Goal: Information Seeking & Learning: Learn about a topic

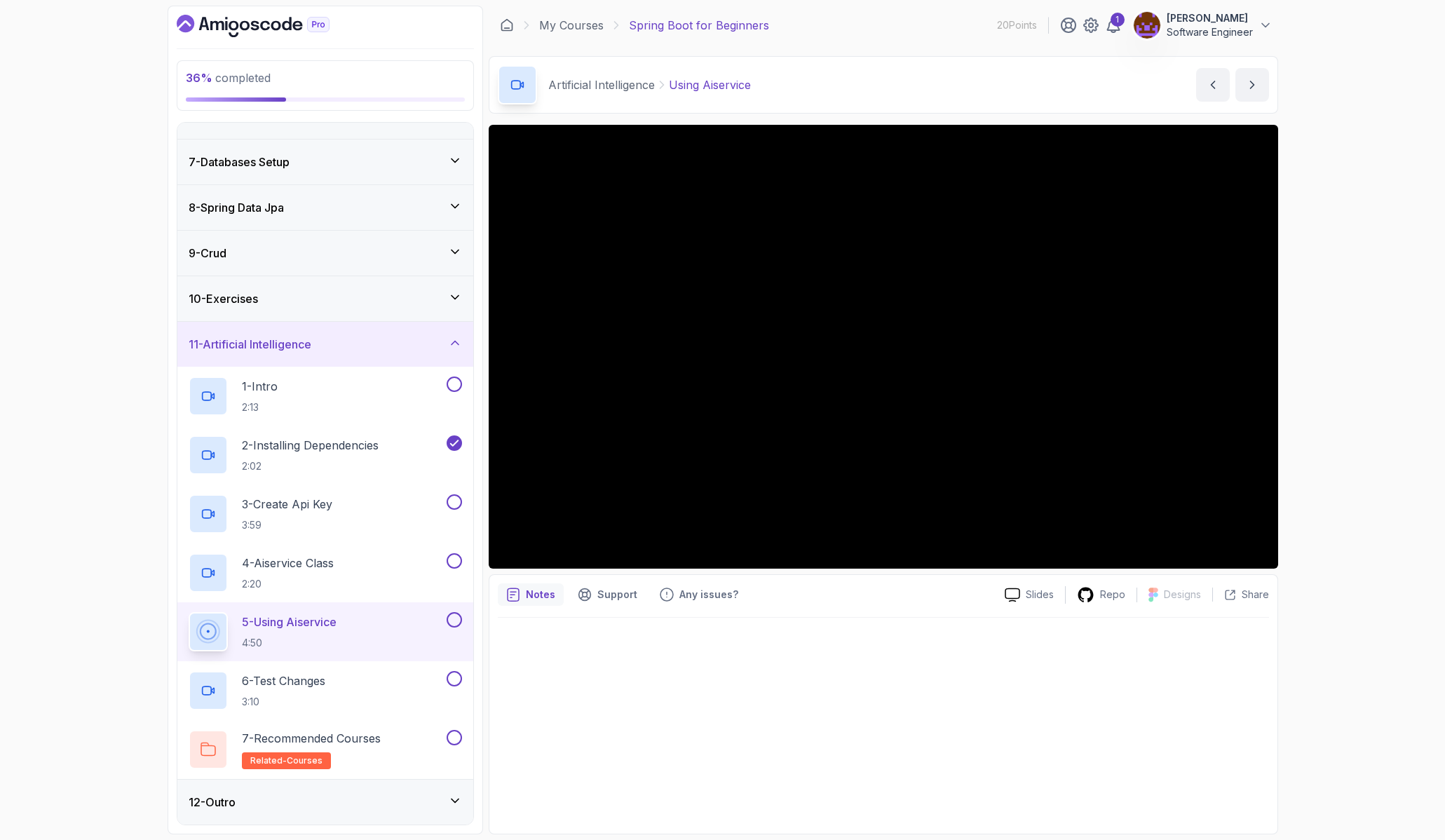
scroll to position [256, 0]
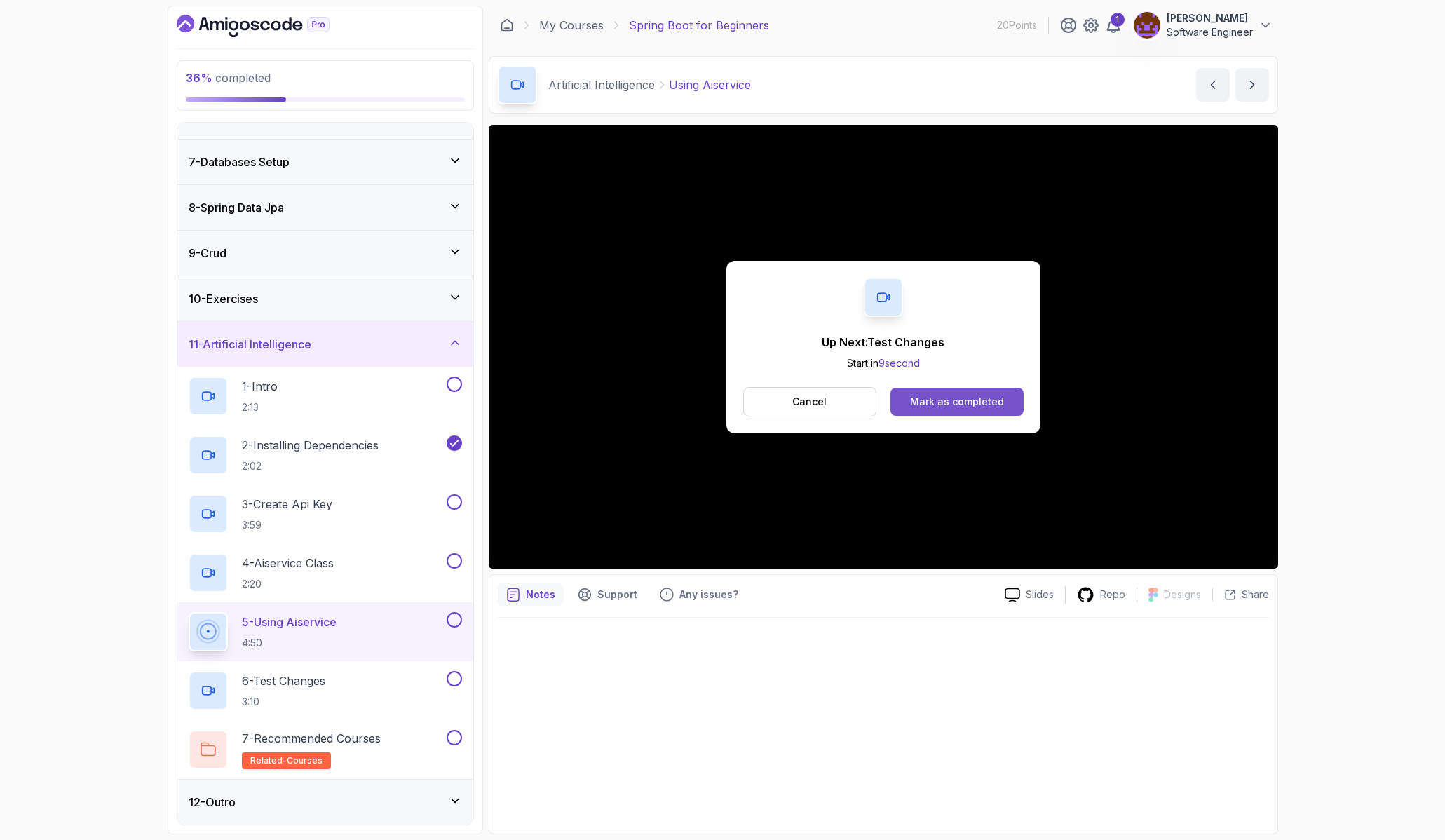
click at [958, 401] on div "Mark as completed" at bounding box center [957, 401] width 94 height 14
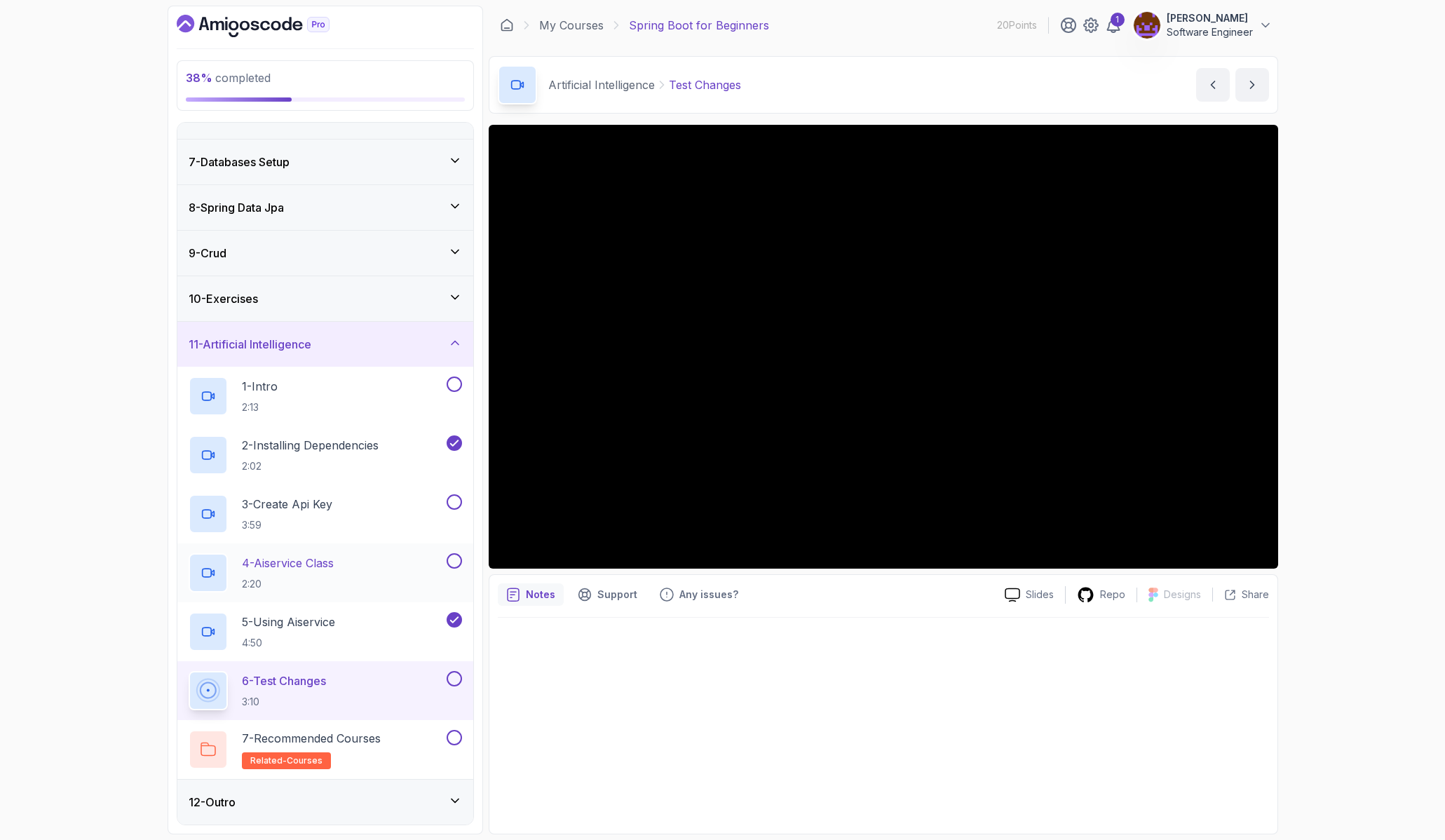
click at [322, 572] on h2 "4 - Aiservice Class 2:20" at bounding box center [287, 572] width 91 height 36
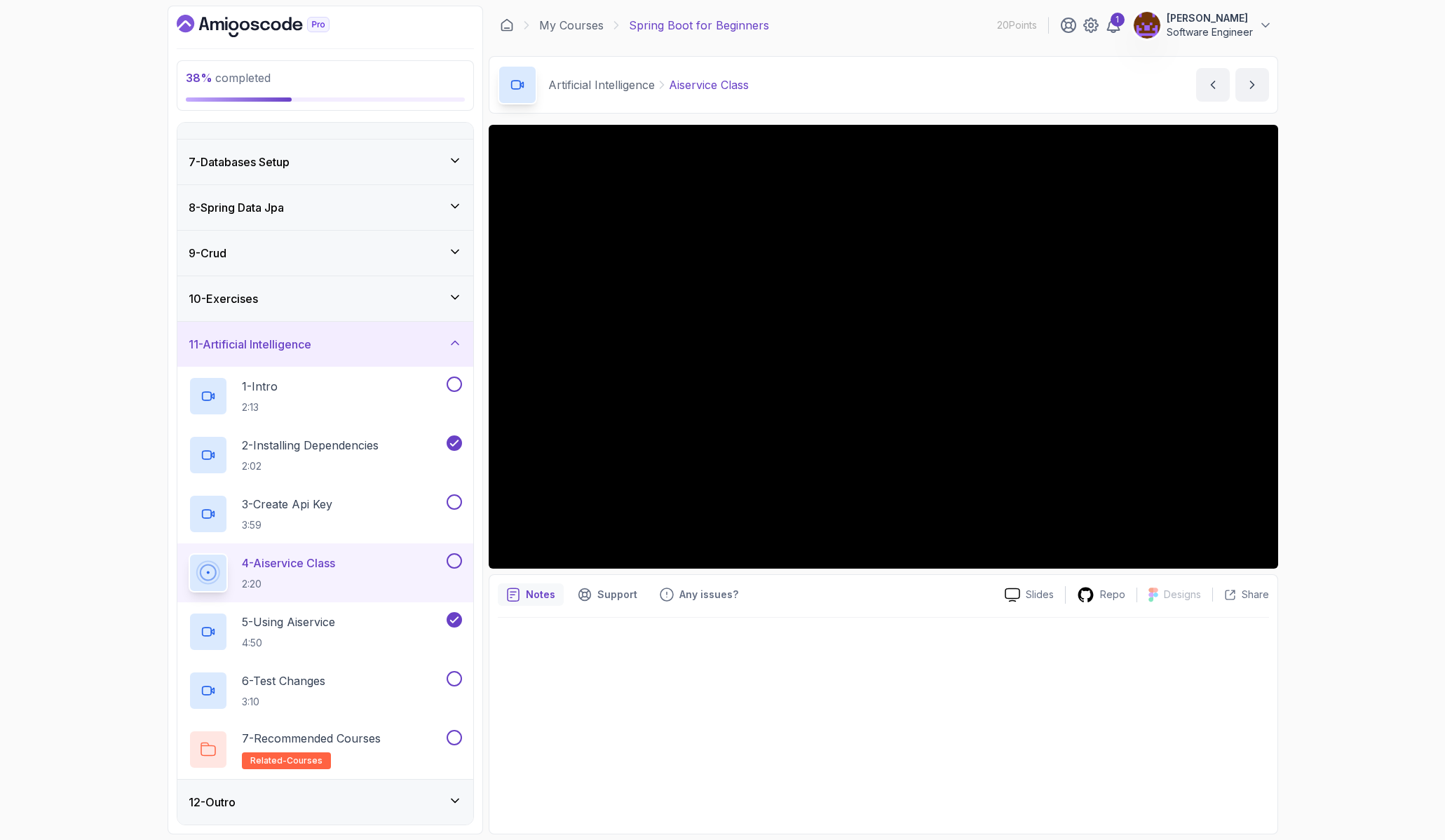
click at [540, 590] on p "Notes" at bounding box center [540, 594] width 29 height 14
click at [1111, 596] on p "Repo" at bounding box center [1112, 594] width 25 height 14
click at [355, 740] on p "7 - Recommended Courses" at bounding box center [312, 738] width 139 height 17
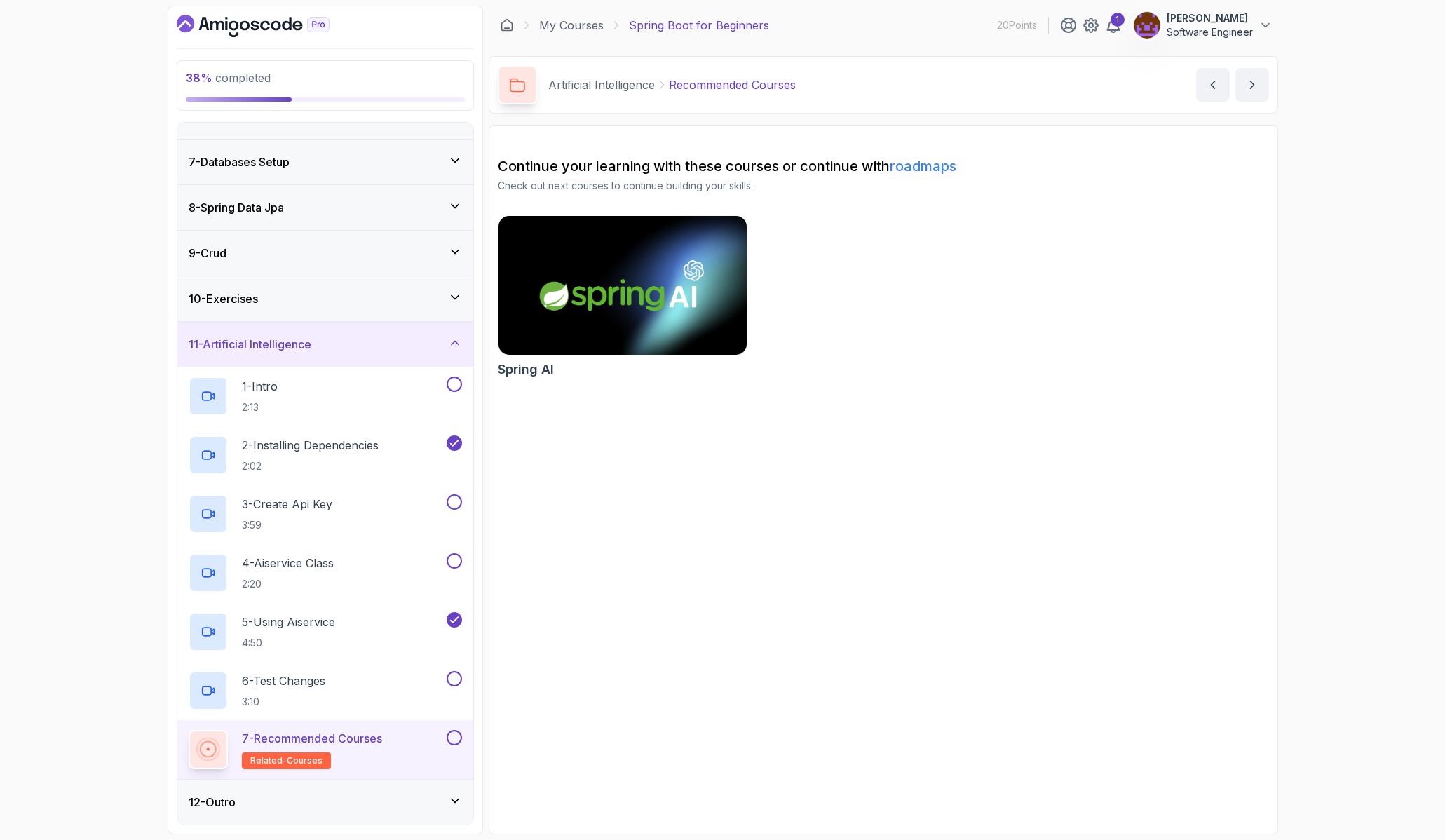
click at [637, 233] on img at bounding box center [622, 285] width 261 height 146
click at [325, 439] on p "2 - Installing Dependencies" at bounding box center [310, 445] width 137 height 17
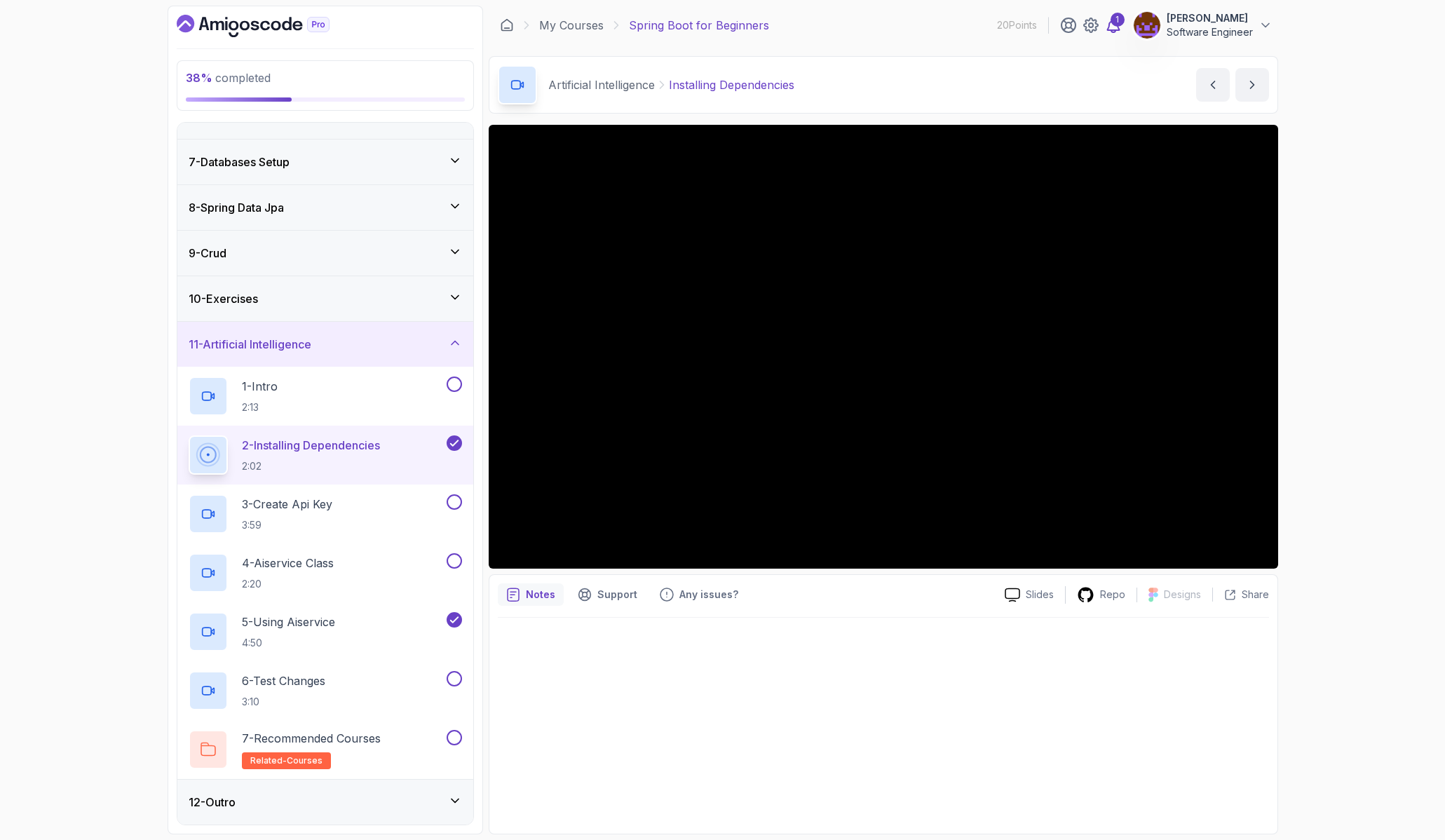
click at [1115, 26] on div "1" at bounding box center [1117, 20] width 14 height 14
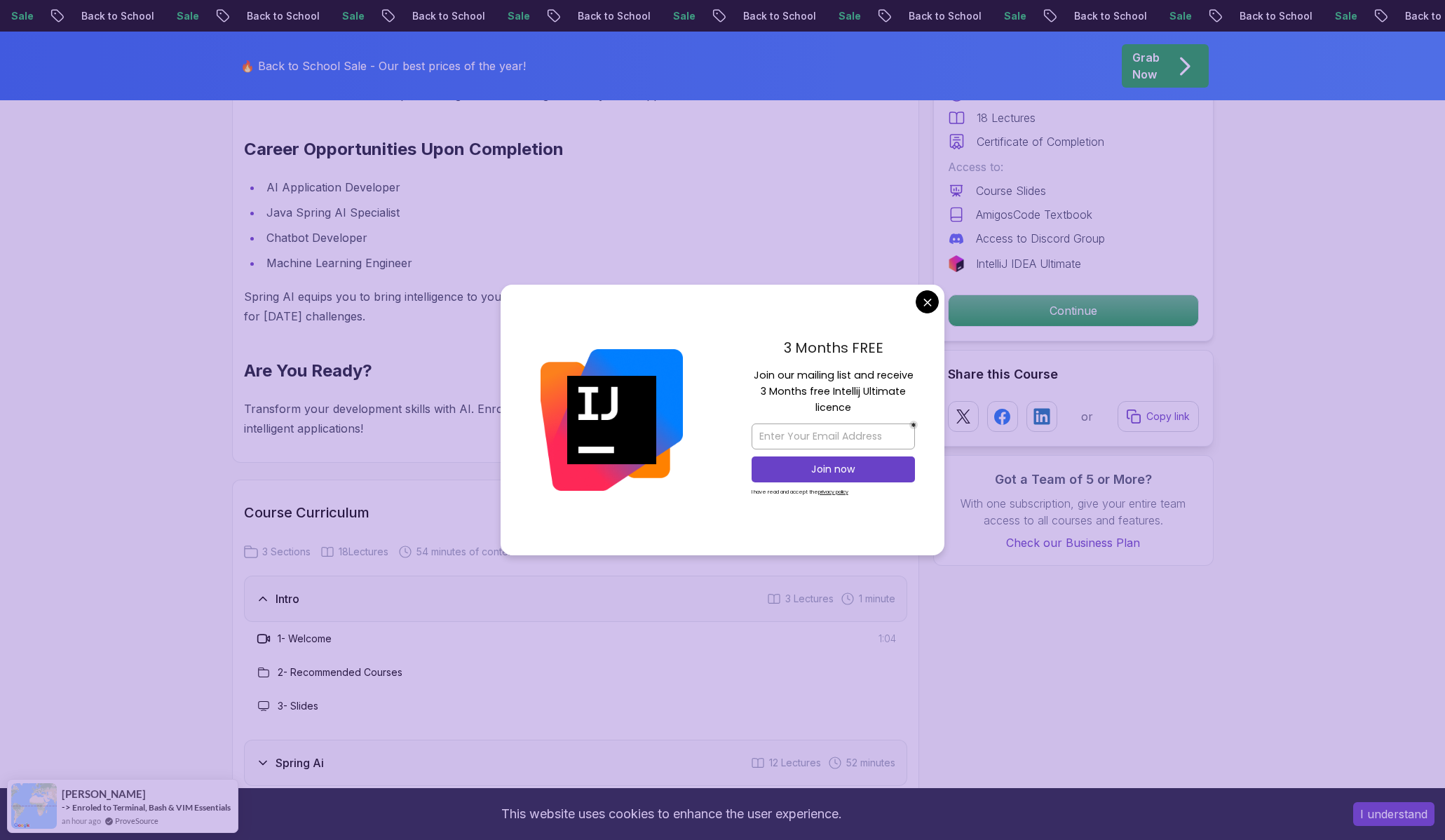
scroll to position [1394, 0]
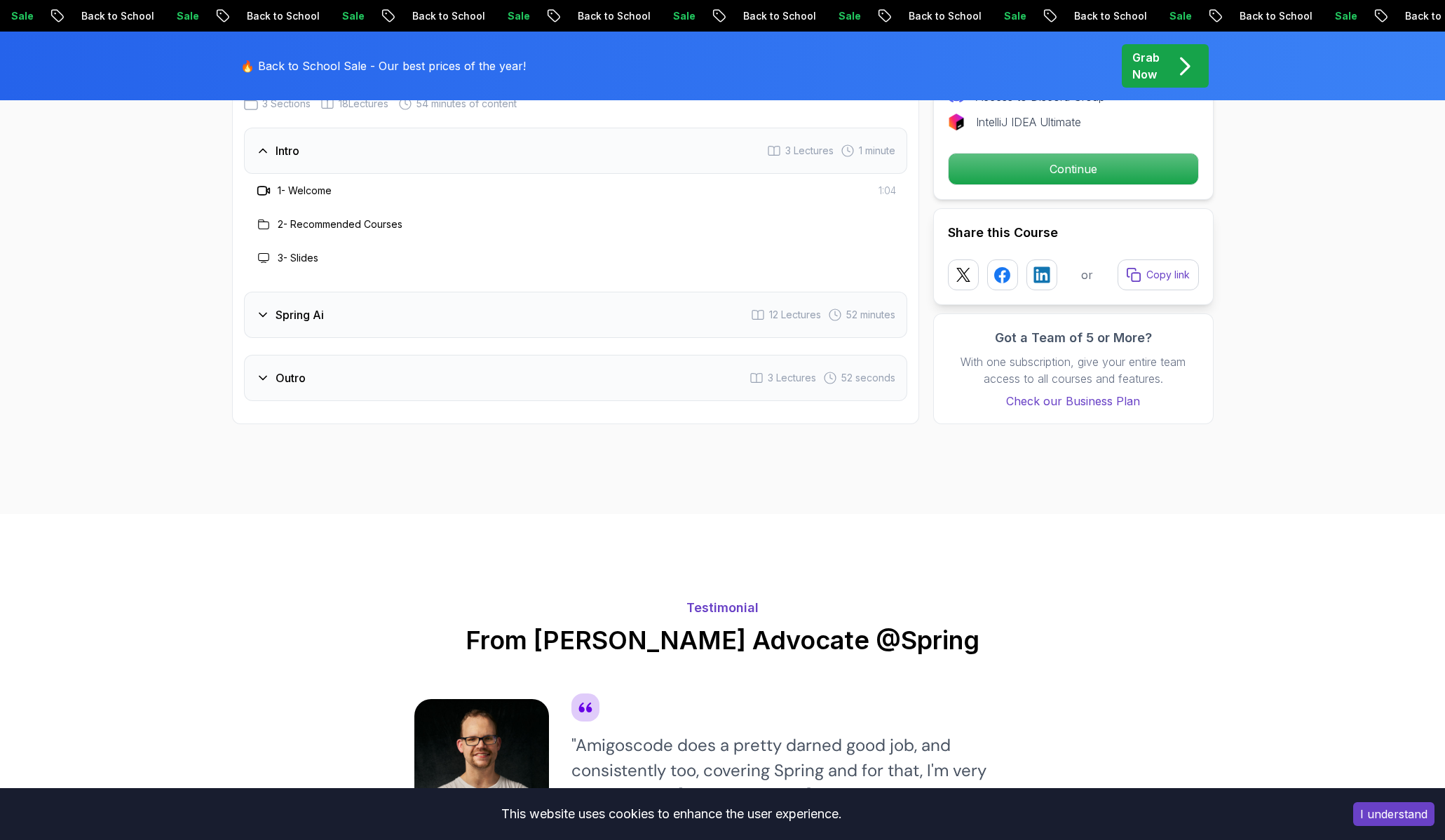
scroll to position [1840, 0]
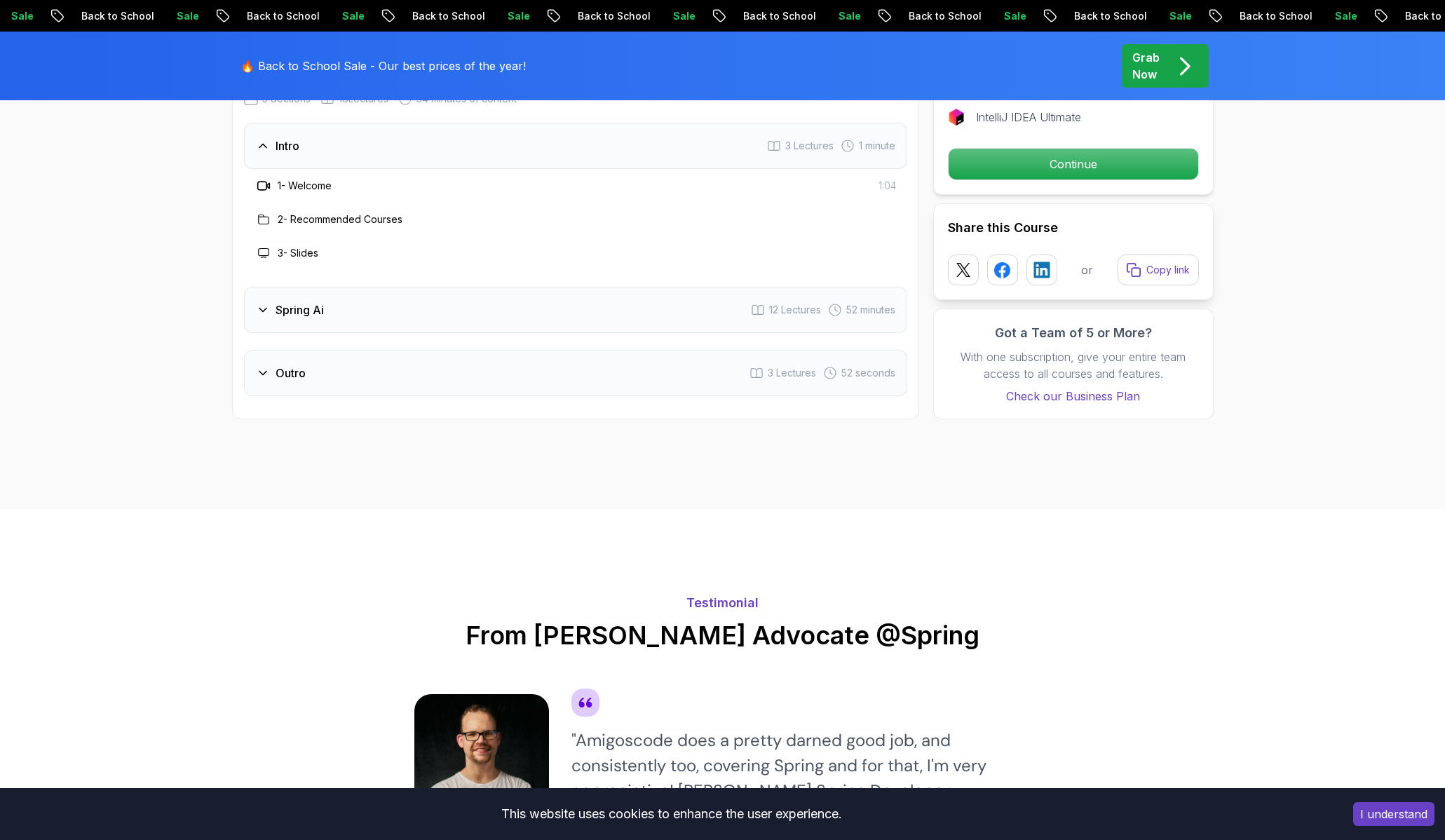
click at [263, 311] on icon at bounding box center [262, 309] width 14 height 14
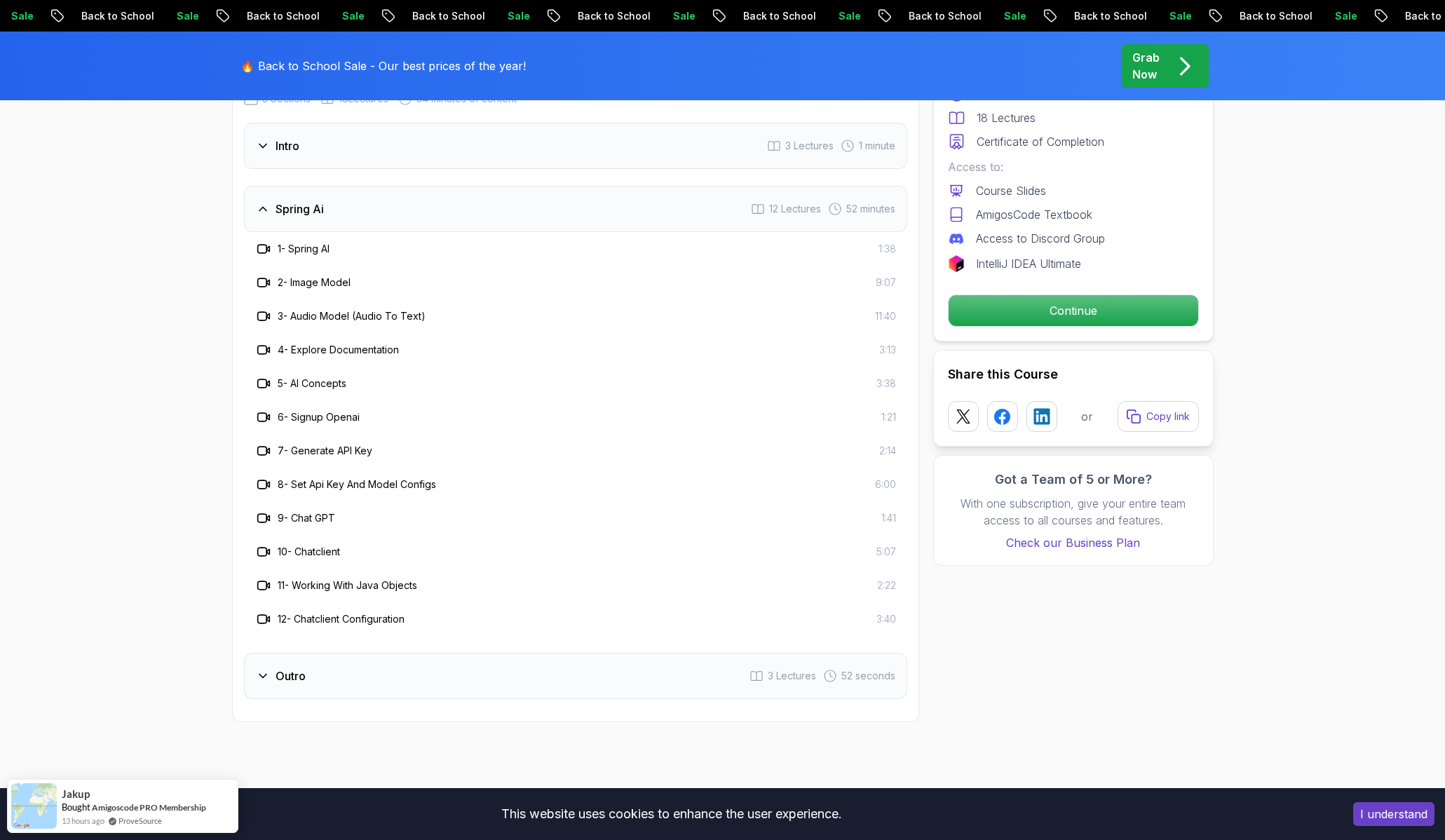
click at [265, 684] on div "Outro" at bounding box center [281, 676] width 50 height 17
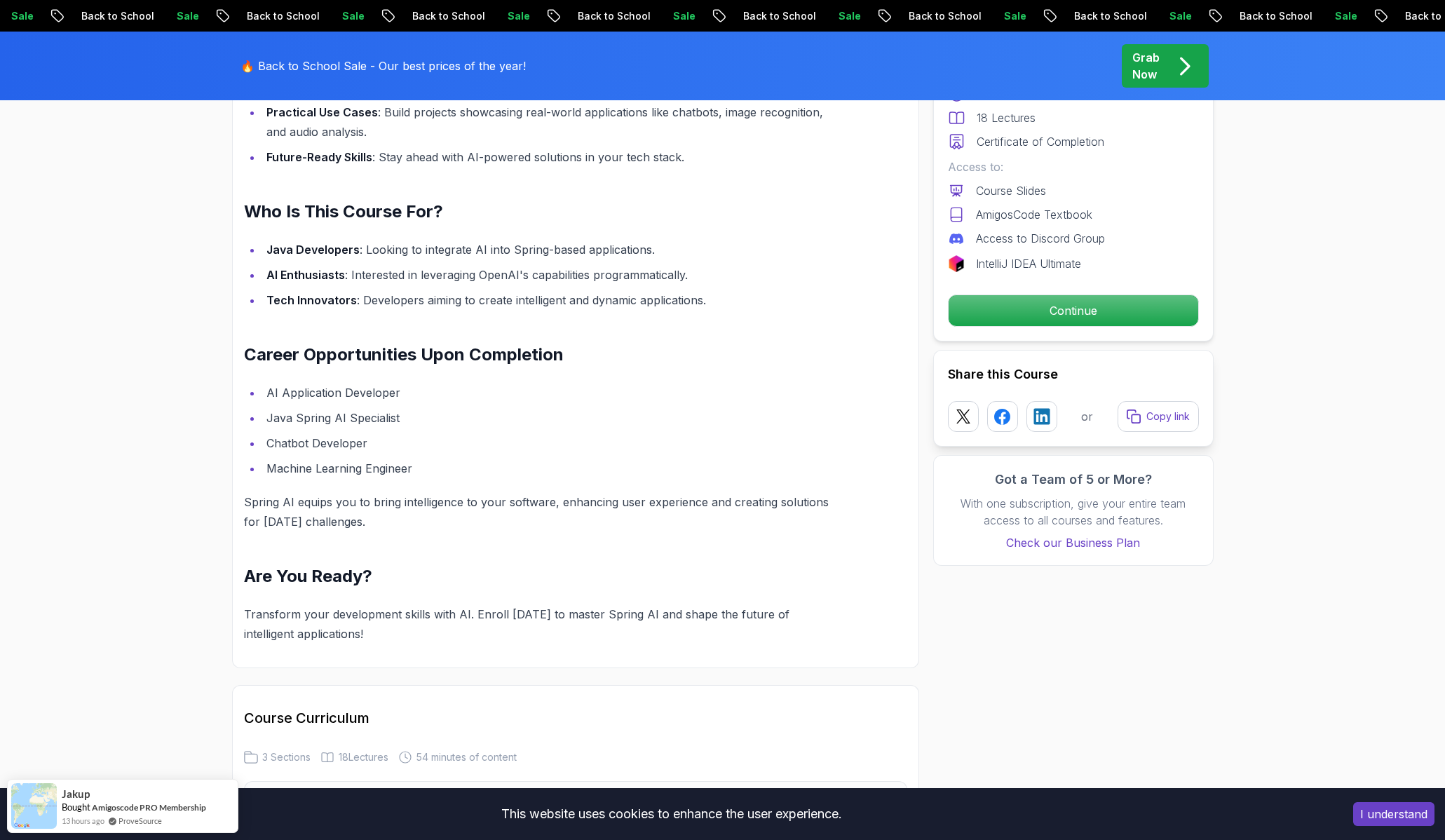
scroll to position [1148, 0]
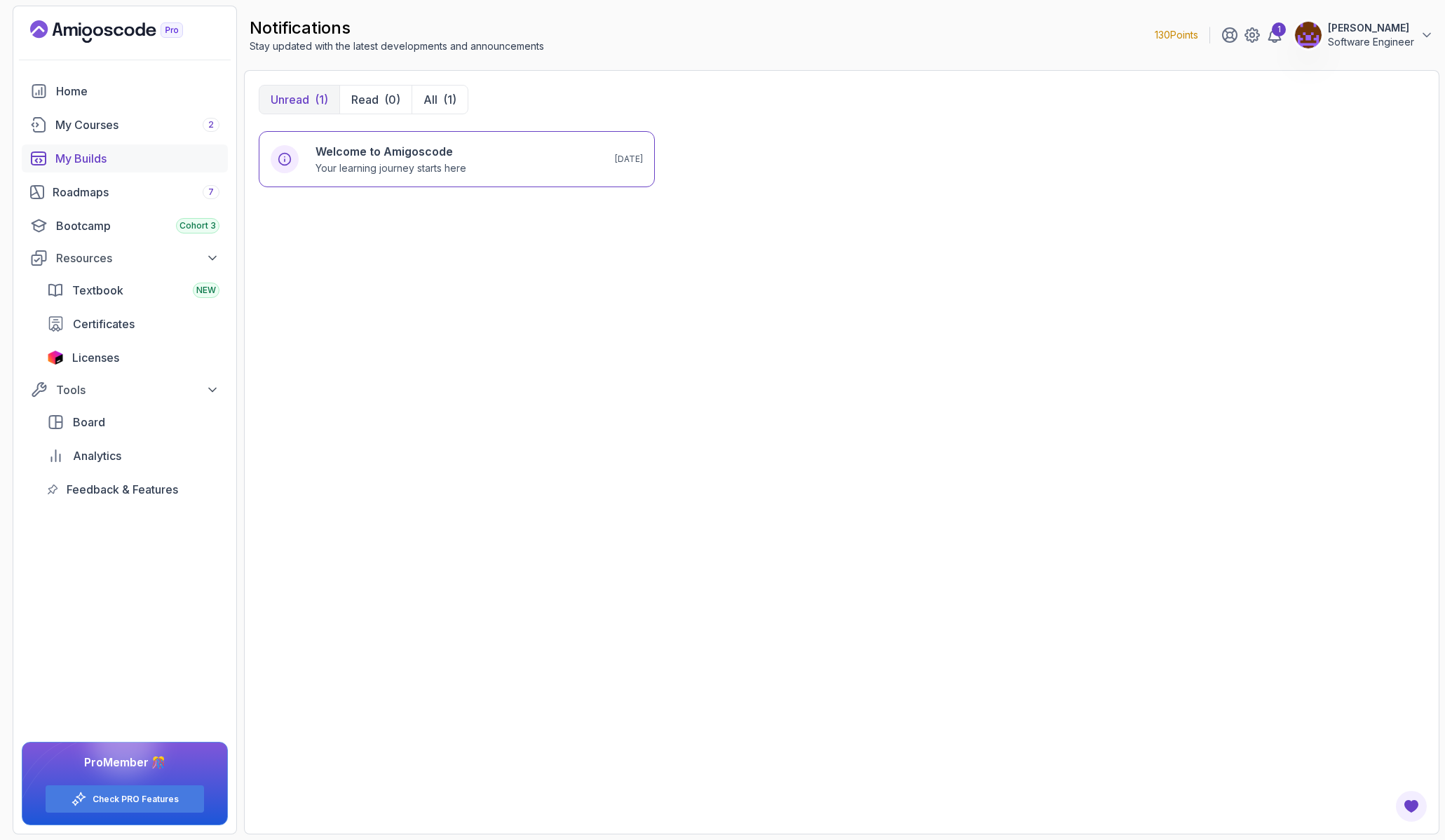
click at [85, 149] on link "My Builds" at bounding box center [125, 158] width 206 height 28
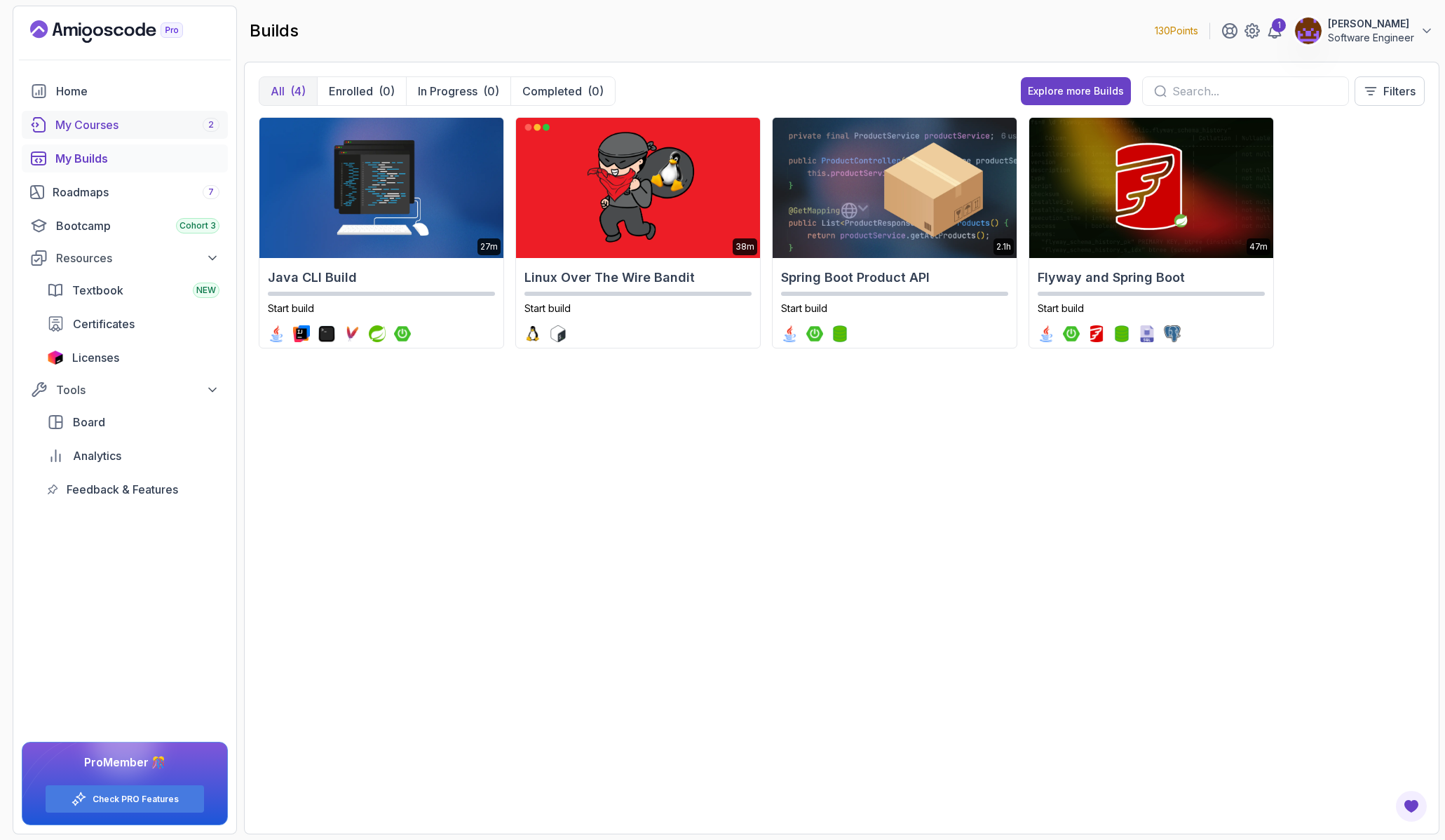
click at [90, 121] on div "My Courses 2" at bounding box center [137, 125] width 164 height 17
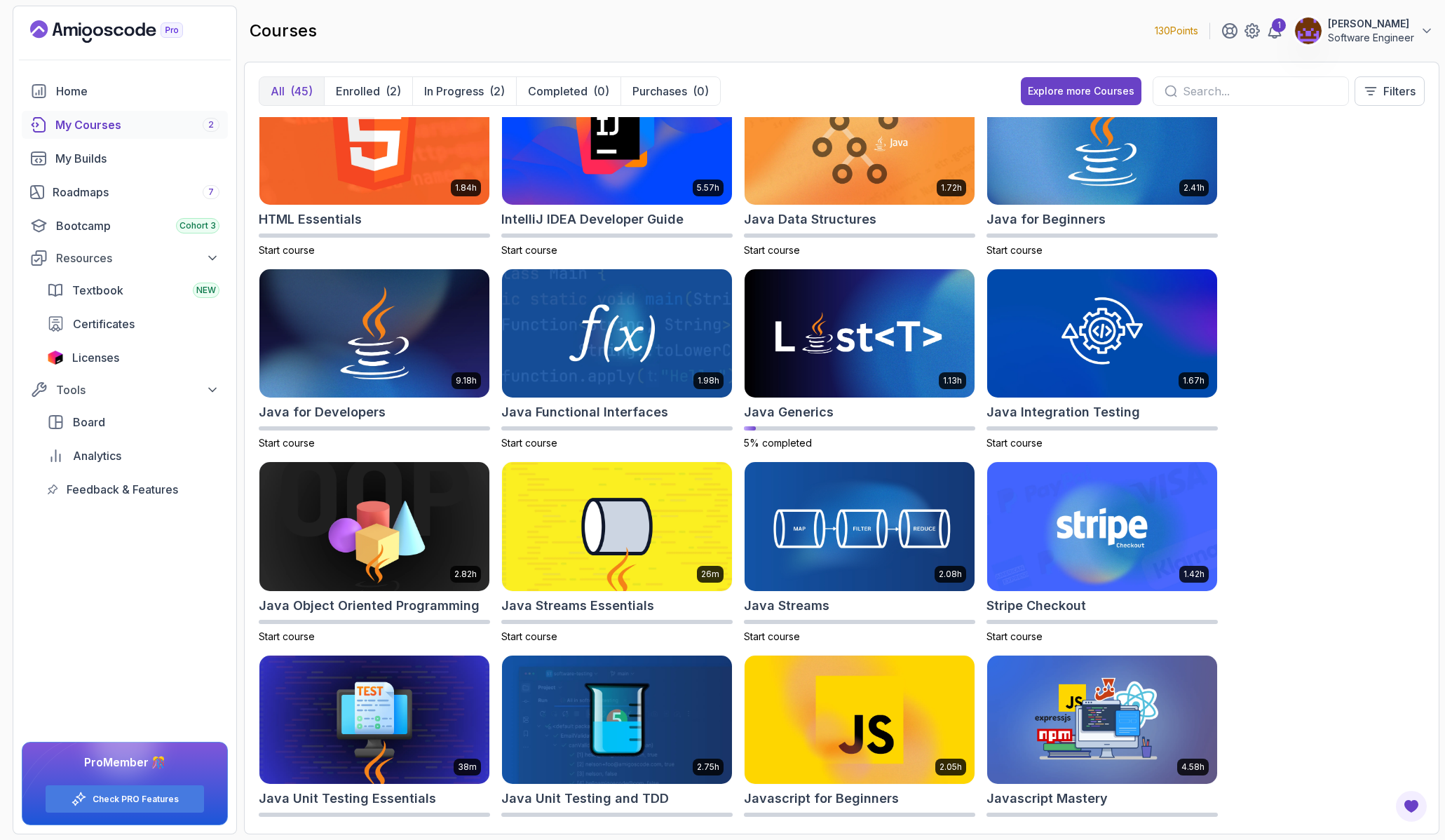
scroll to position [642, 0]
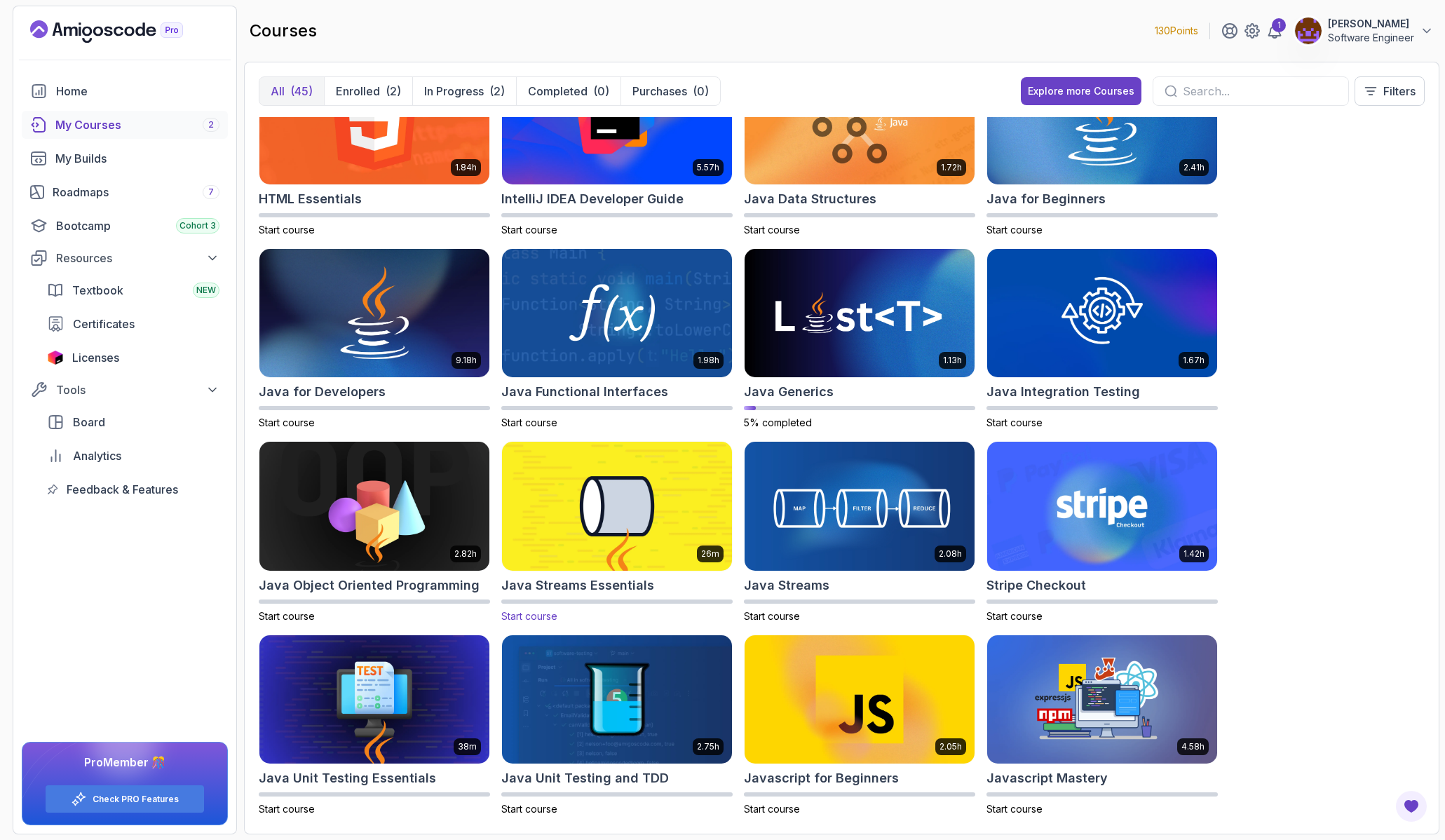
click at [600, 516] on img at bounding box center [616, 506] width 241 height 135
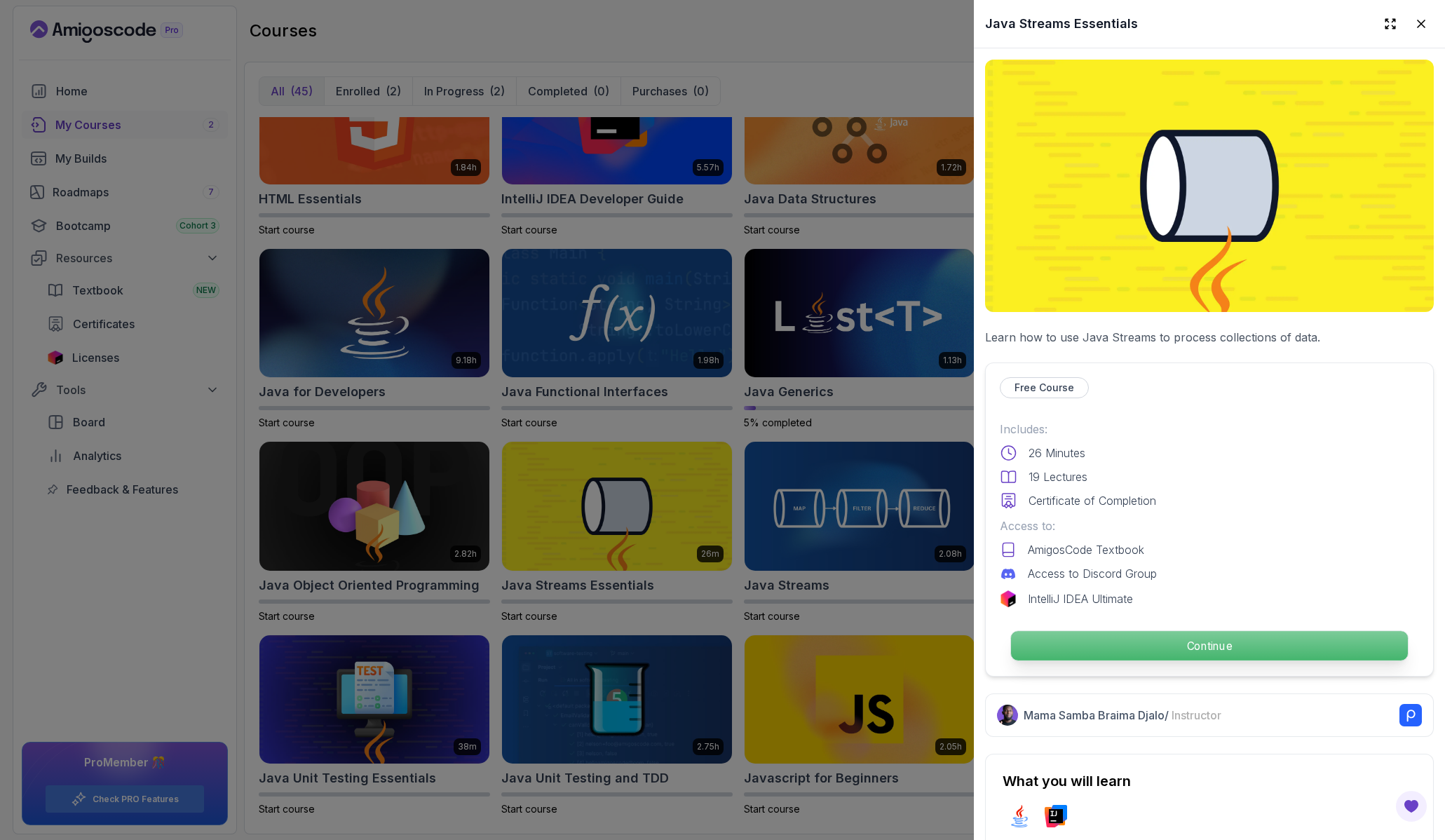
click at [1206, 641] on p "Continue" at bounding box center [1209, 645] width 397 height 29
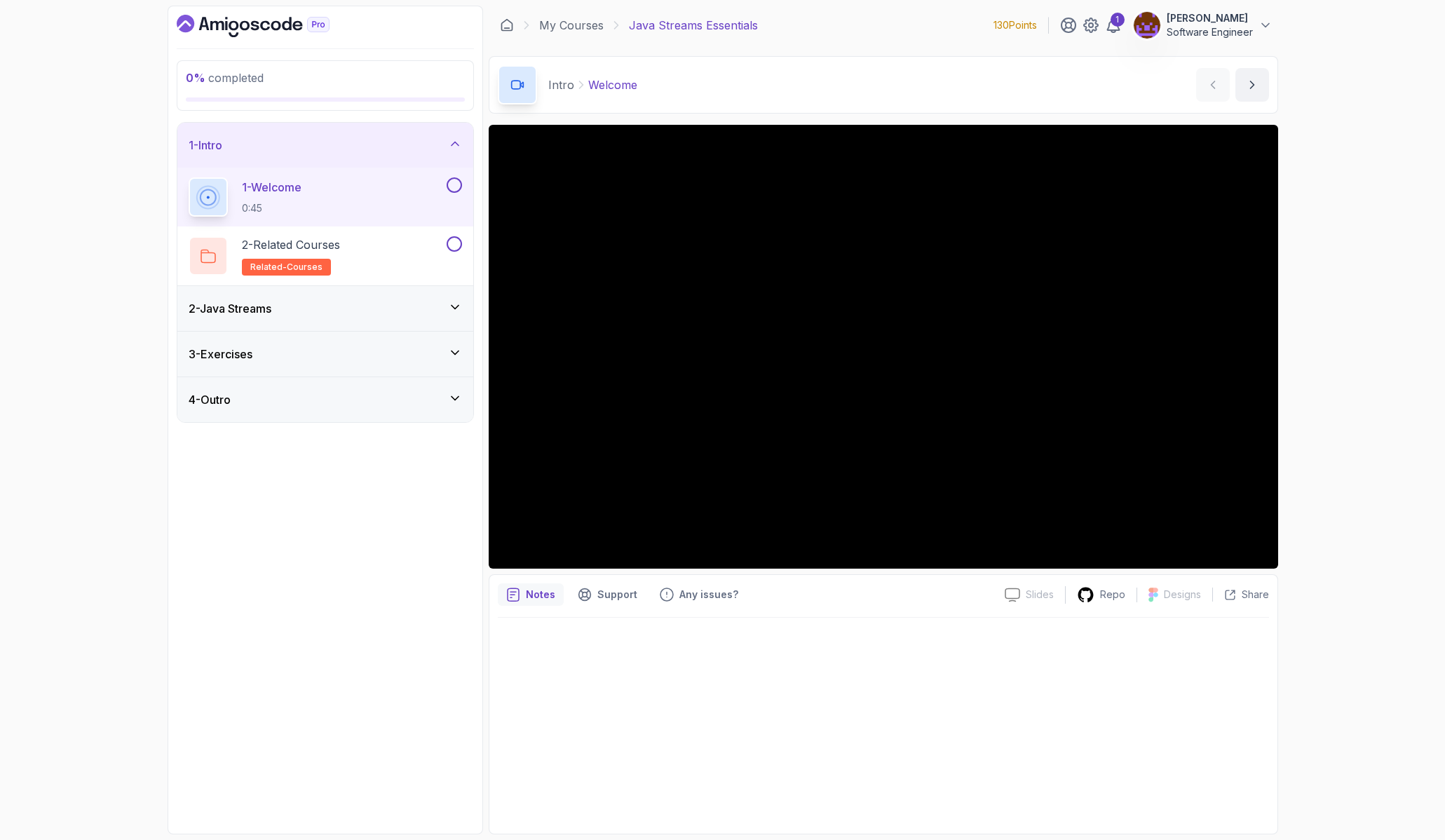
click at [456, 308] on icon at bounding box center [454, 307] width 7 height 4
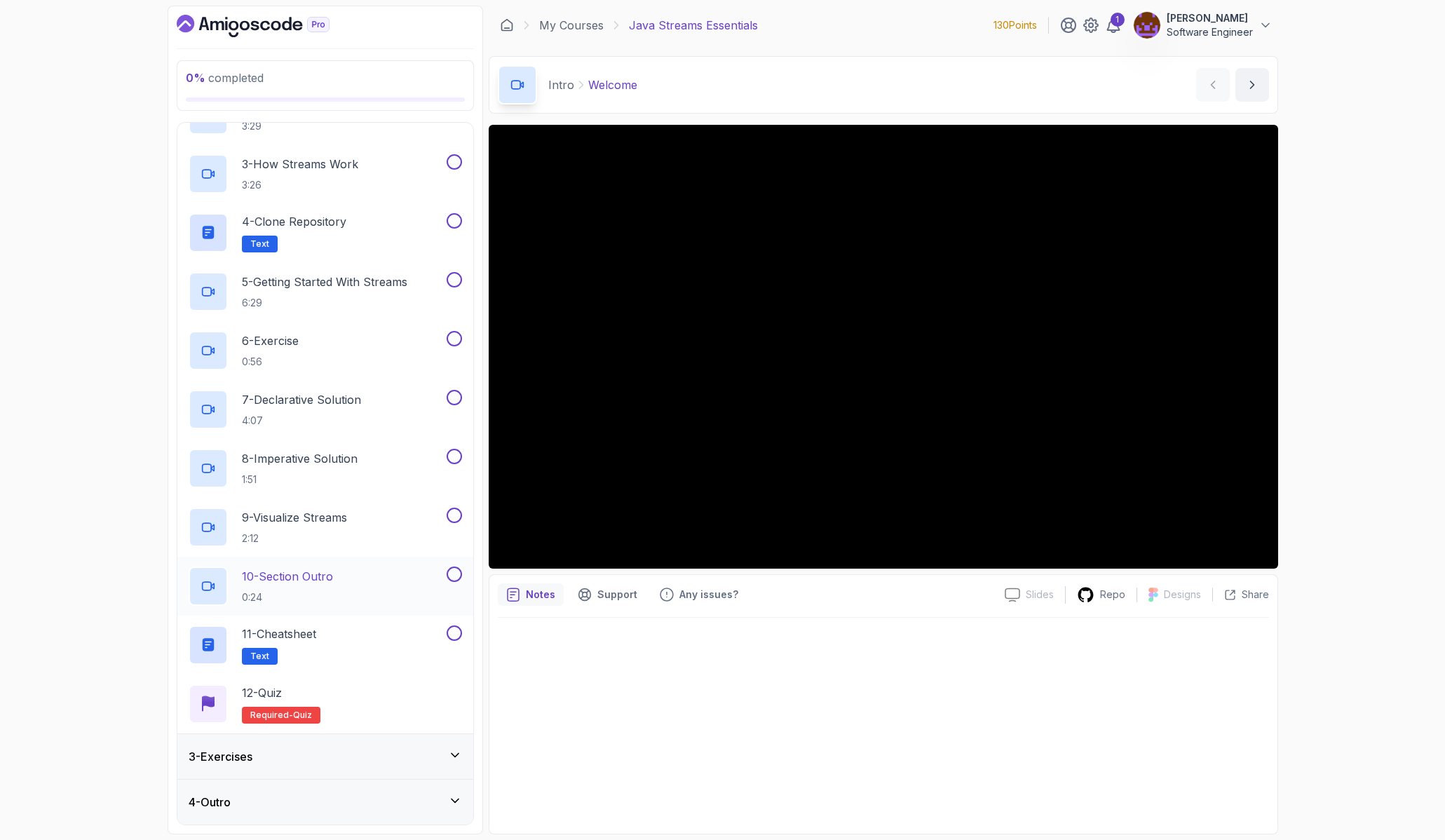
scroll to position [187, 0]
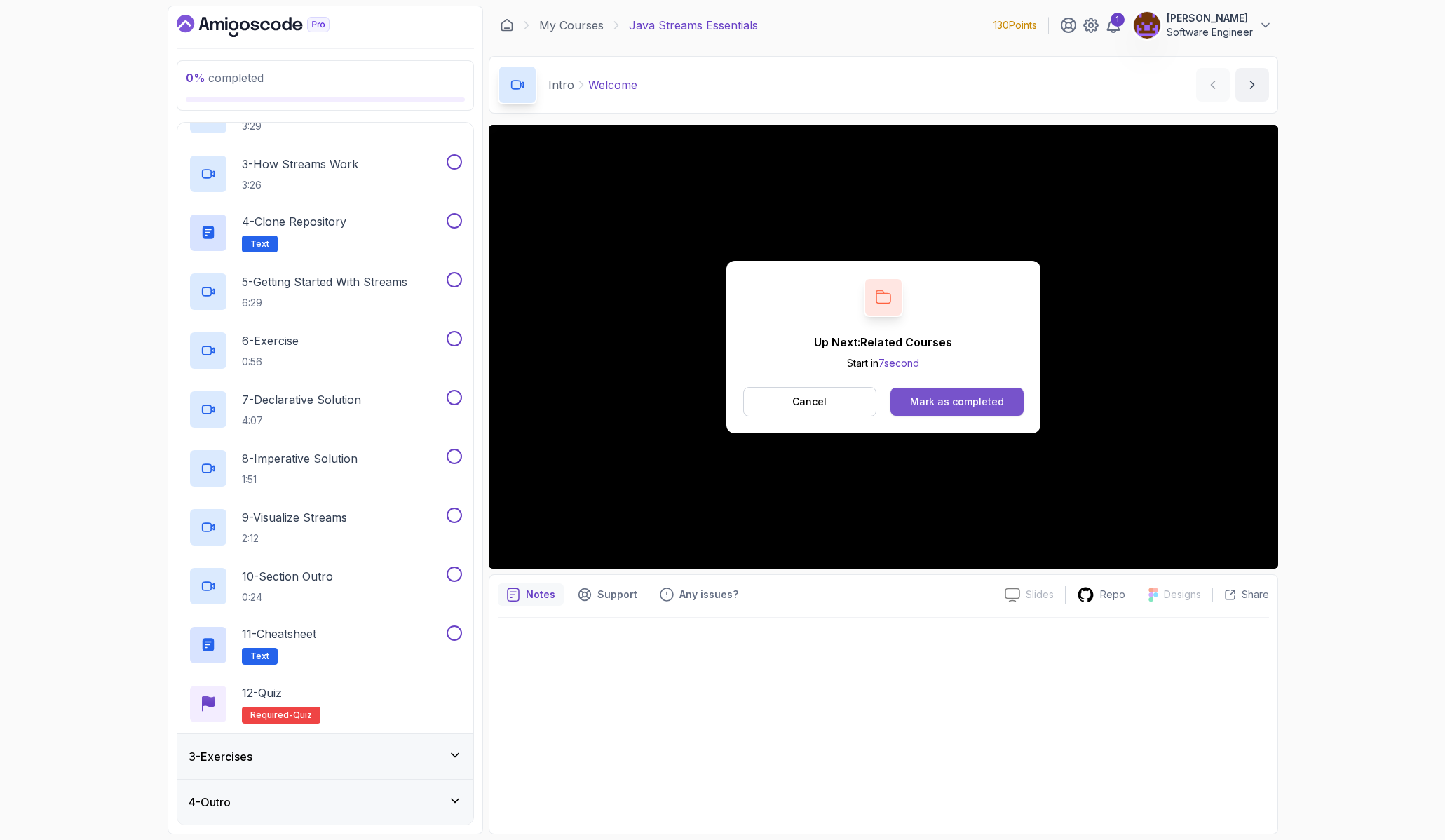
click at [960, 398] on div "Mark as completed" at bounding box center [957, 401] width 94 height 14
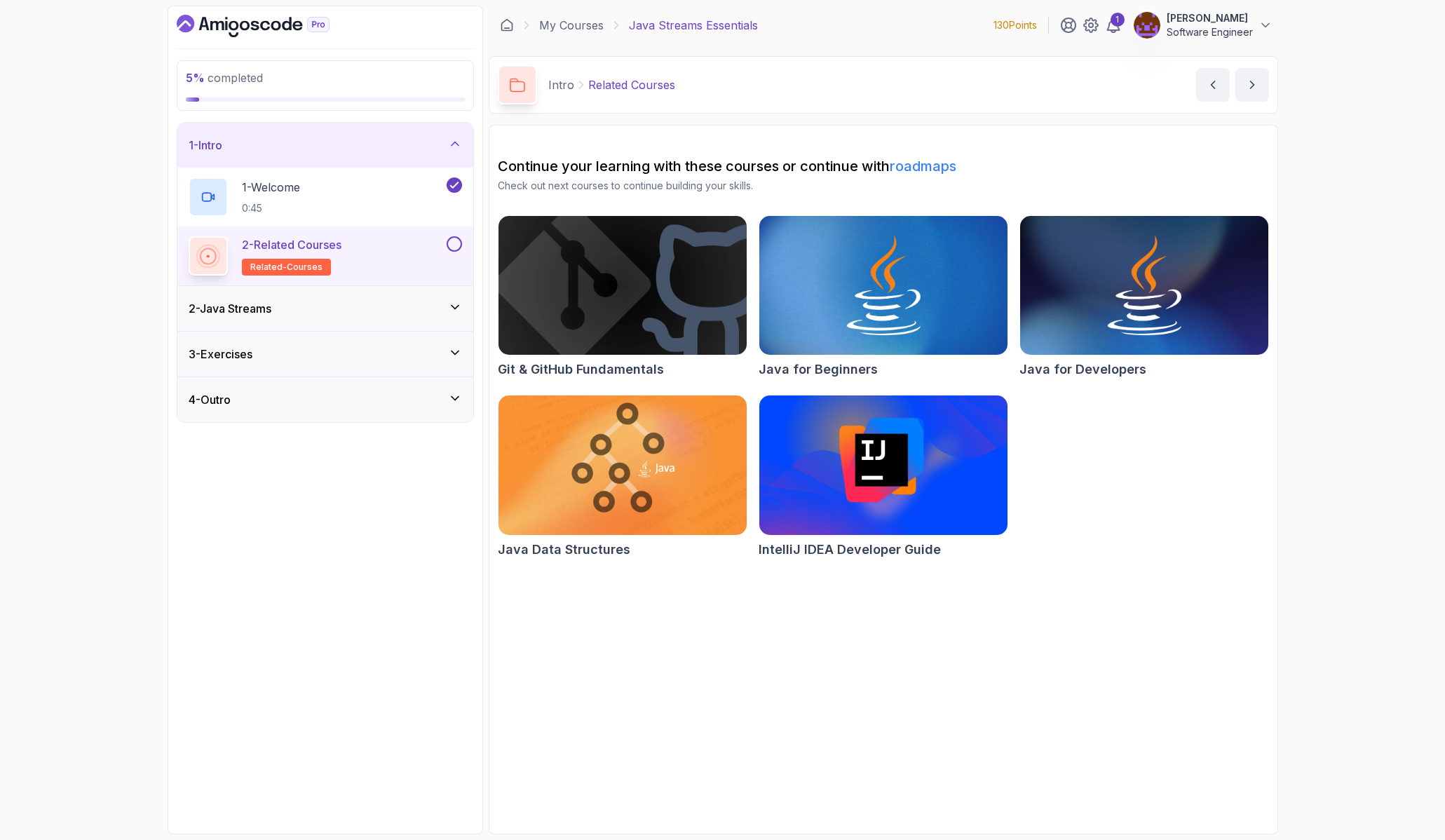
click at [323, 322] on div "2 - Java Streams" at bounding box center [325, 308] width 296 height 45
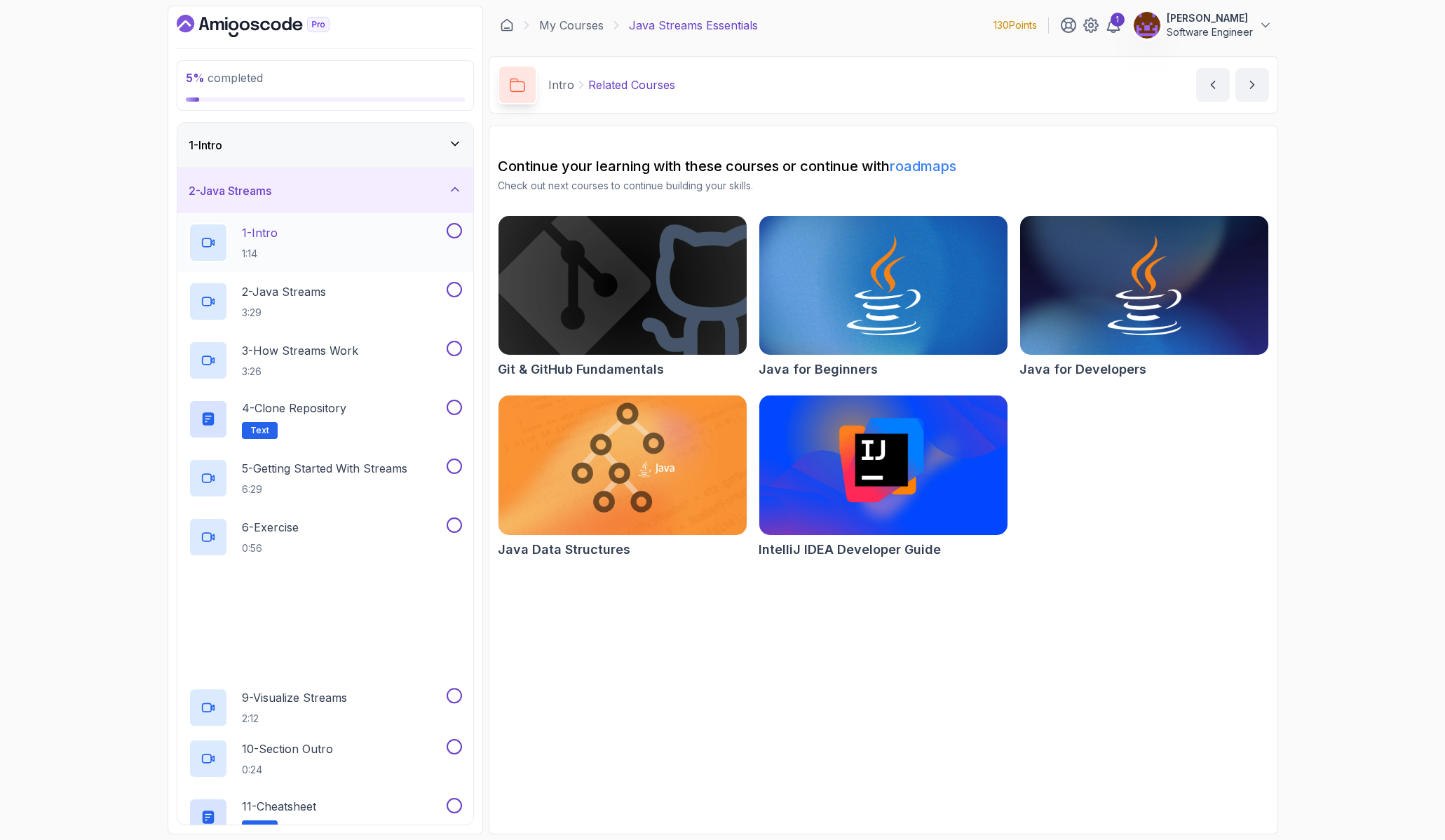
click at [297, 243] on div "1 - Intro 1:14" at bounding box center [315, 243] width 255 height 39
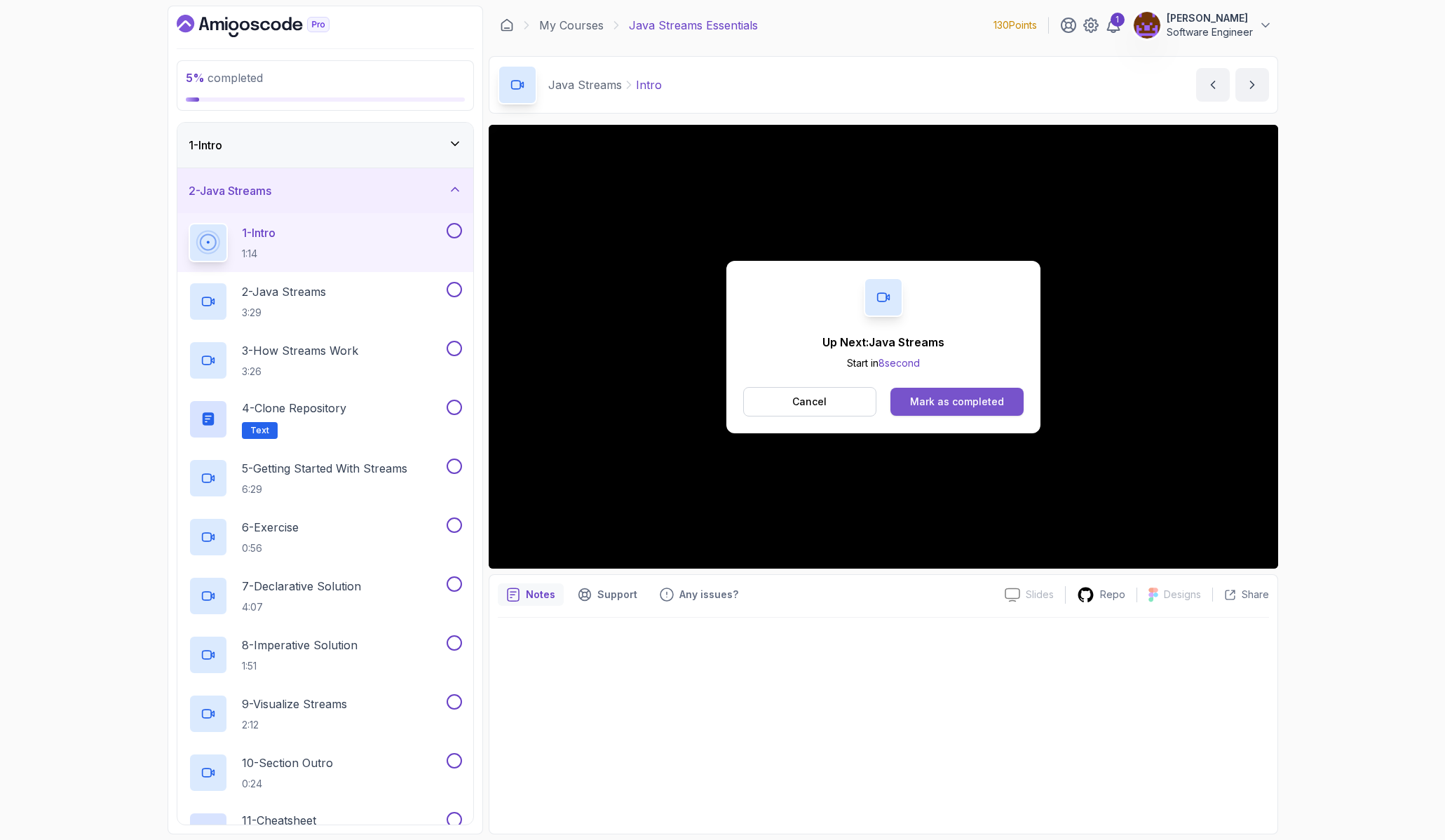
click at [930, 400] on div "Mark as completed" at bounding box center [957, 401] width 94 height 14
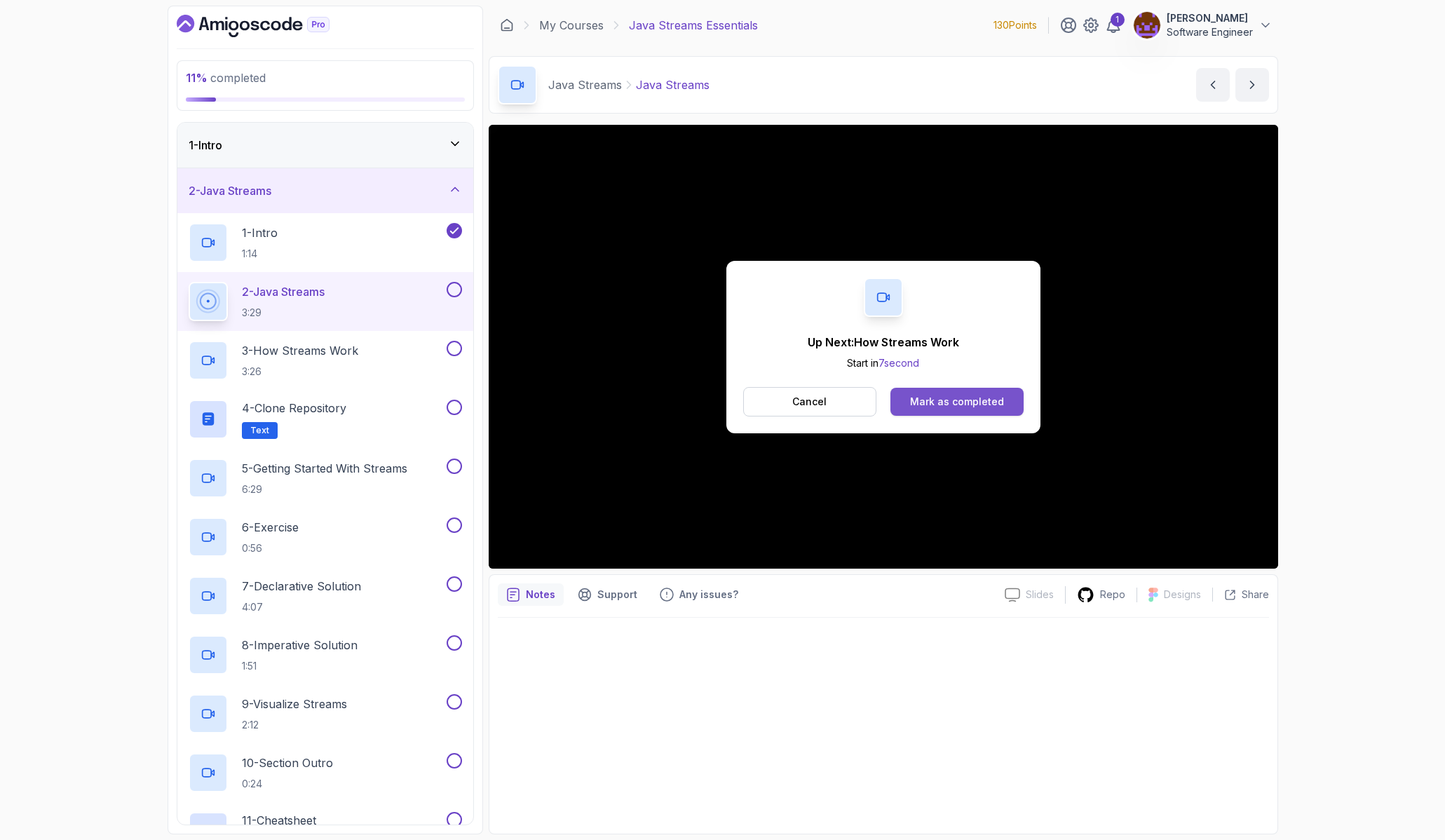
click at [962, 401] on div "Mark as completed" at bounding box center [957, 401] width 94 height 14
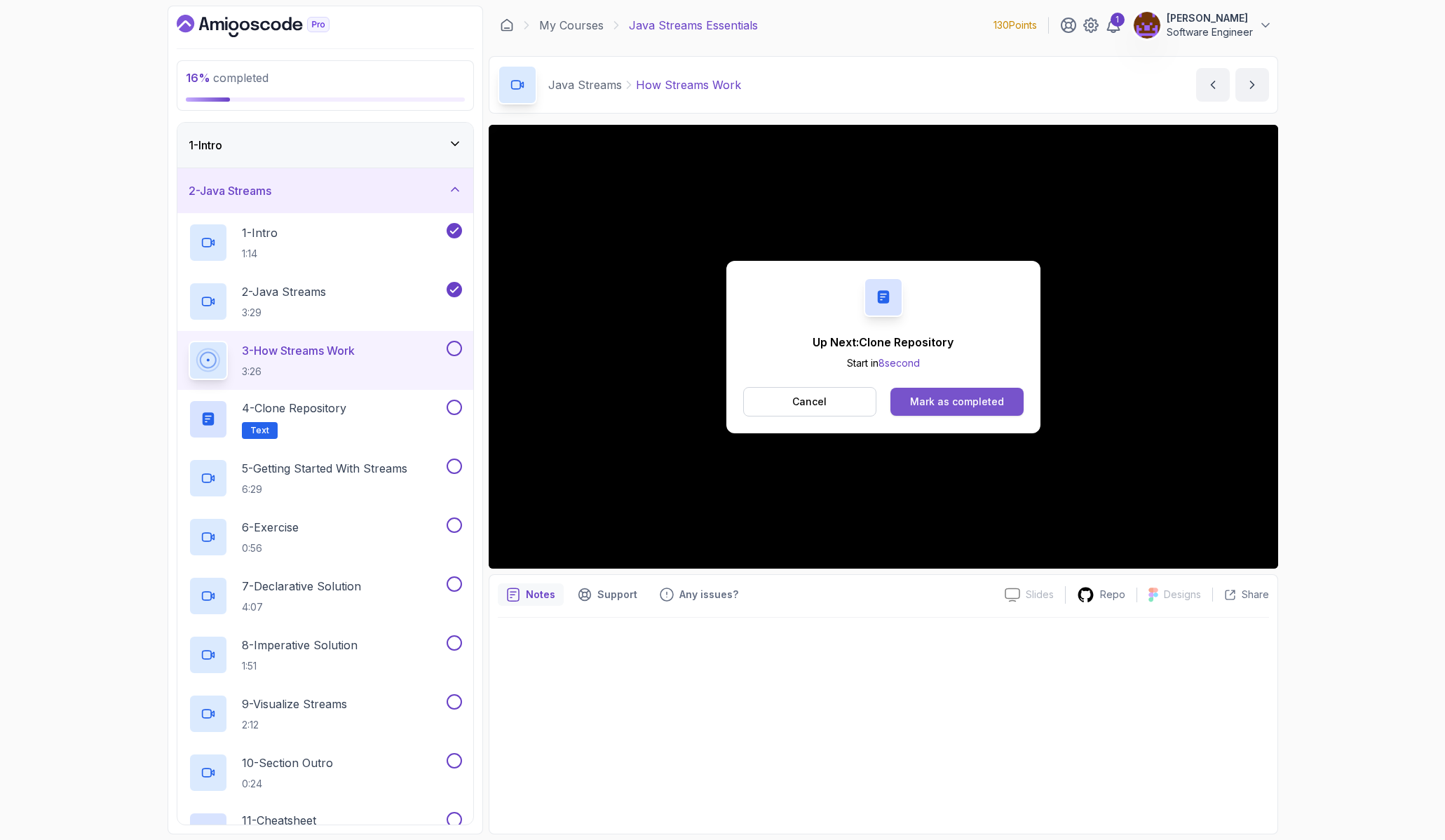
click at [981, 398] on div "Mark as completed" at bounding box center [957, 401] width 94 height 14
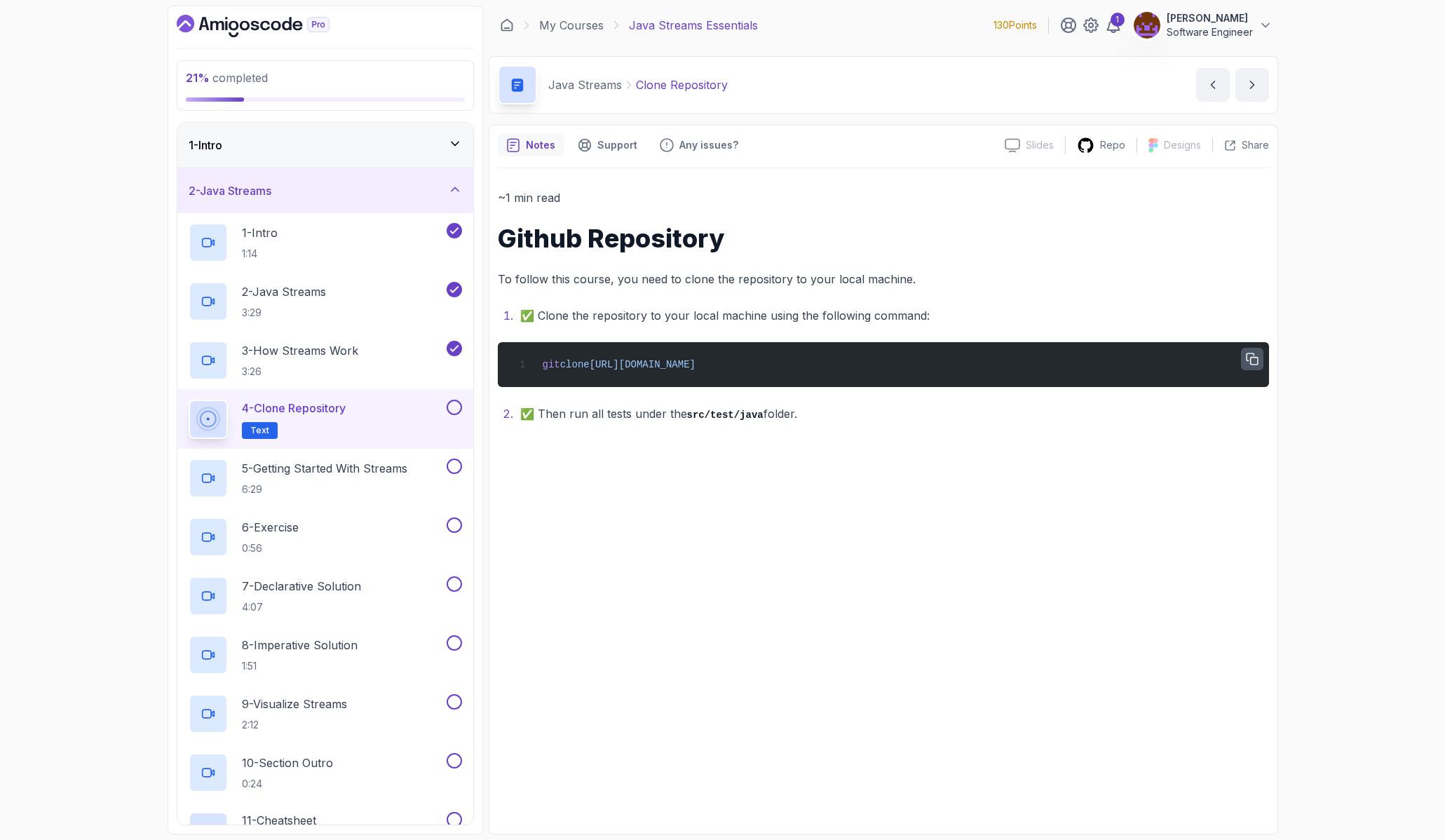
click at [1257, 356] on icon "button" at bounding box center [1251, 358] width 13 height 13
click at [372, 473] on p "5 - Getting Started With Streams" at bounding box center [324, 468] width 166 height 17
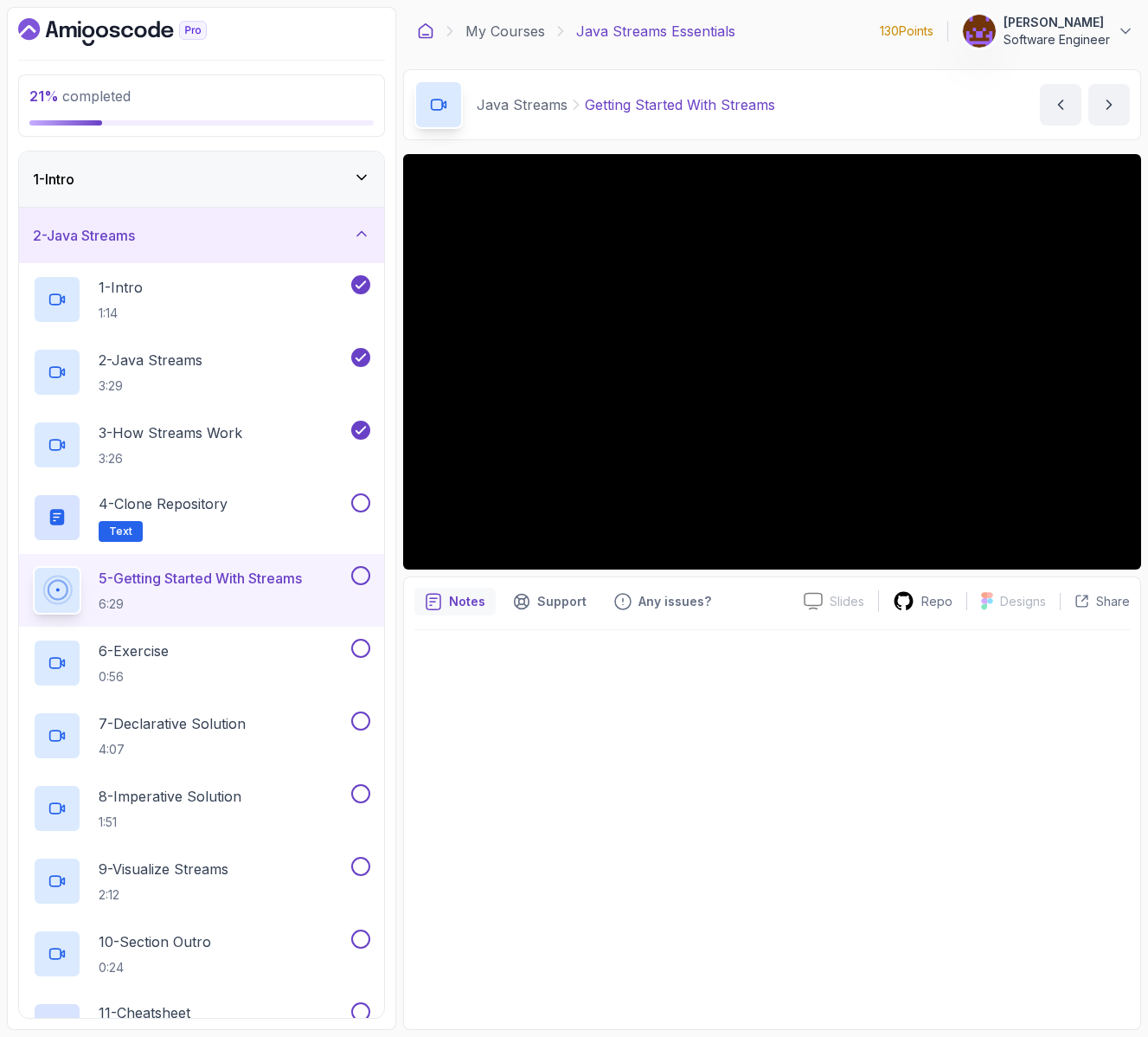
click at [421, 38] on icon at bounding box center [427, 31] width 13 height 14
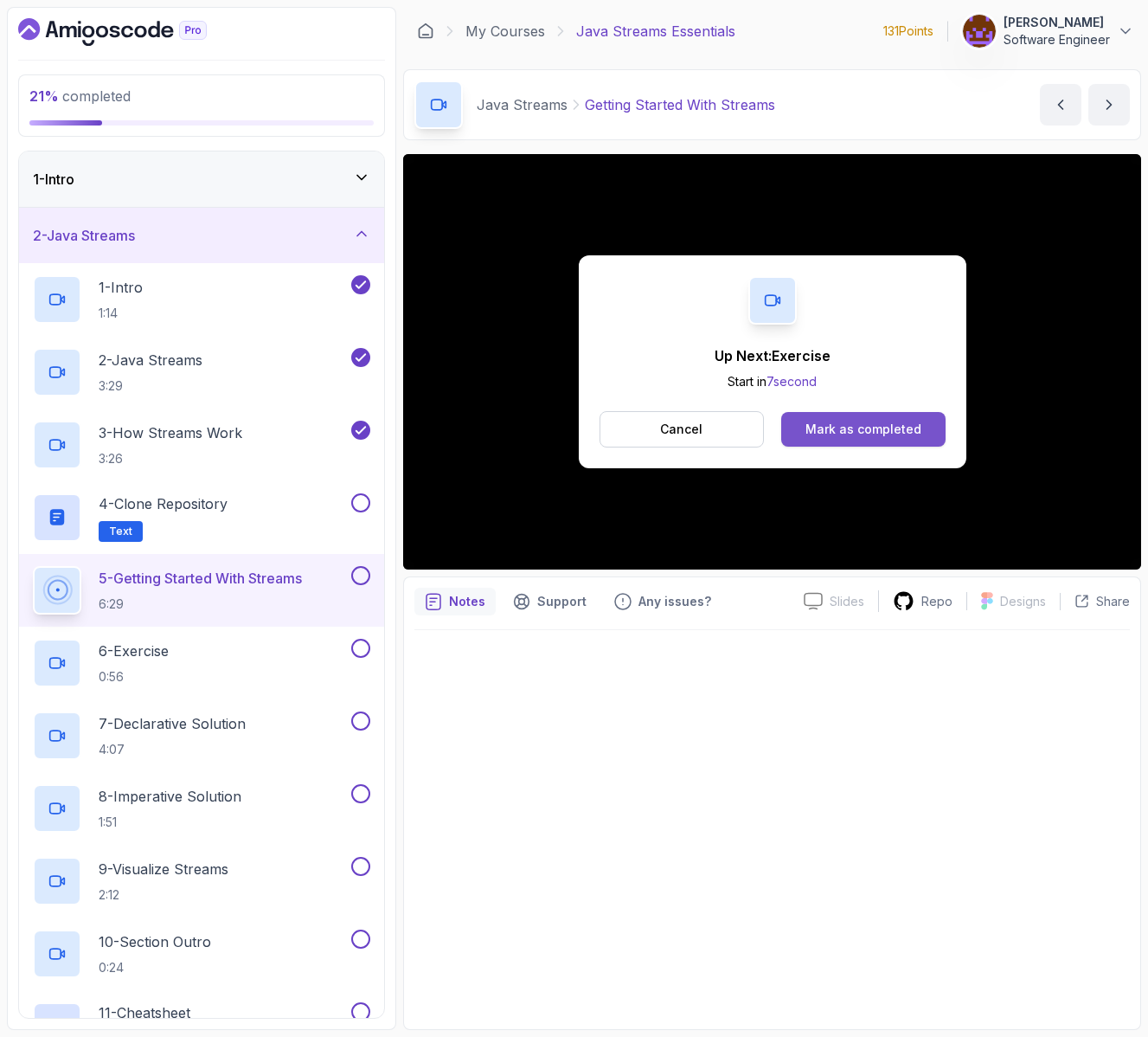
click at [882, 432] on div "Mark as completed" at bounding box center [863, 429] width 116 height 18
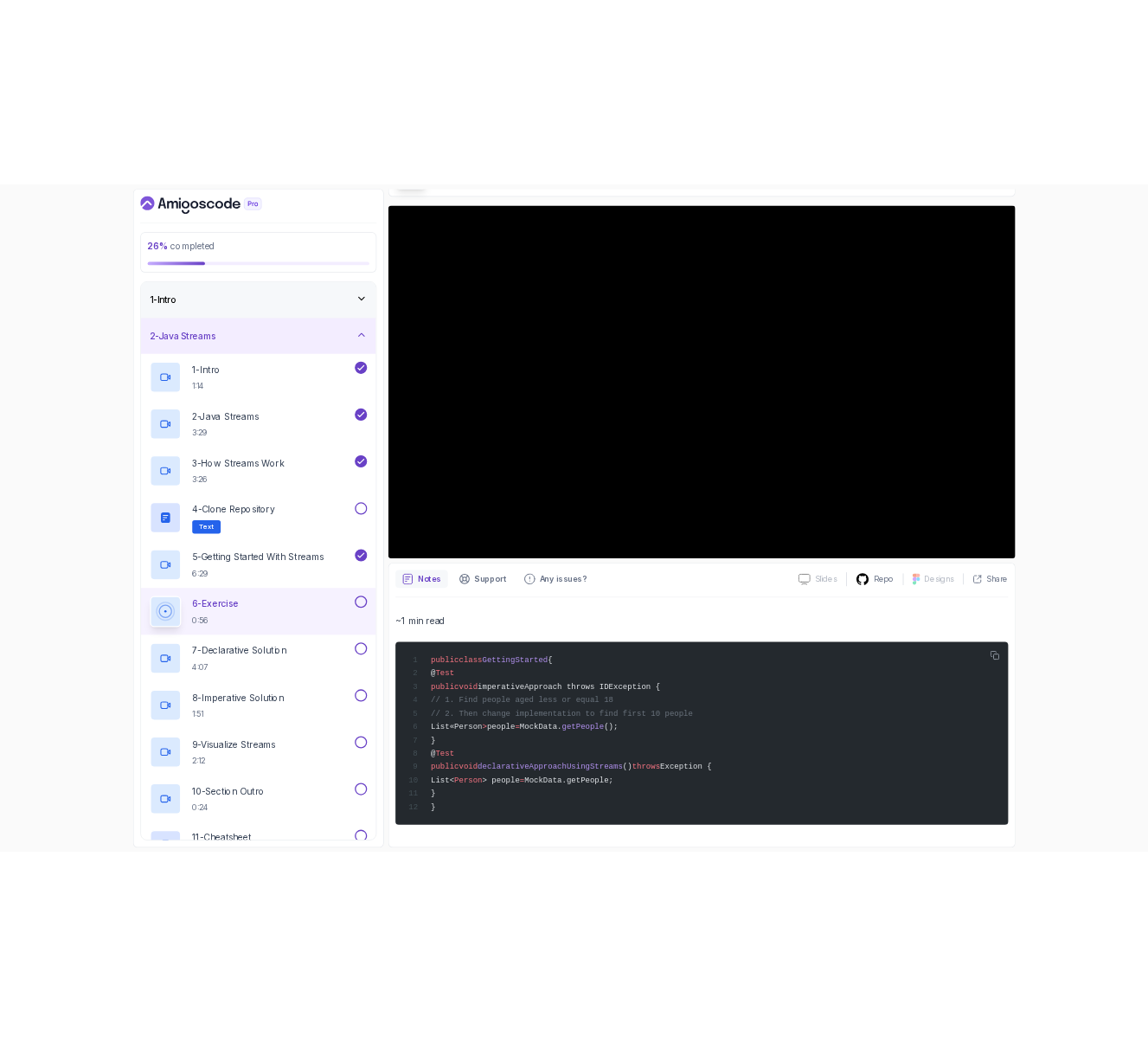
scroll to position [132, 0]
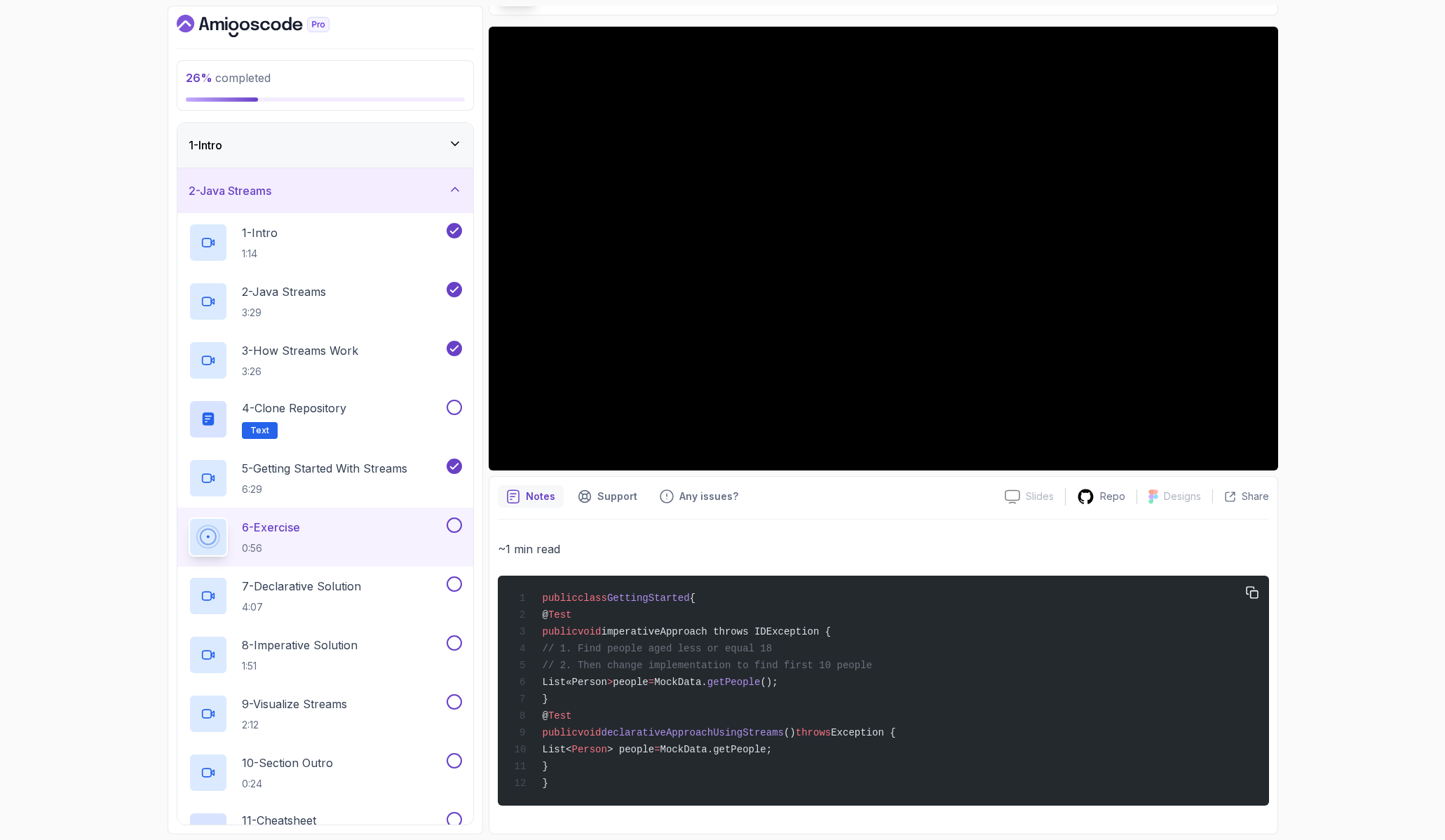
click at [698, 643] on span "// 1. Find people aged less or equal 18" at bounding box center [657, 648] width 230 height 11
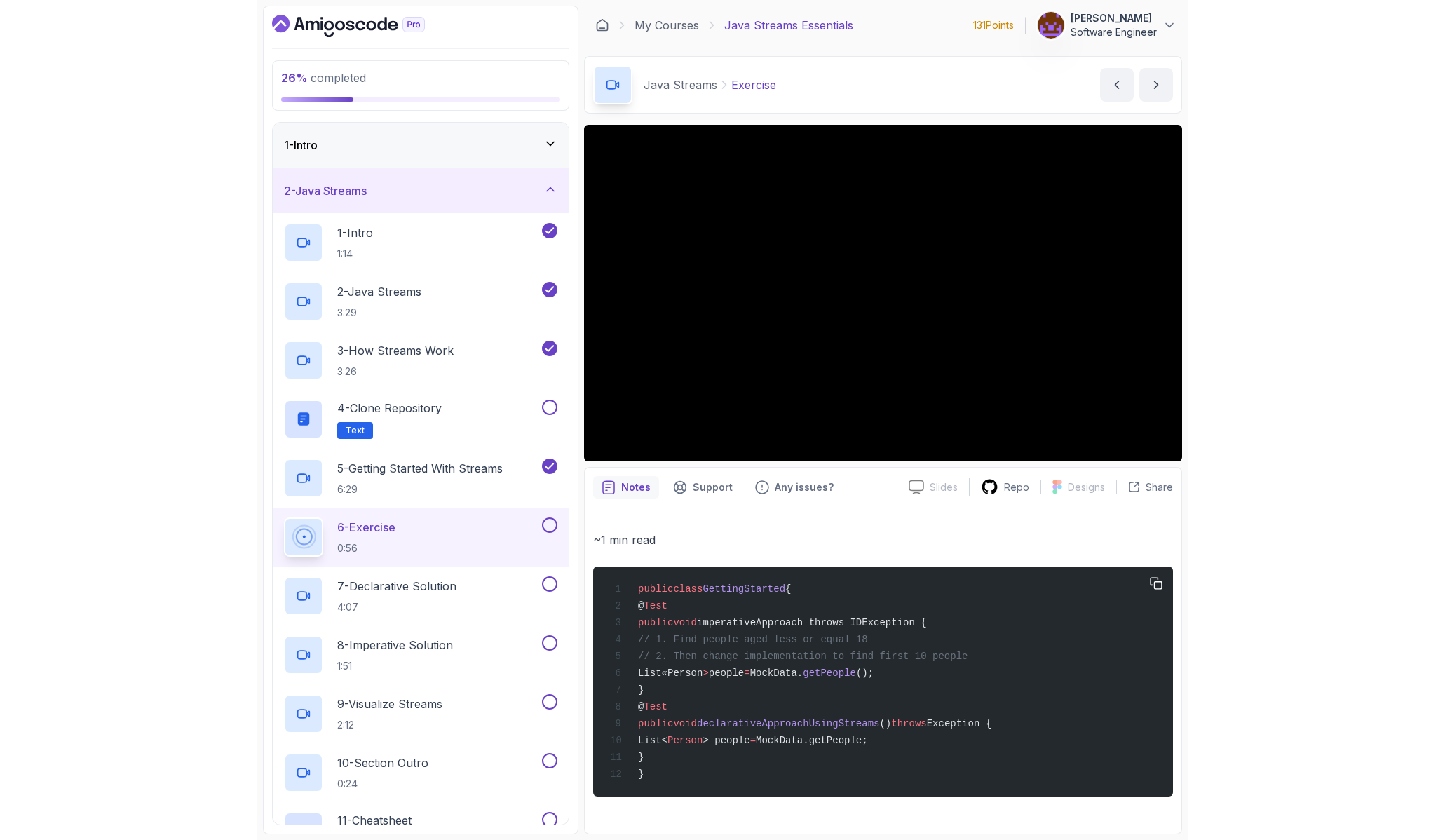
scroll to position [0, 0]
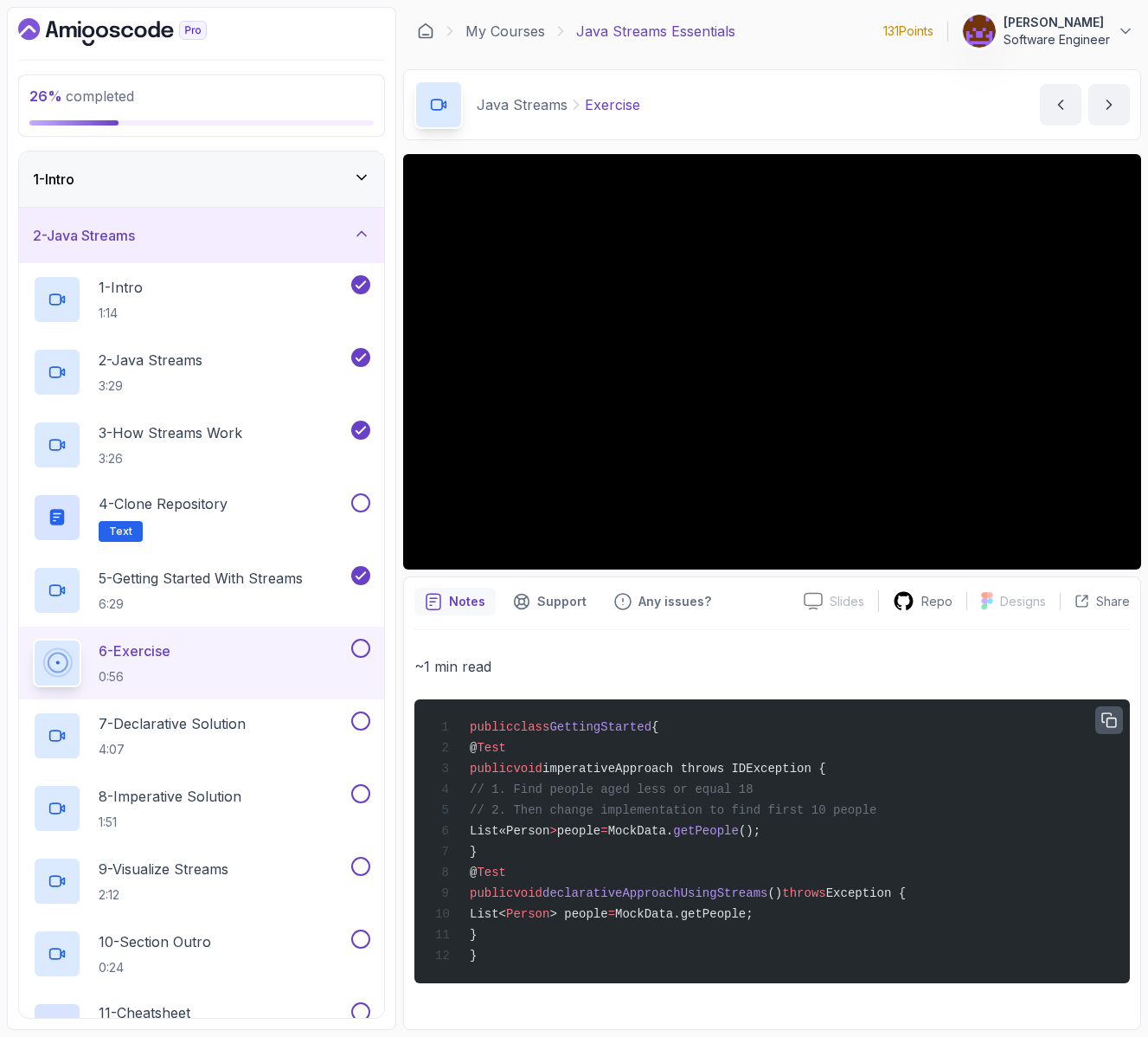
click at [1113, 720] on icon "button" at bounding box center [1109, 720] width 16 height 16
drag, startPoint x: 511, startPoint y: 860, endPoint x: 492, endPoint y: 756, distance: 105.7
click at [492, 756] on div "public class GettingStarted { @ Test public void imperativeApproach throws IDEx…" at bounding box center [772, 841] width 688 height 263
copy code "@ Test public void imperativeApproach throws IDException { // 1. Find people ag…"
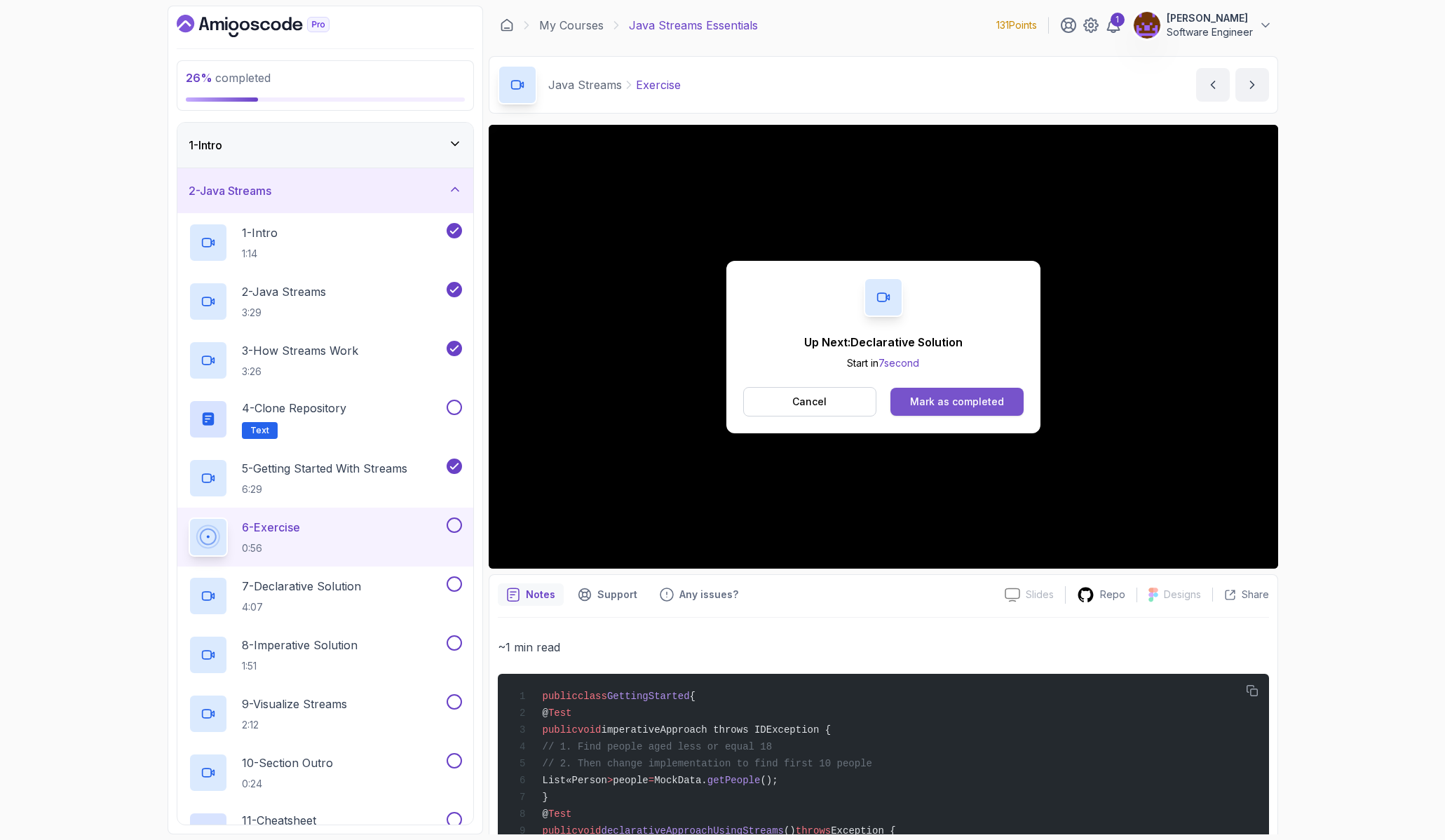
click at [959, 401] on div "Mark as completed" at bounding box center [957, 401] width 94 height 14
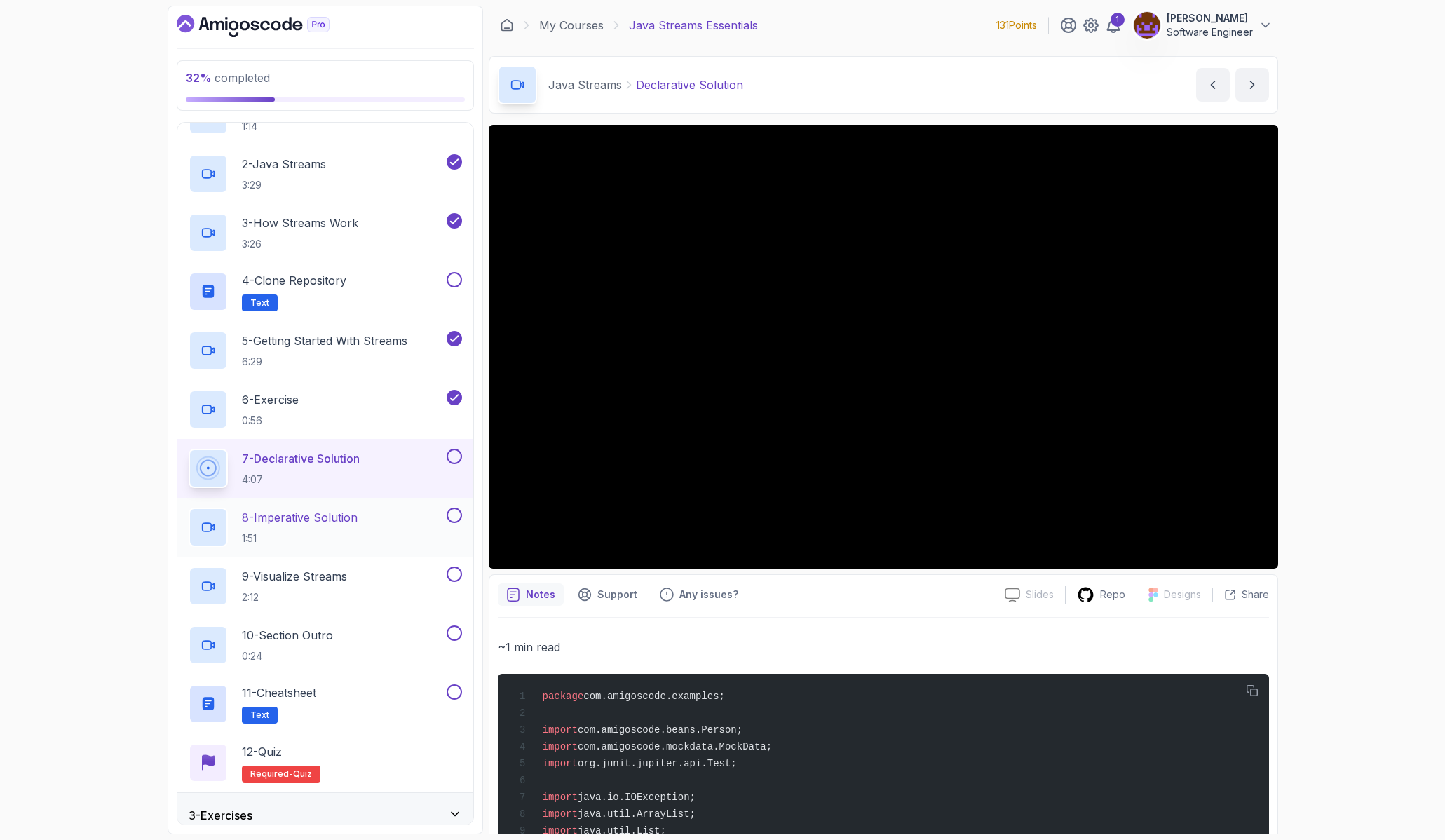
scroll to position [135, 0]
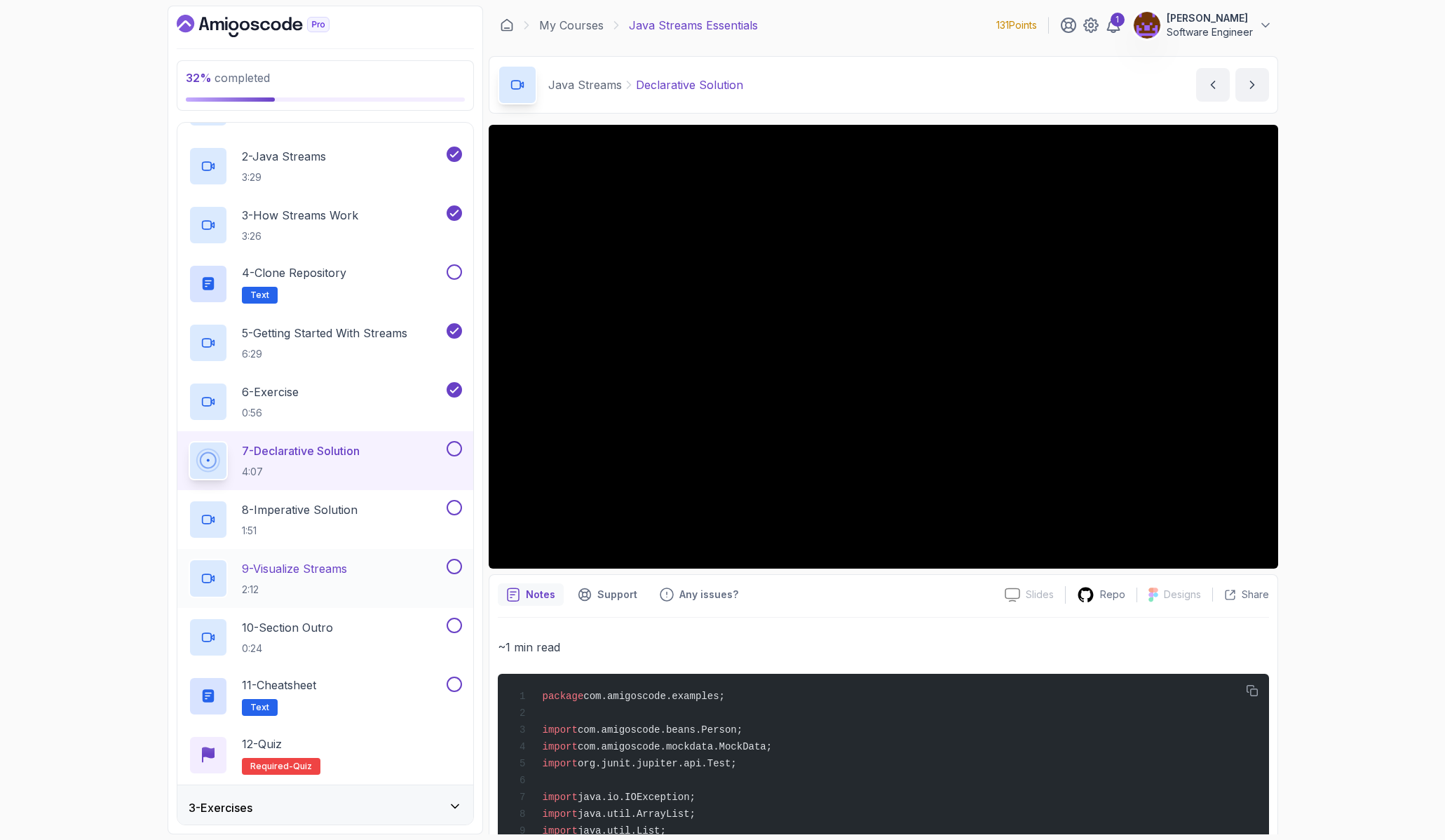
click at [333, 573] on p "9 - Visualize Streams" at bounding box center [294, 569] width 105 height 17
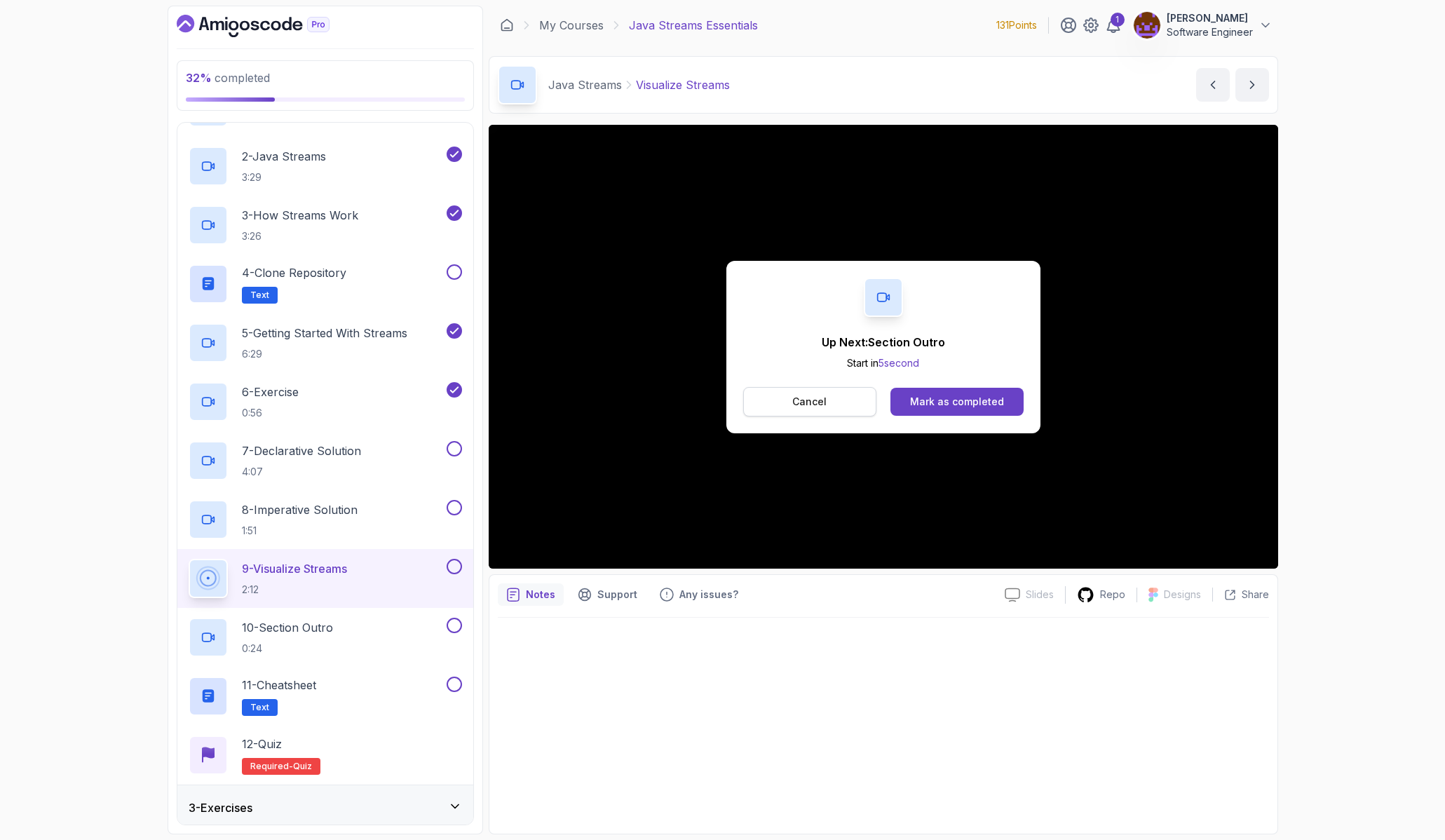
click at [800, 398] on p "Cancel" at bounding box center [809, 401] width 34 height 14
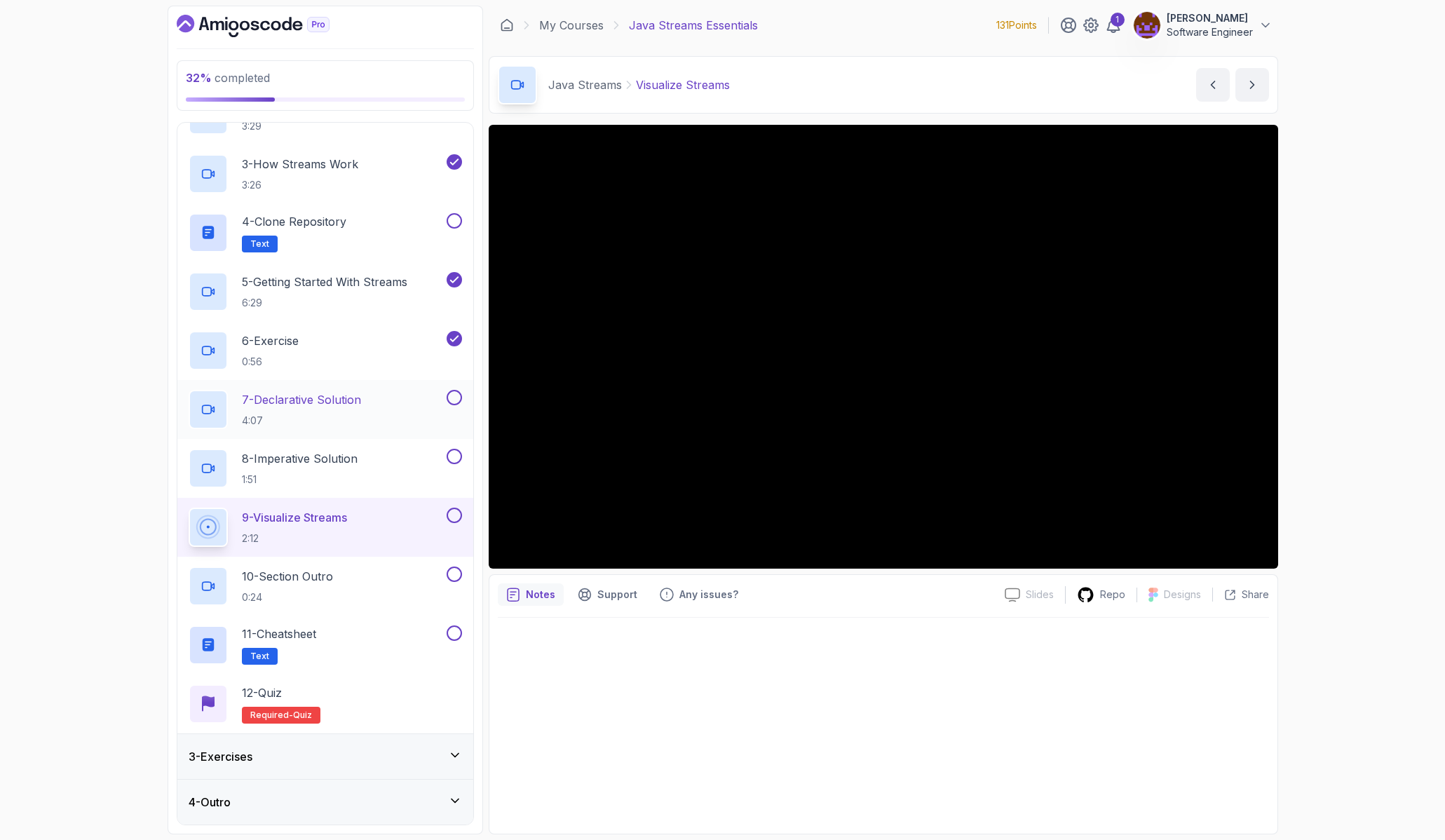
scroll to position [187, 0]
click at [267, 755] on div "3 - Exercises" at bounding box center [325, 756] width 274 height 17
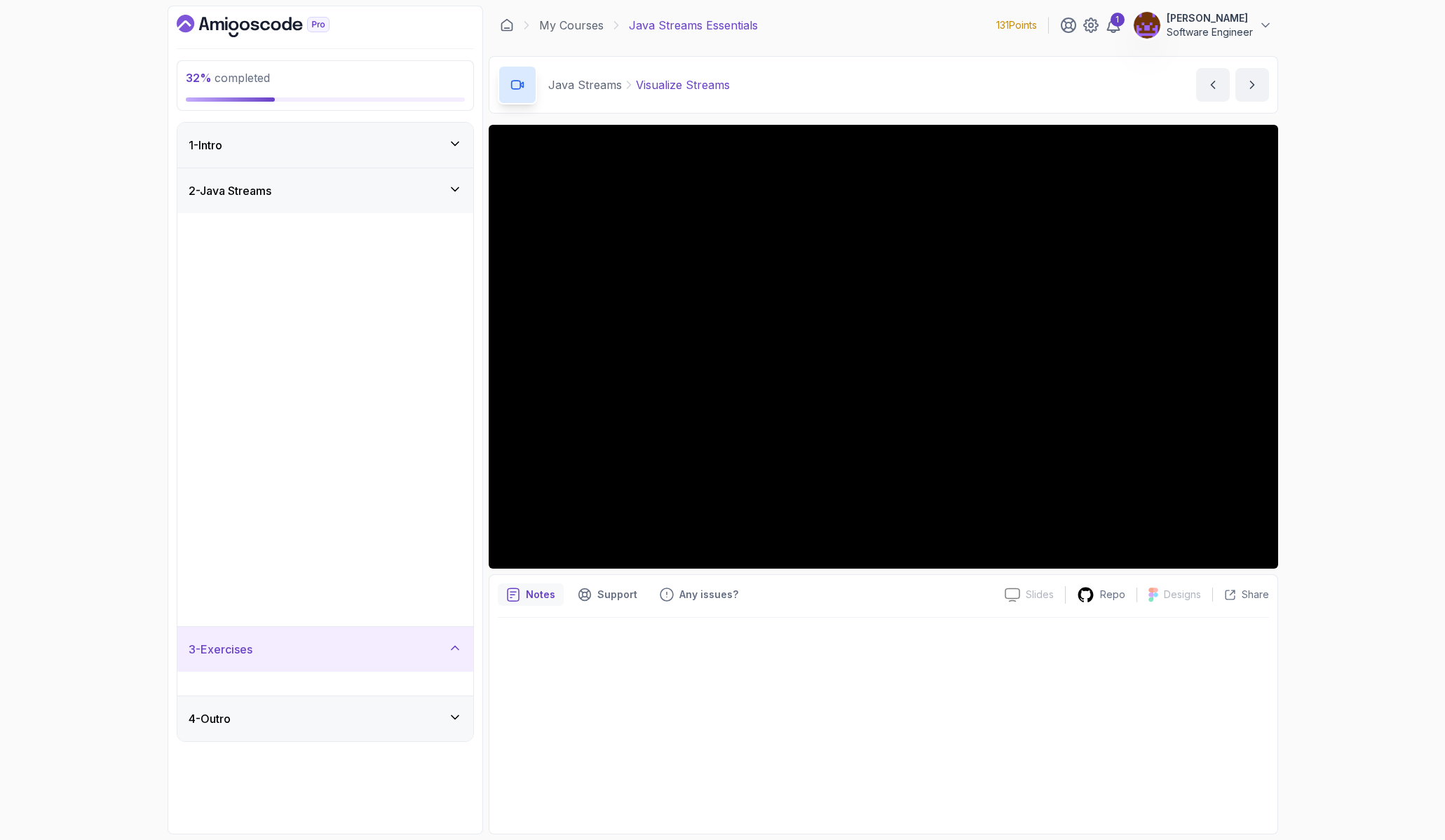
scroll to position [0, 0]
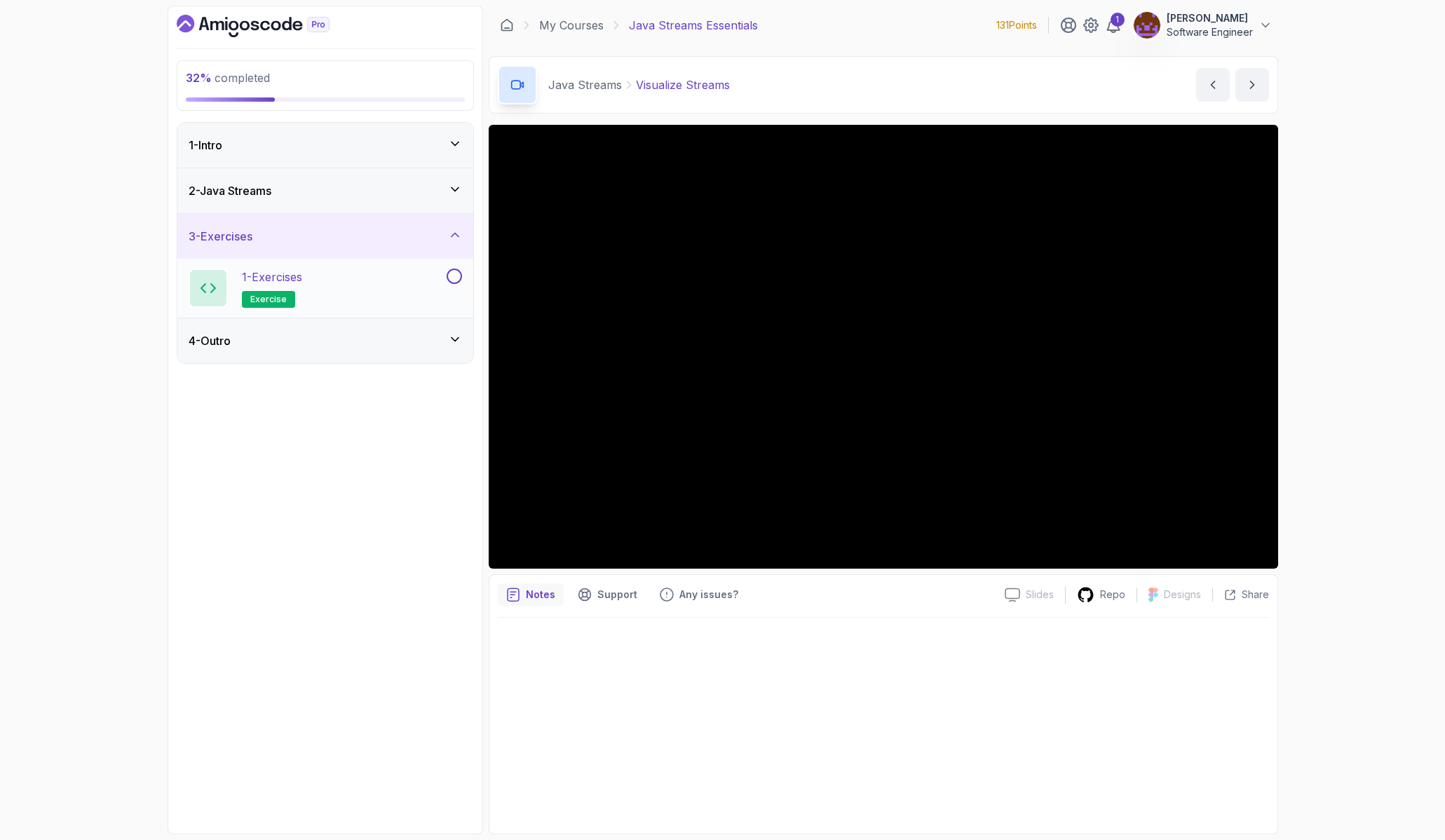
click at [357, 295] on div "1 - Exercises exercise" at bounding box center [315, 288] width 255 height 39
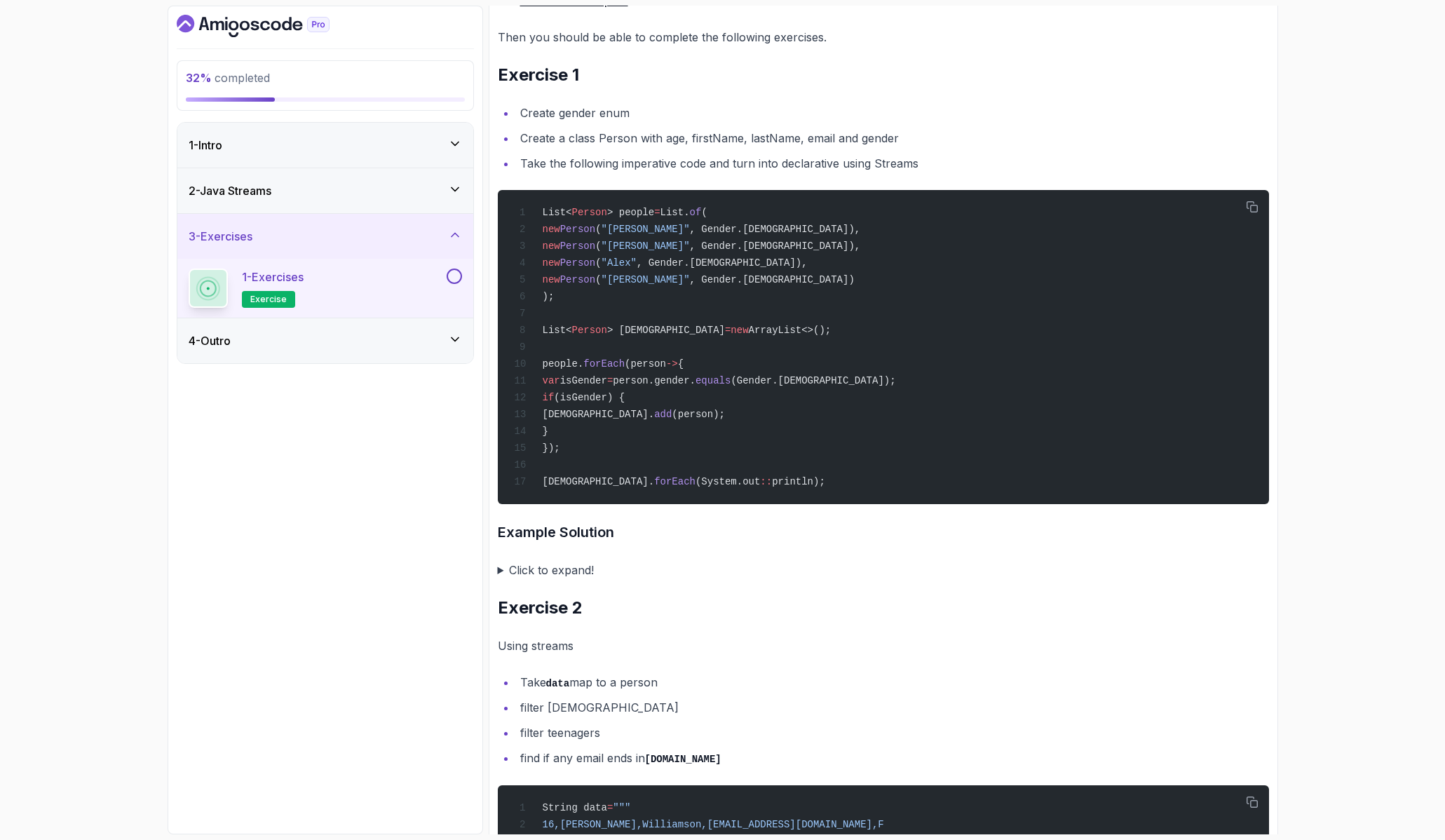
scroll to position [341, 0]
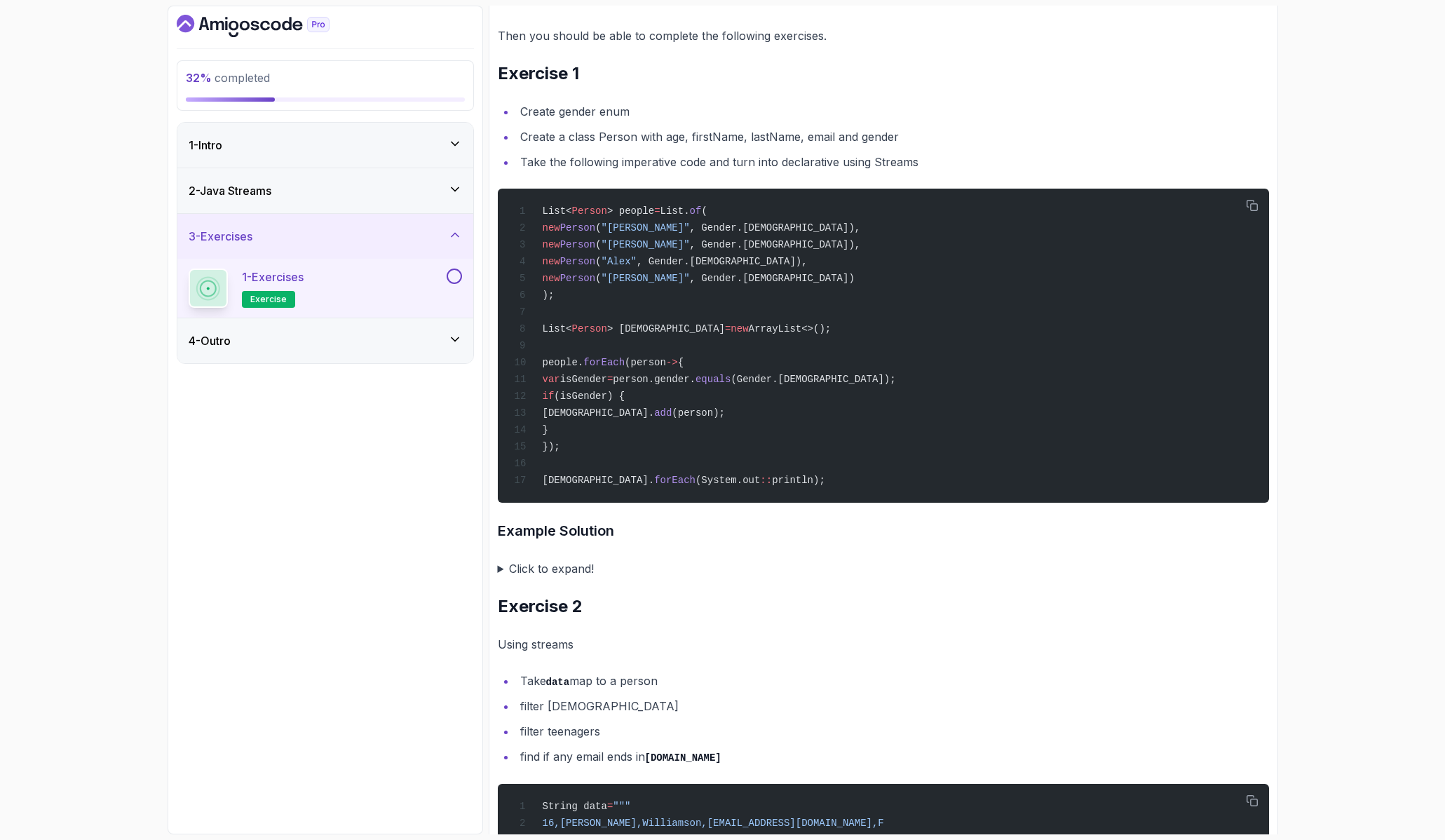
click at [499, 578] on summary "Click to expand!" at bounding box center [883, 569] width 771 height 20
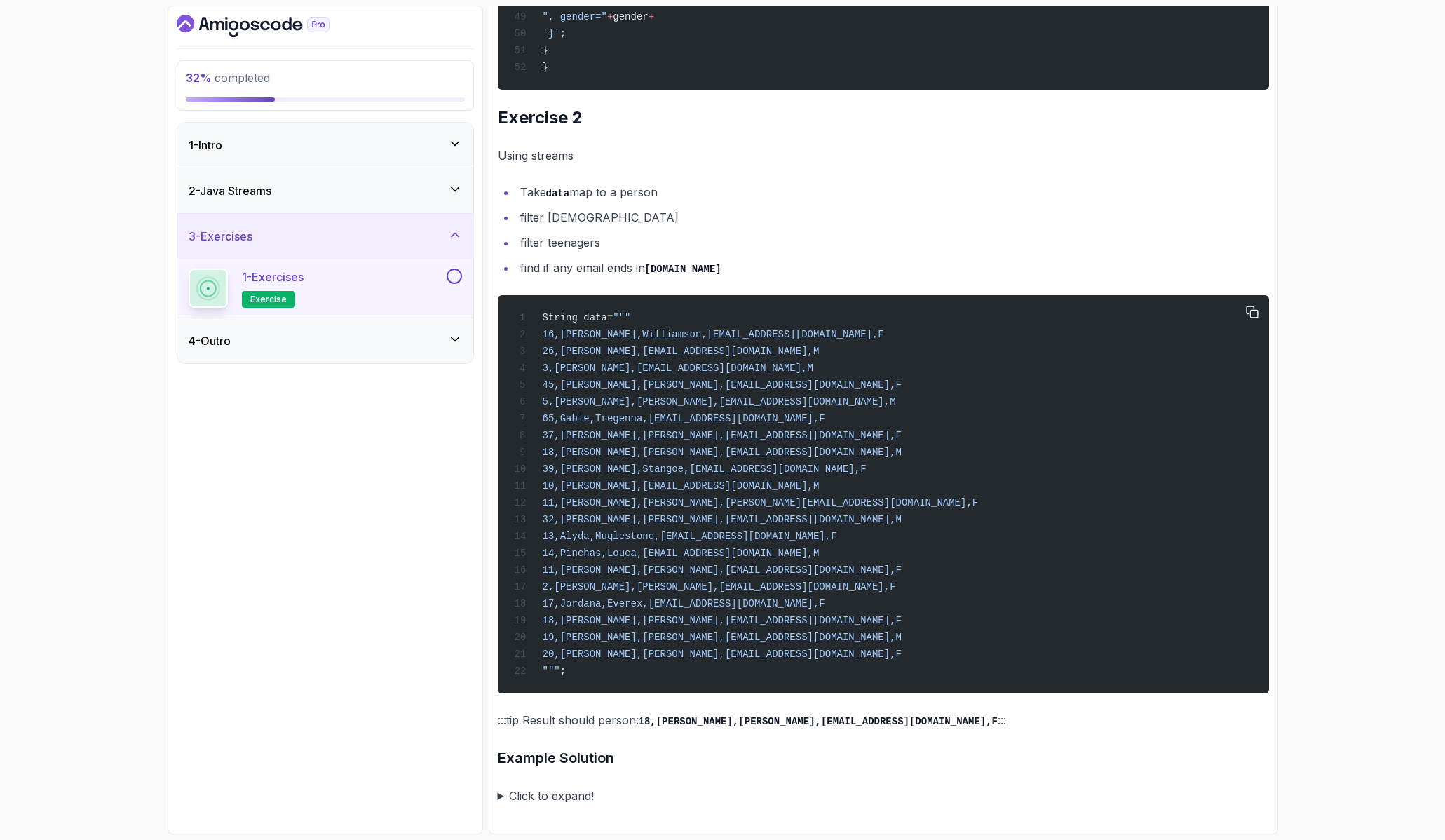
scroll to position [0, 0]
click at [502, 792] on summary "Click to expand!" at bounding box center [883, 795] width 771 height 20
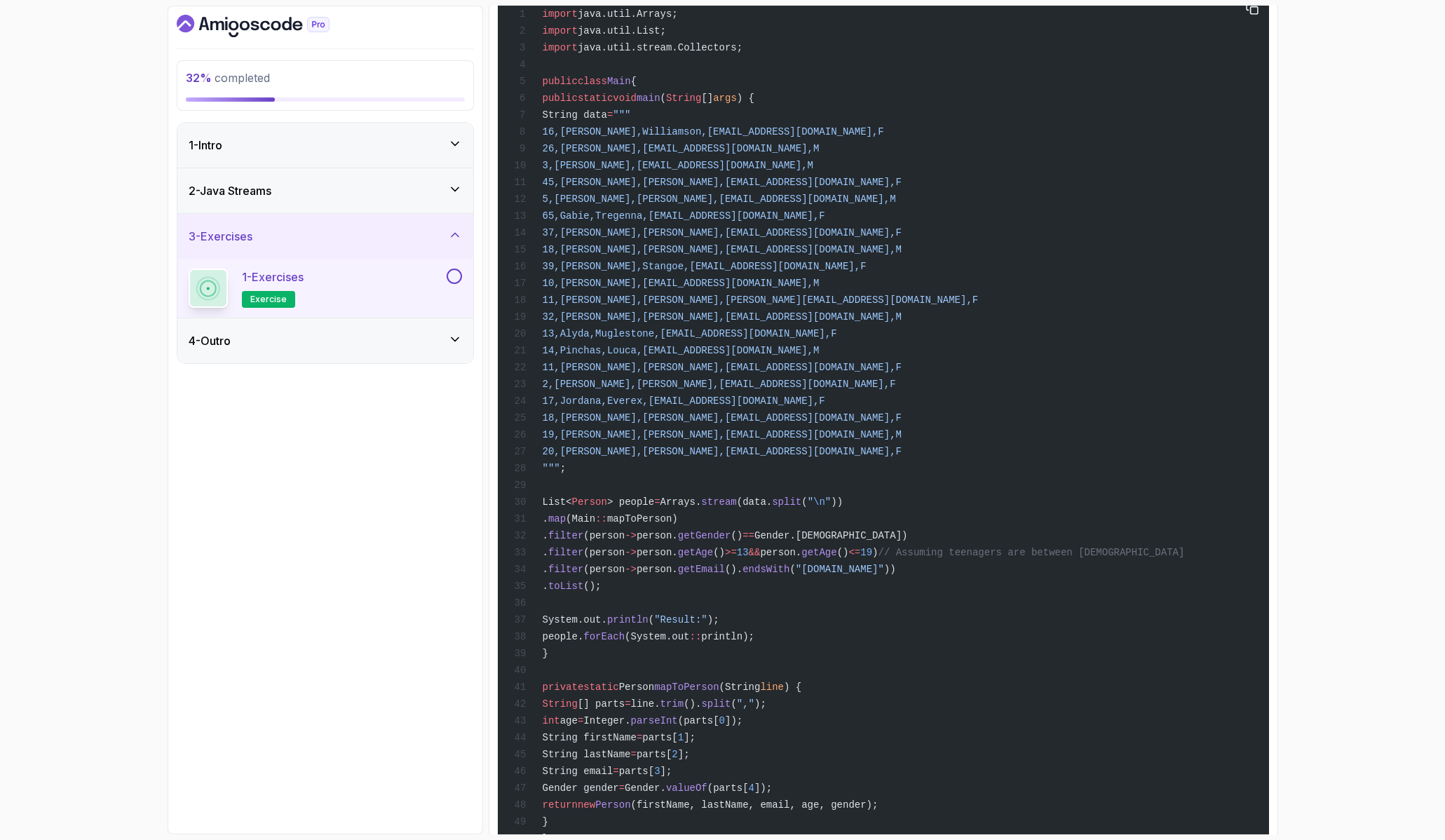
scroll to position [2576, 0]
click at [1251, 20] on icon "button" at bounding box center [1251, 13] width 13 height 13
click at [687, 360] on span "14,Pinchas,Louca,ploucad@google.es,M" at bounding box center [681, 355] width 277 height 11
click at [948, 624] on div "import java.util.Arrays; import java.util.List; import java.util.stream.Collect…" at bounding box center [882, 767] width 749 height 1525
drag, startPoint x: 795, startPoint y: 606, endPoint x: 591, endPoint y: 590, distance: 204.6
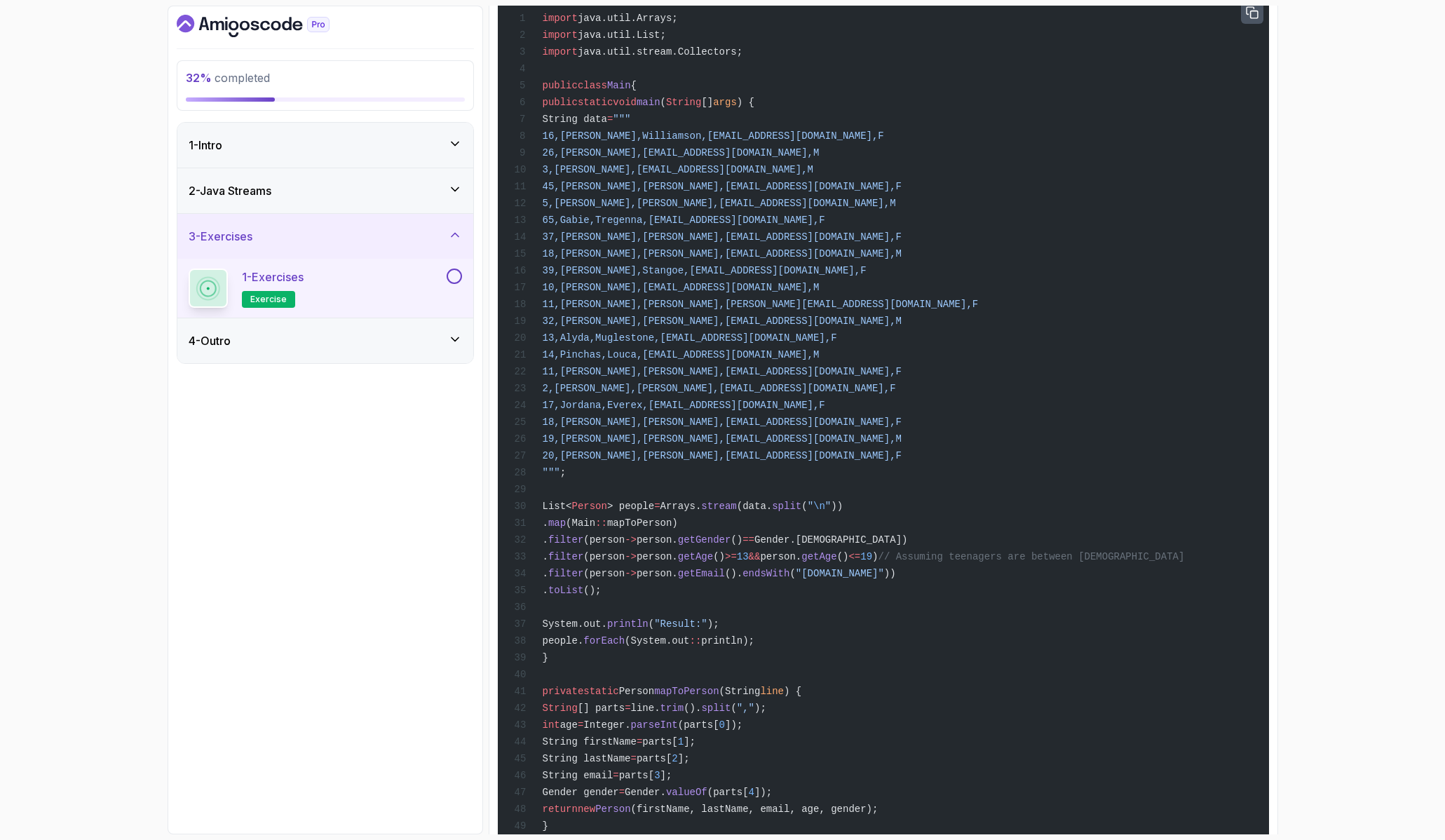
click at [591, 590] on div "import java.util.Arrays; import java.util.List; import java.util.stream.Collect…" at bounding box center [882, 767] width 749 height 1525
copy code "List< Person > people = Arrays. stream (data. split ( " \n " )) . map (Main :: …"
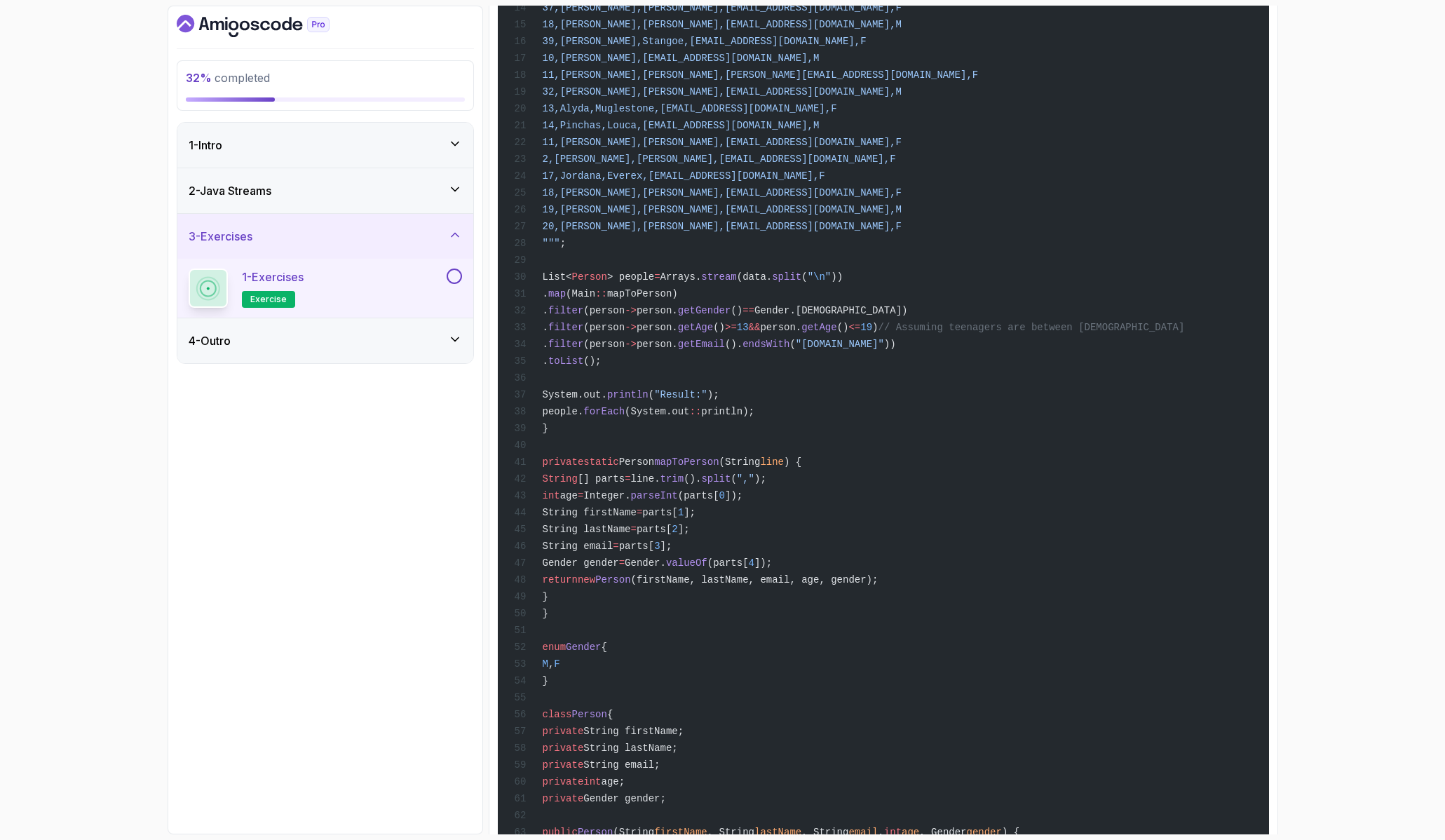
scroll to position [2807, 0]
click at [678, 297] on span "mapToPerson)" at bounding box center [643, 291] width 71 height 11
drag, startPoint x: 783, startPoint y: 377, endPoint x: 663, endPoint y: 373, distance: 120.1
click at [663, 373] on div "import java.util.Arrays; import java.util.List; import java.util.stream.Collect…" at bounding box center [882, 535] width 749 height 1525
click at [702, 281] on span "Arrays." at bounding box center [681, 274] width 42 height 11
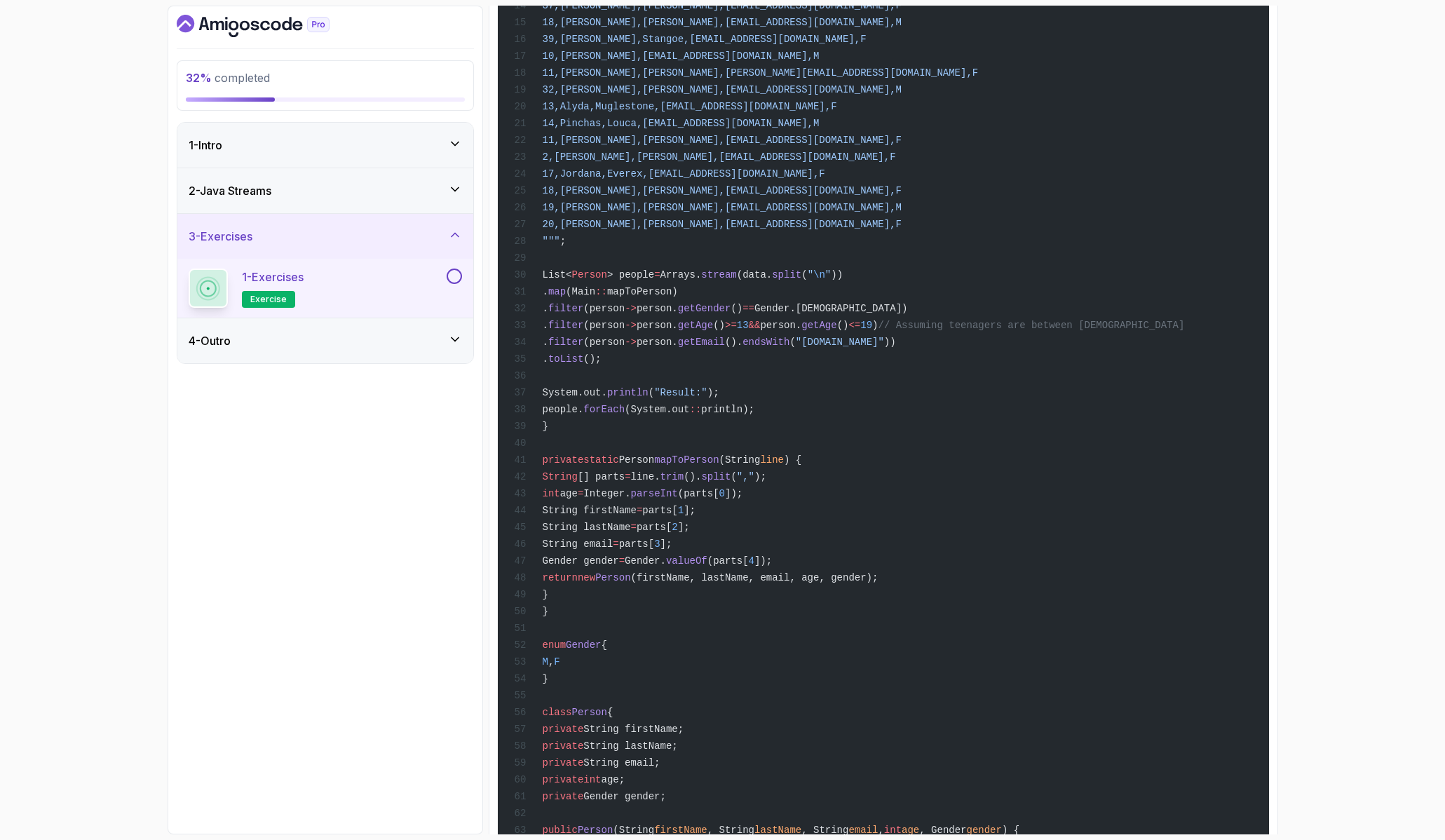
drag, startPoint x: 783, startPoint y: 374, endPoint x: 646, endPoint y: 378, distance: 137.1
click at [646, 378] on div "import java.util.Arrays; import java.util.List; import java.util.stream.Collect…" at bounding box center [882, 535] width 749 height 1525
drag, startPoint x: 979, startPoint y: 427, endPoint x: 849, endPoint y: 426, distance: 130.0
click at [849, 426] on div "import java.util.Arrays; import java.util.List; import java.util.stream.Collect…" at bounding box center [882, 535] width 749 height 1525
copy span ". endsWith ( "gov.uk" ))"
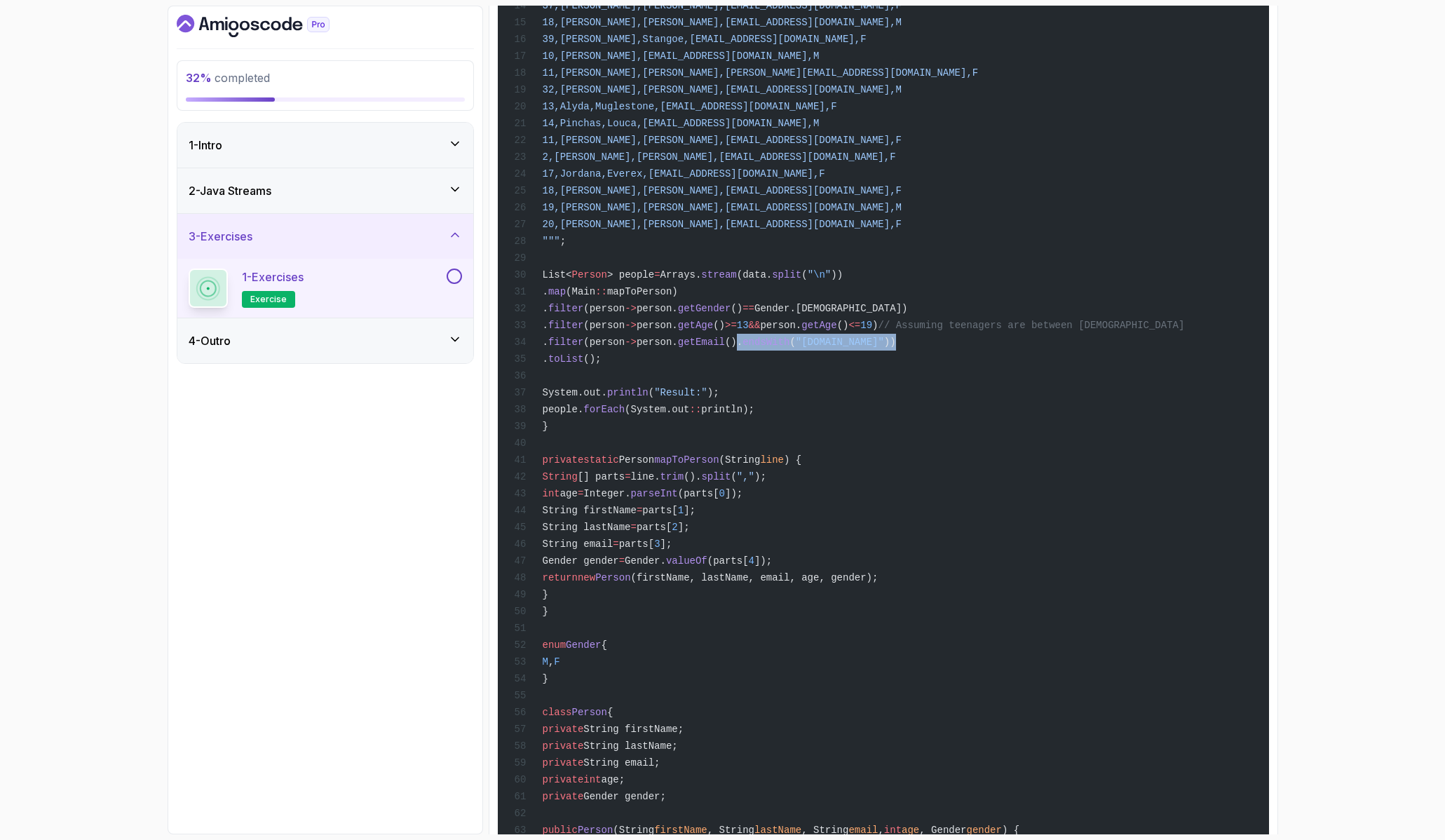
scroll to position [0, 0]
click at [379, 341] on div "4 - Outro" at bounding box center [325, 340] width 274 height 17
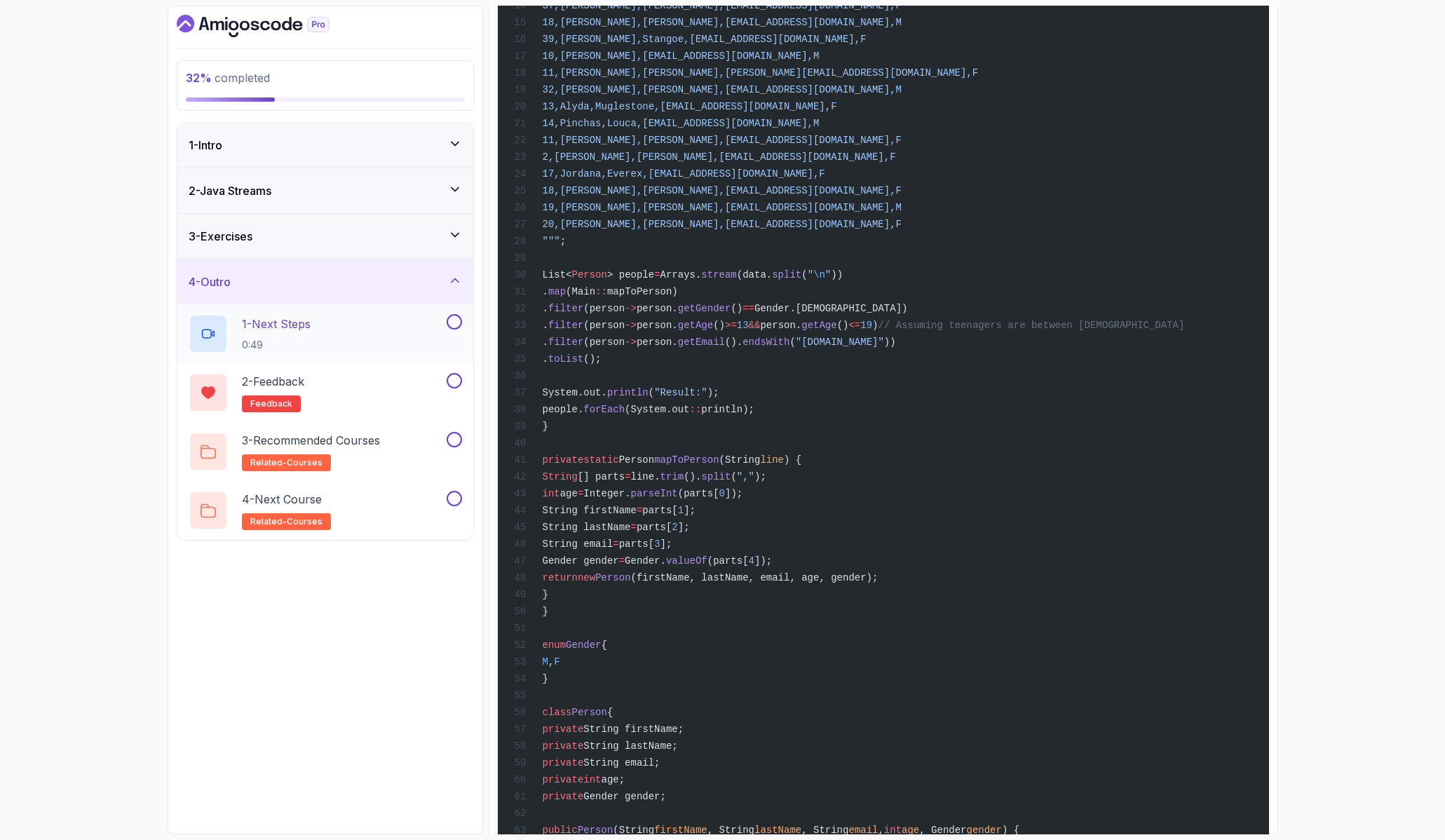
click at [353, 328] on div "1 - Next Steps 0:49" at bounding box center [315, 333] width 255 height 39
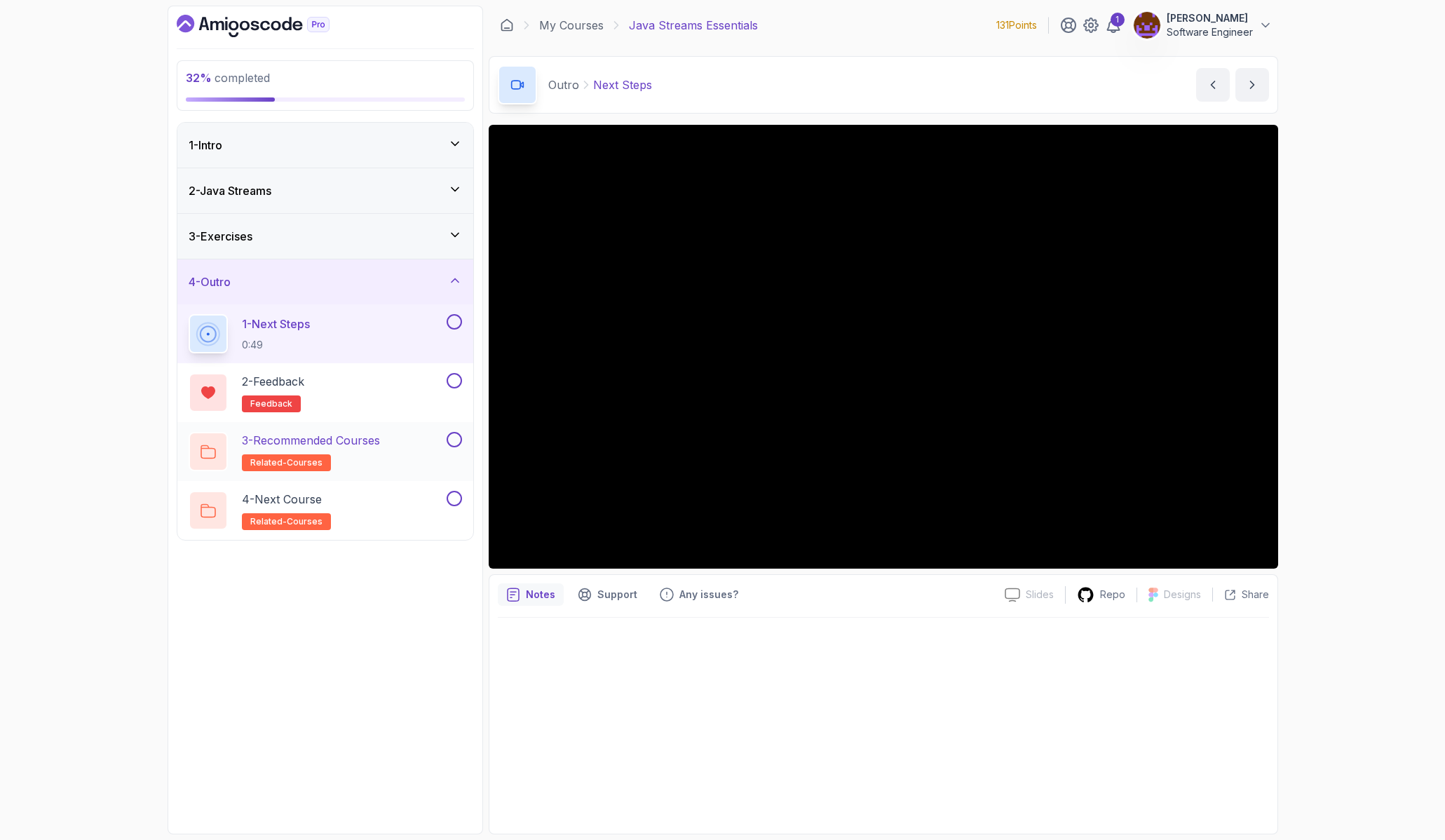
click at [346, 447] on p "3 - Recommended Courses" at bounding box center [311, 440] width 138 height 17
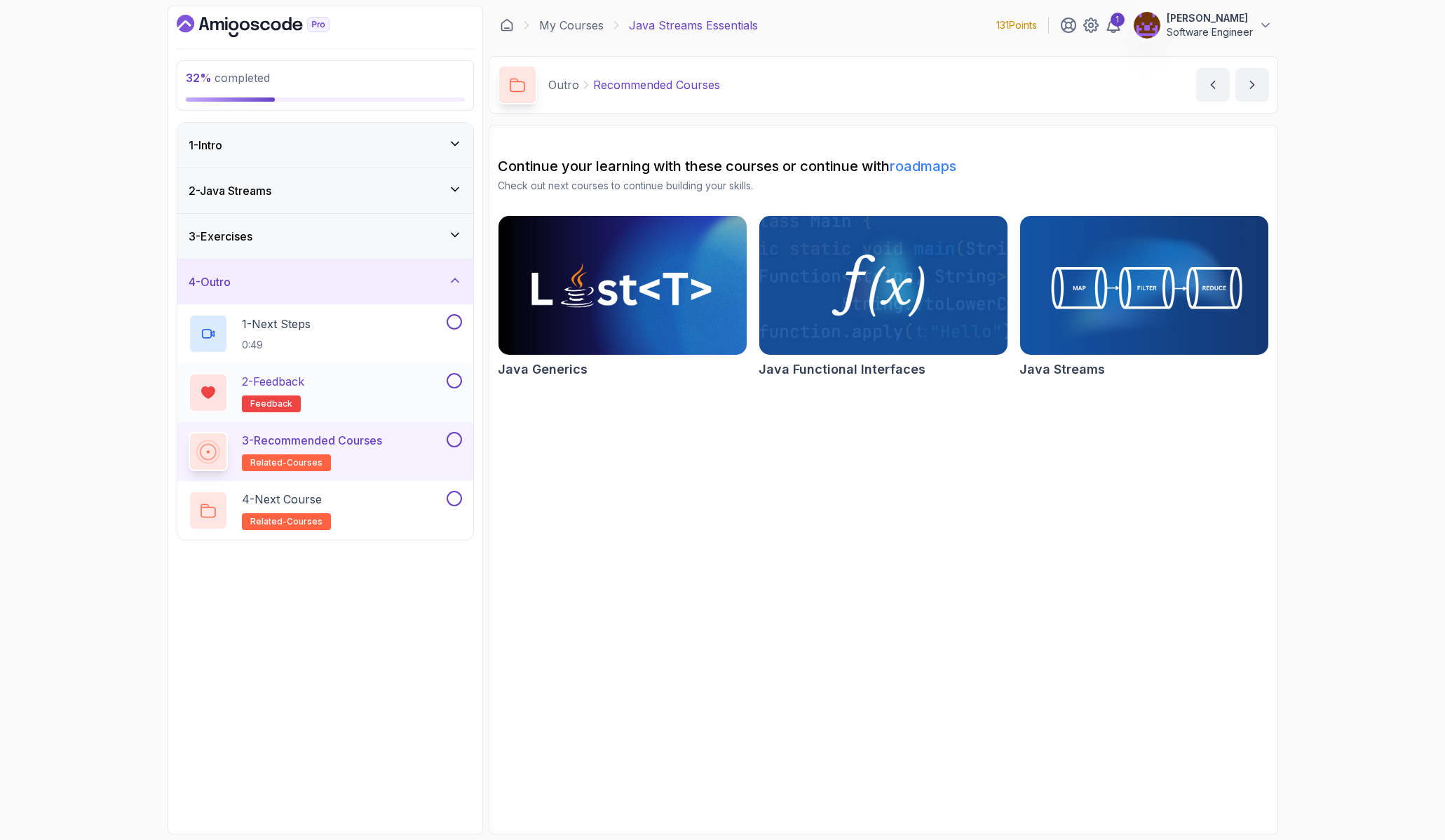
click at [350, 395] on div "2 - Feedback feedback" at bounding box center [315, 392] width 255 height 39
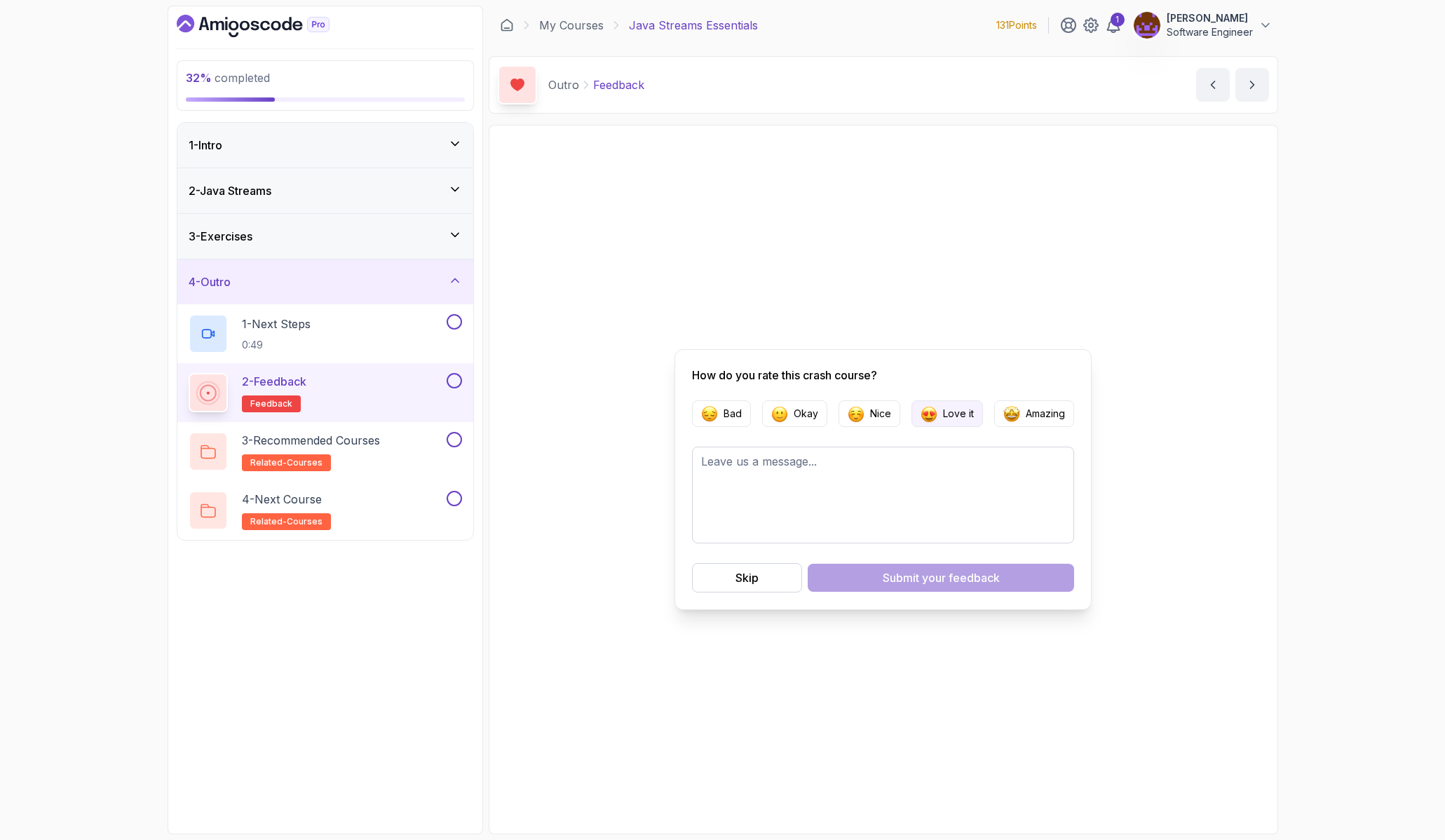
click at [966, 418] on p "Love it" at bounding box center [958, 414] width 31 height 14
click at [830, 457] on textarea at bounding box center [882, 495] width 382 height 97
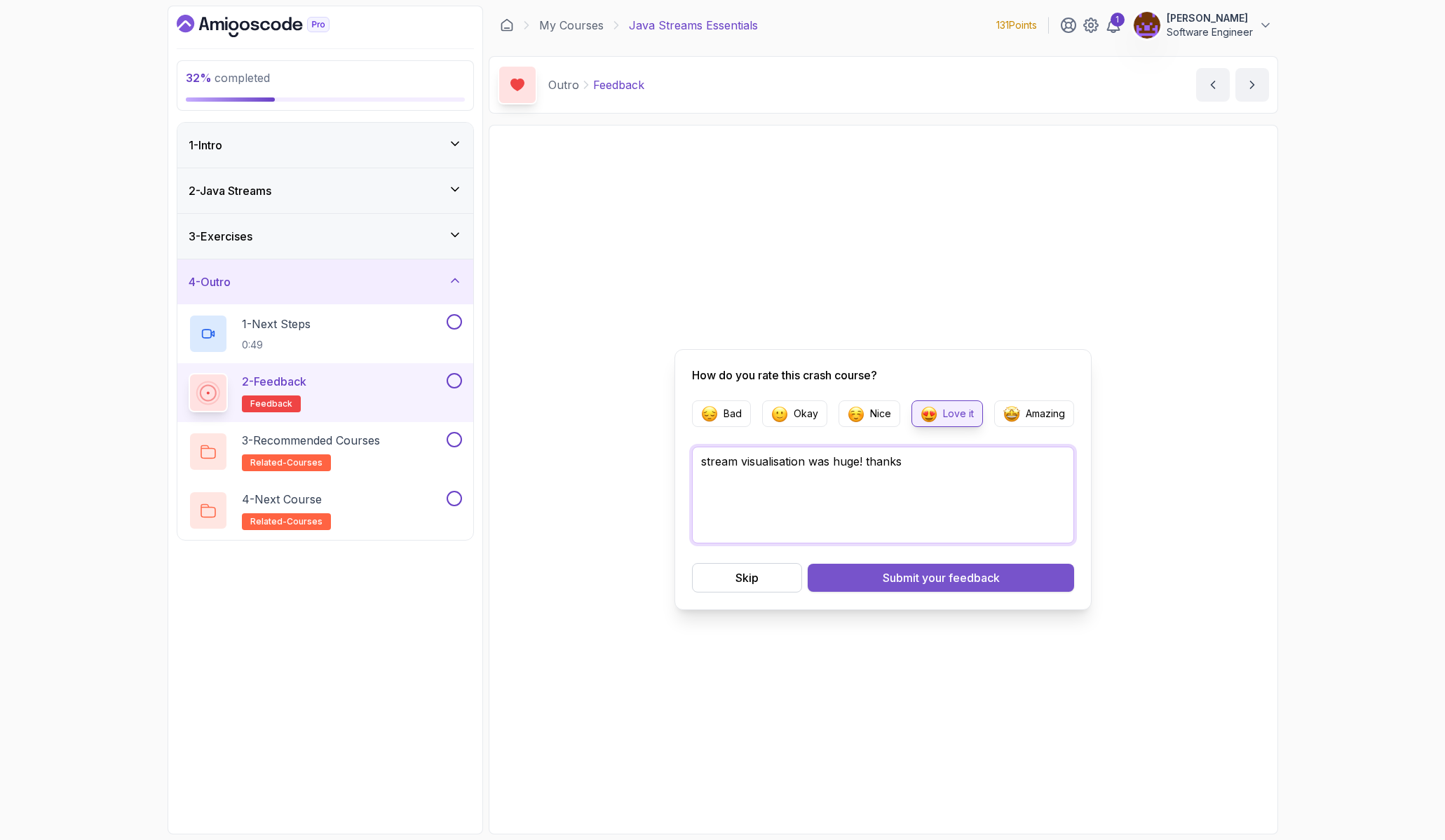
type textarea "stream visualisation was huge! thanks"
click at [922, 578] on span "your feedback" at bounding box center [960, 578] width 78 height 17
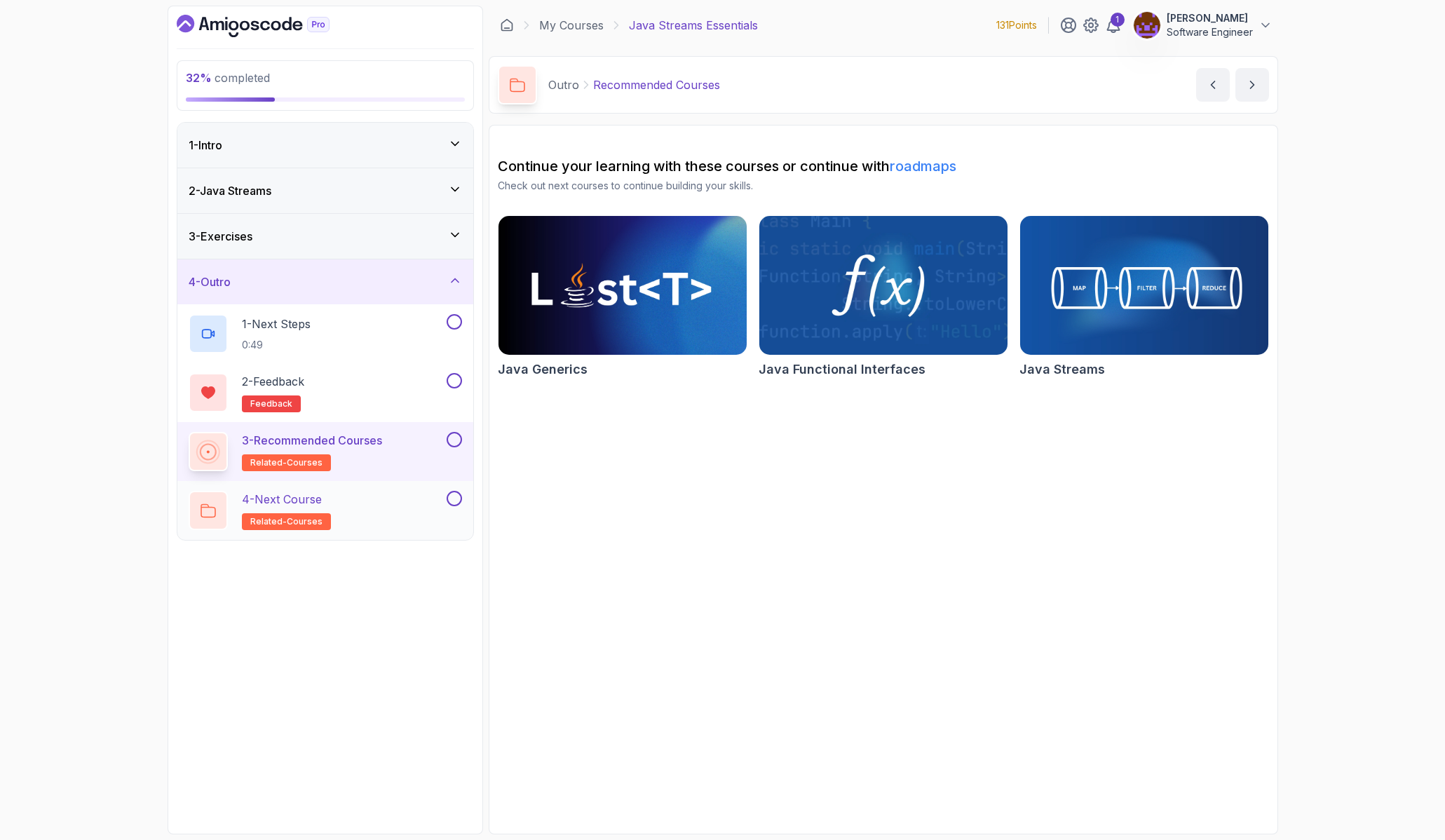
click at [355, 507] on div "4 - Next Course related-courses" at bounding box center [315, 510] width 255 height 39
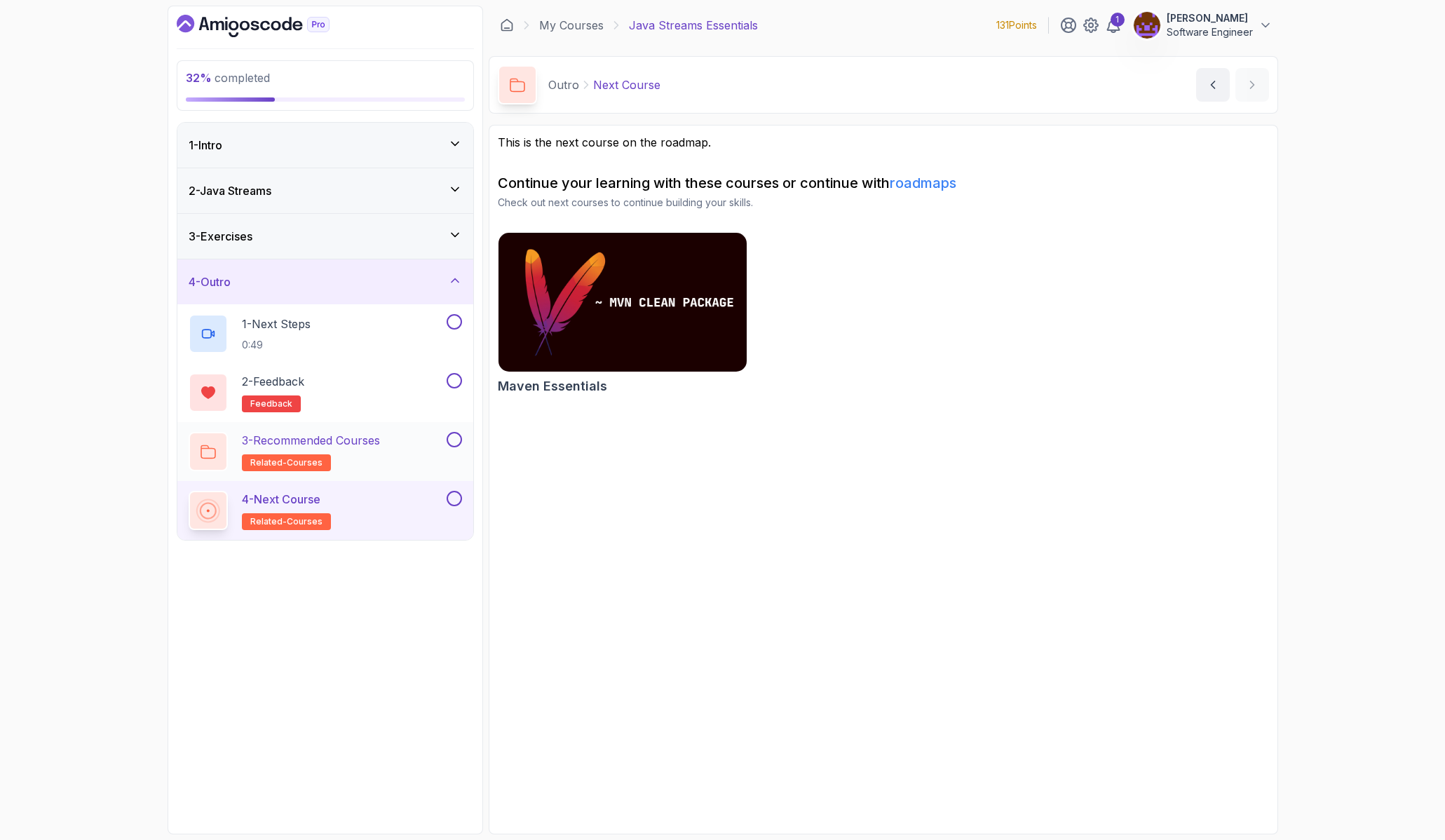
click at [377, 445] on p "3 - Recommended Courses" at bounding box center [311, 440] width 138 height 17
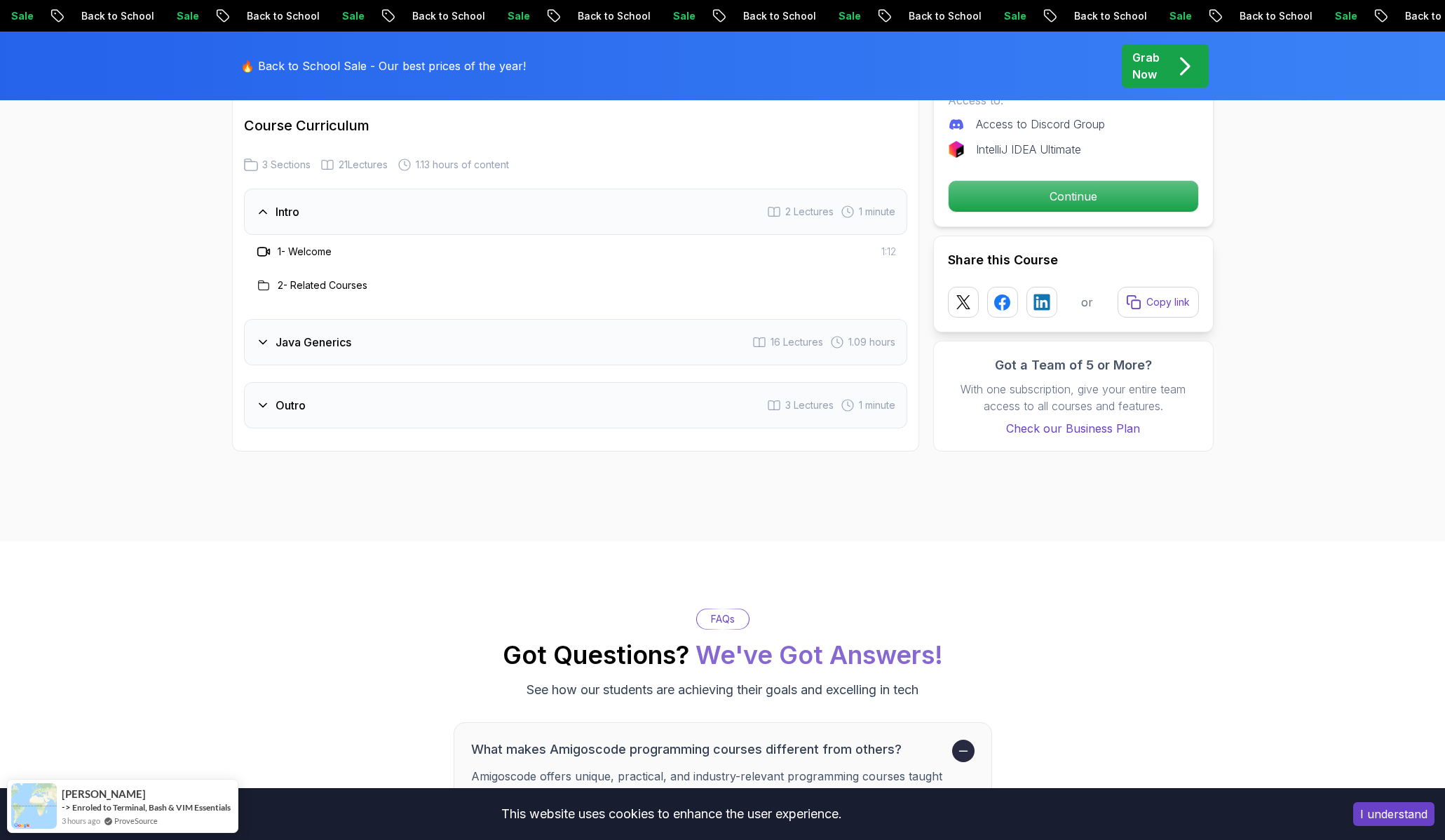
scroll to position [1858, 0]
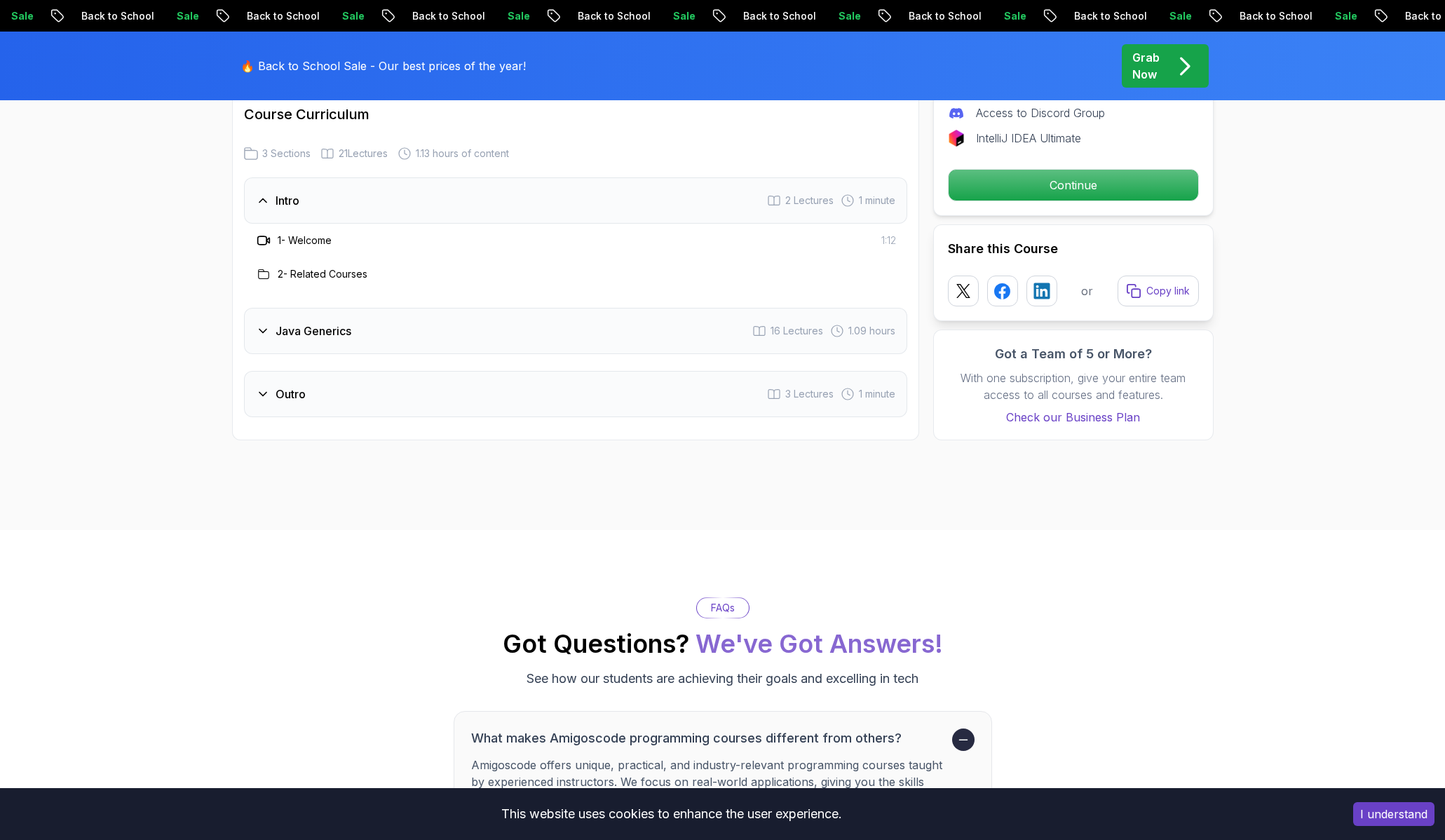
click at [262, 327] on icon at bounding box center [262, 330] width 14 height 14
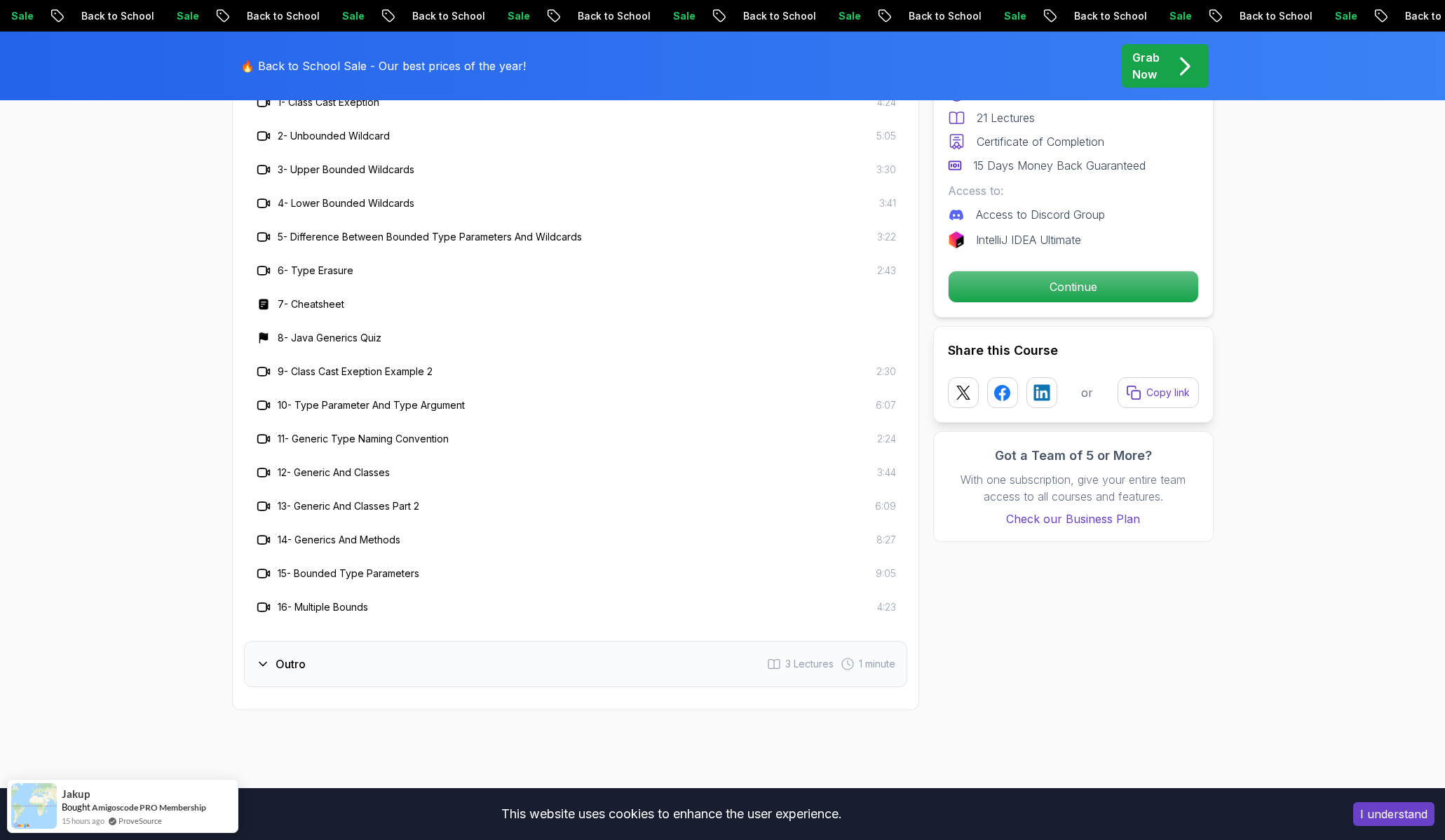
scroll to position [2035, 0]
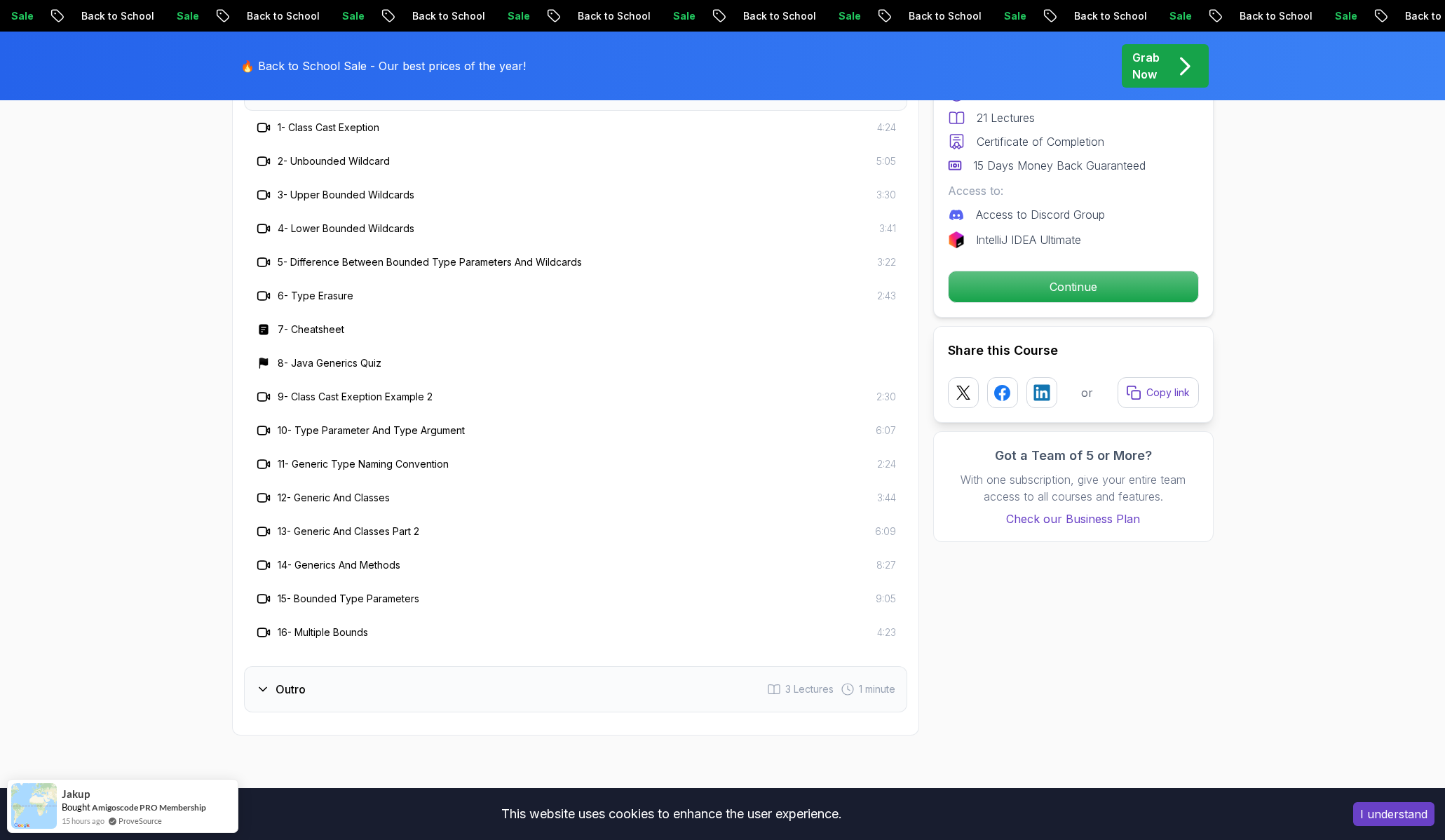
click at [319, 331] on h3 "7 - Cheatsheet" at bounding box center [311, 329] width 67 height 14
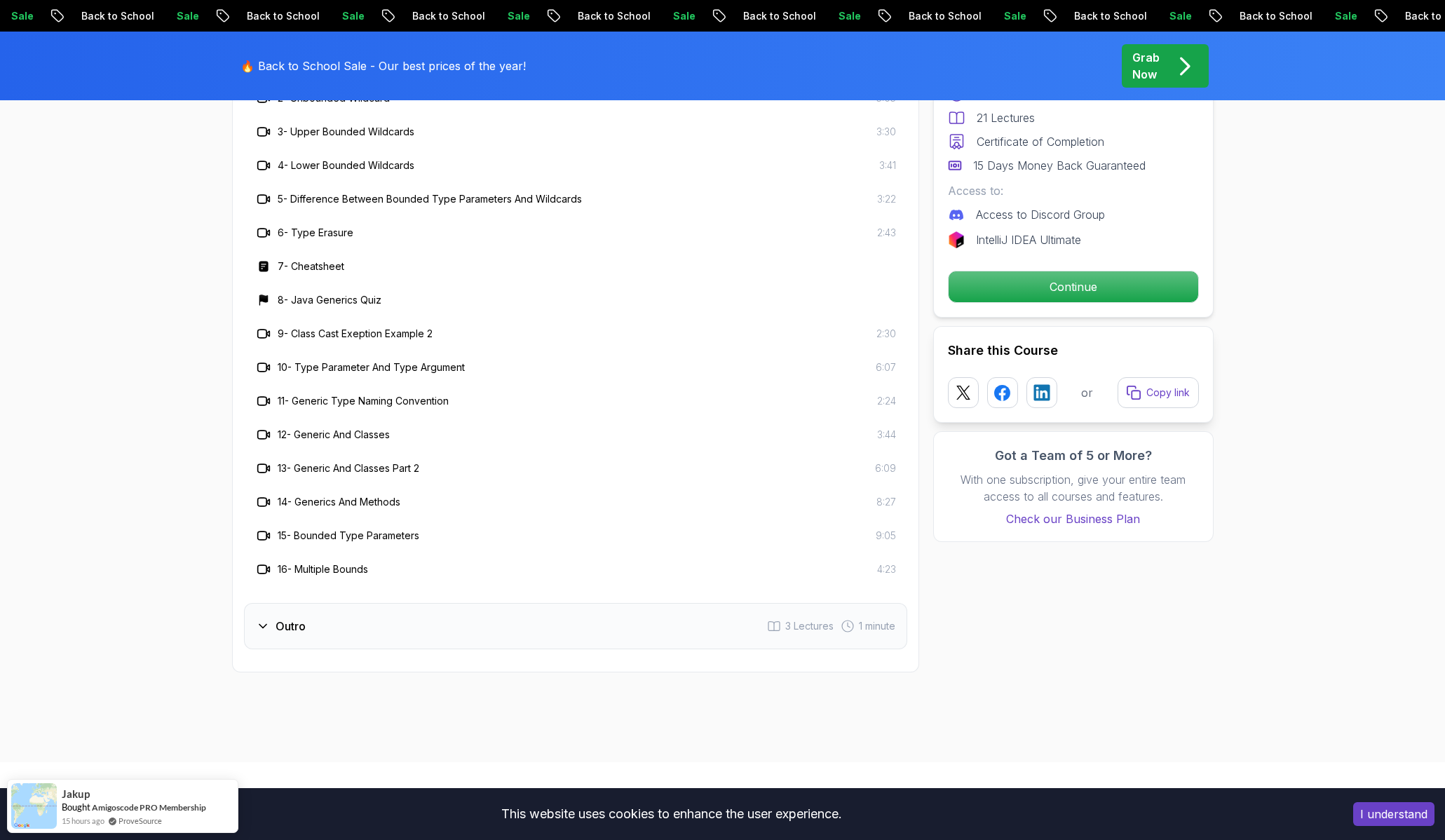
scroll to position [2179, 0]
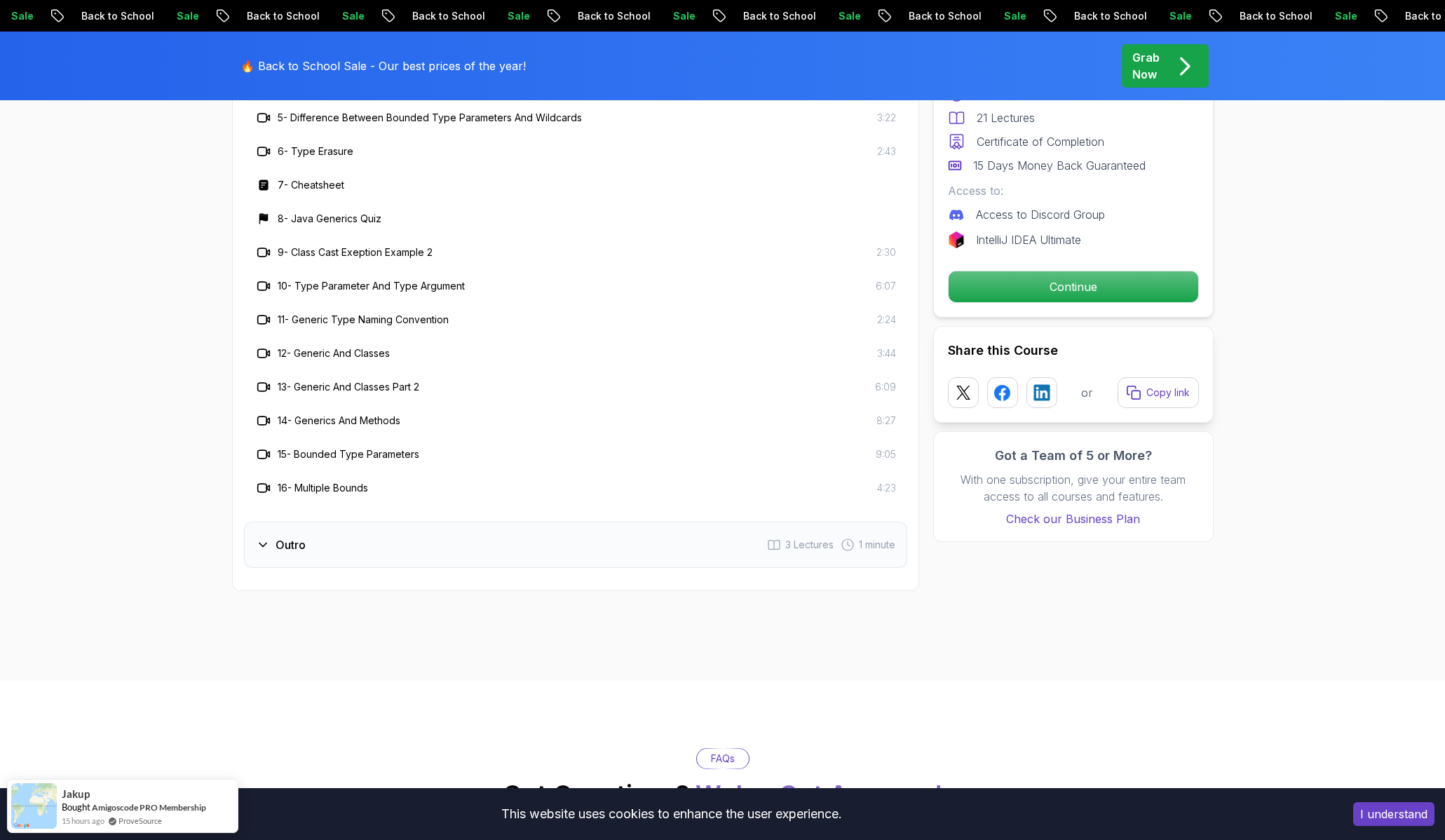
click at [264, 544] on icon at bounding box center [262, 544] width 14 height 14
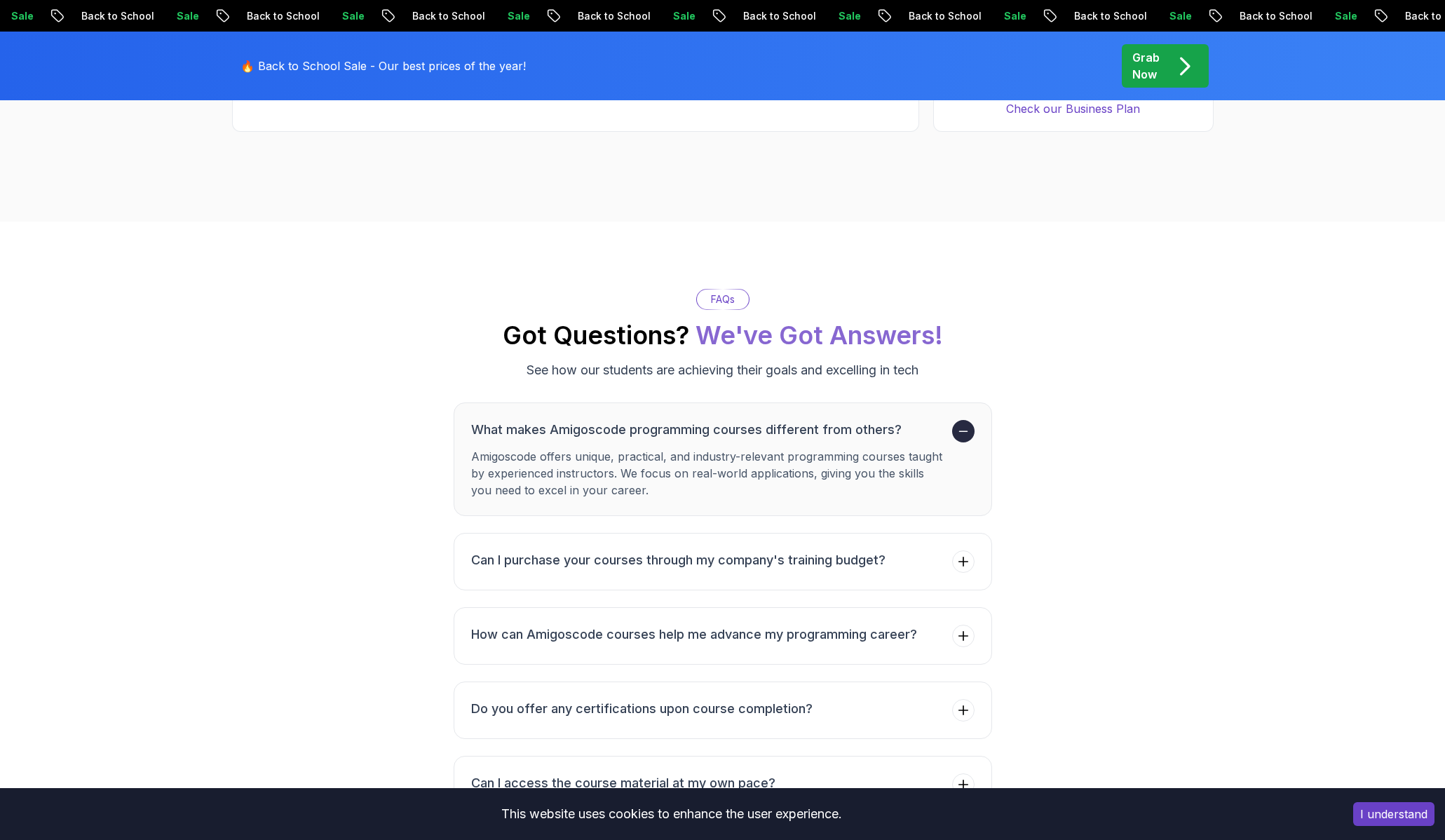
scroll to position [2197, 0]
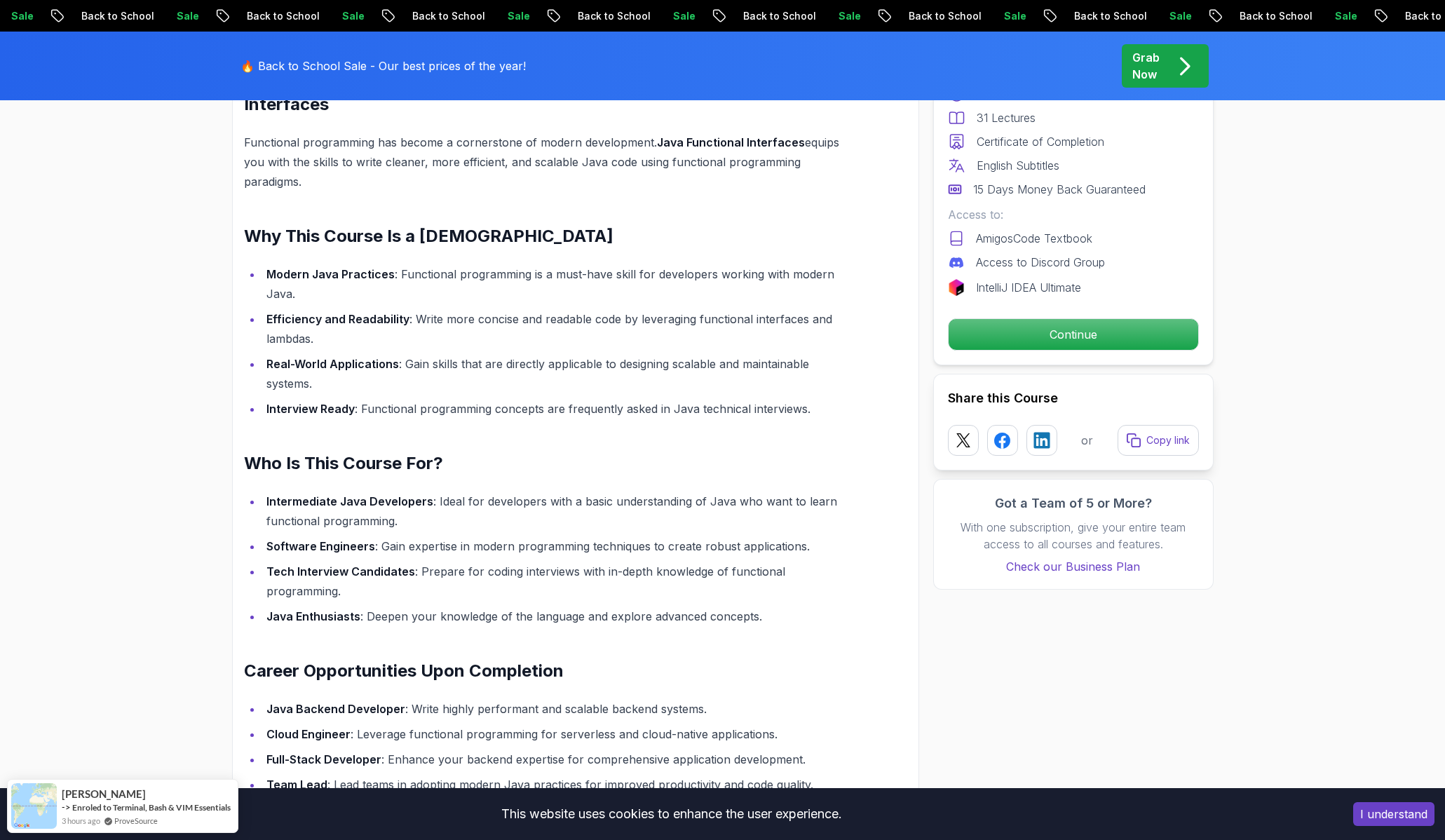
scroll to position [1062, 0]
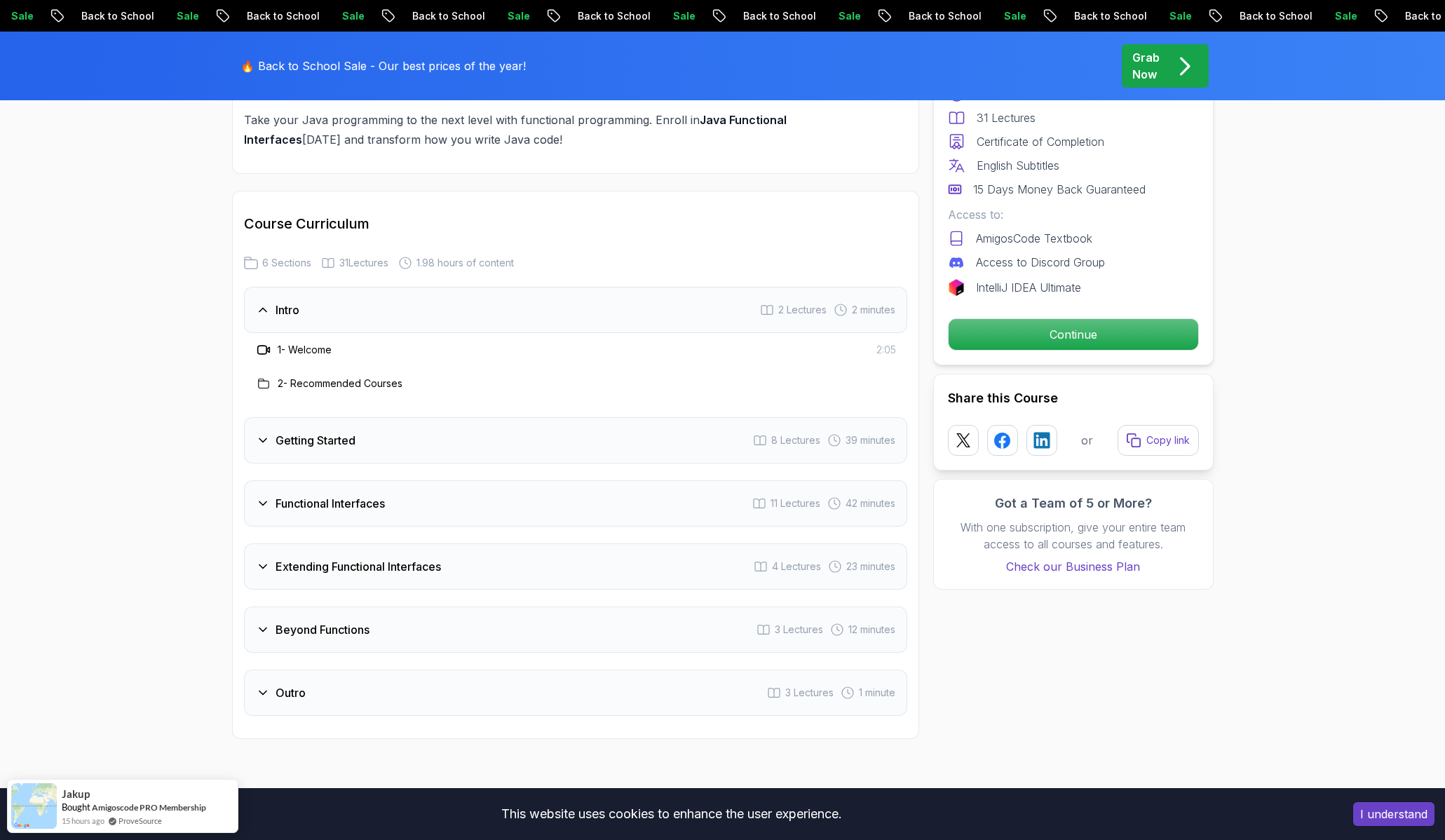
scroll to position [1820, 0]
click at [262, 504] on icon at bounding box center [262, 501] width 14 height 14
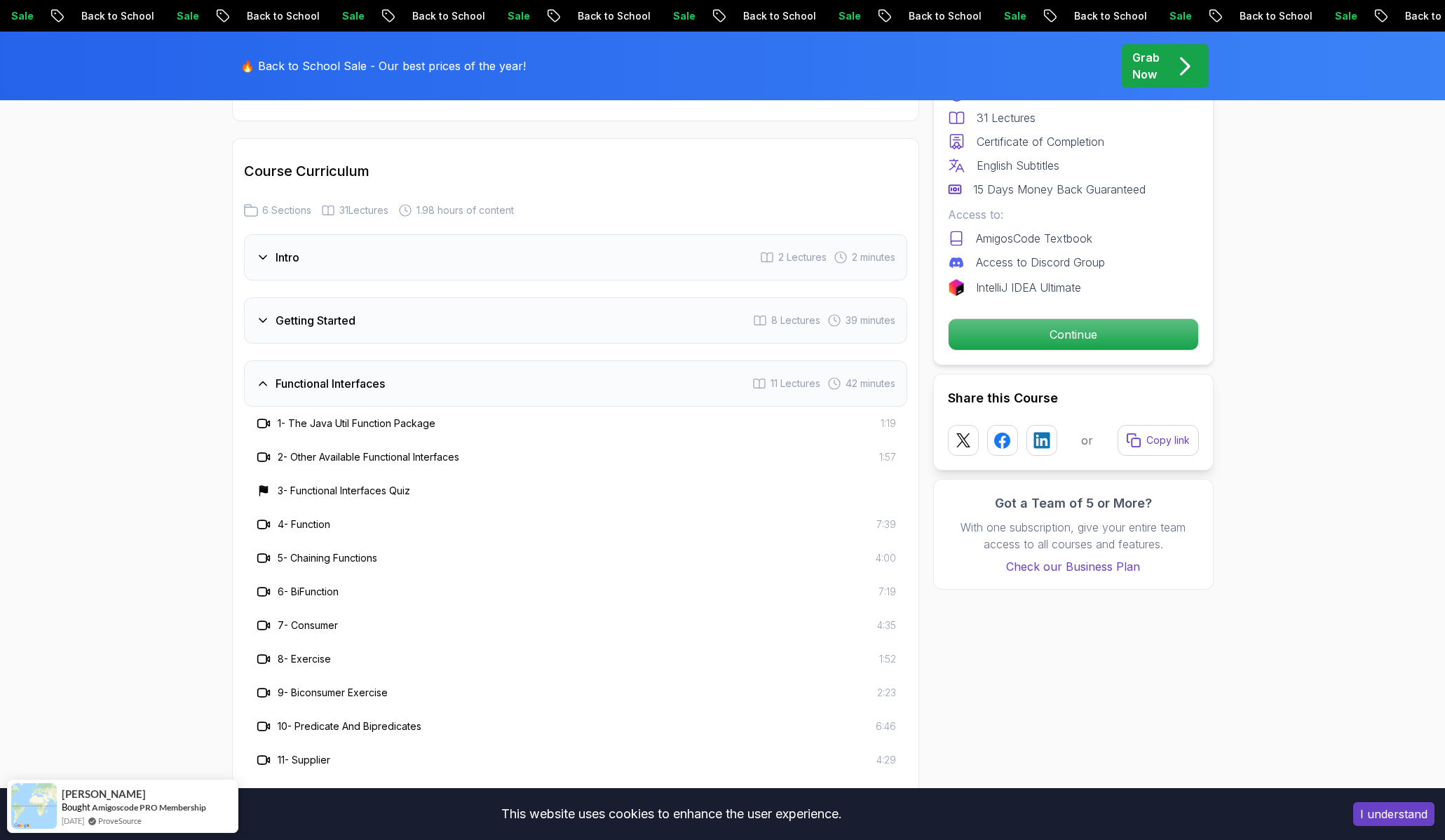
scroll to position [1869, 0]
click at [259, 324] on icon at bounding box center [262, 320] width 14 height 14
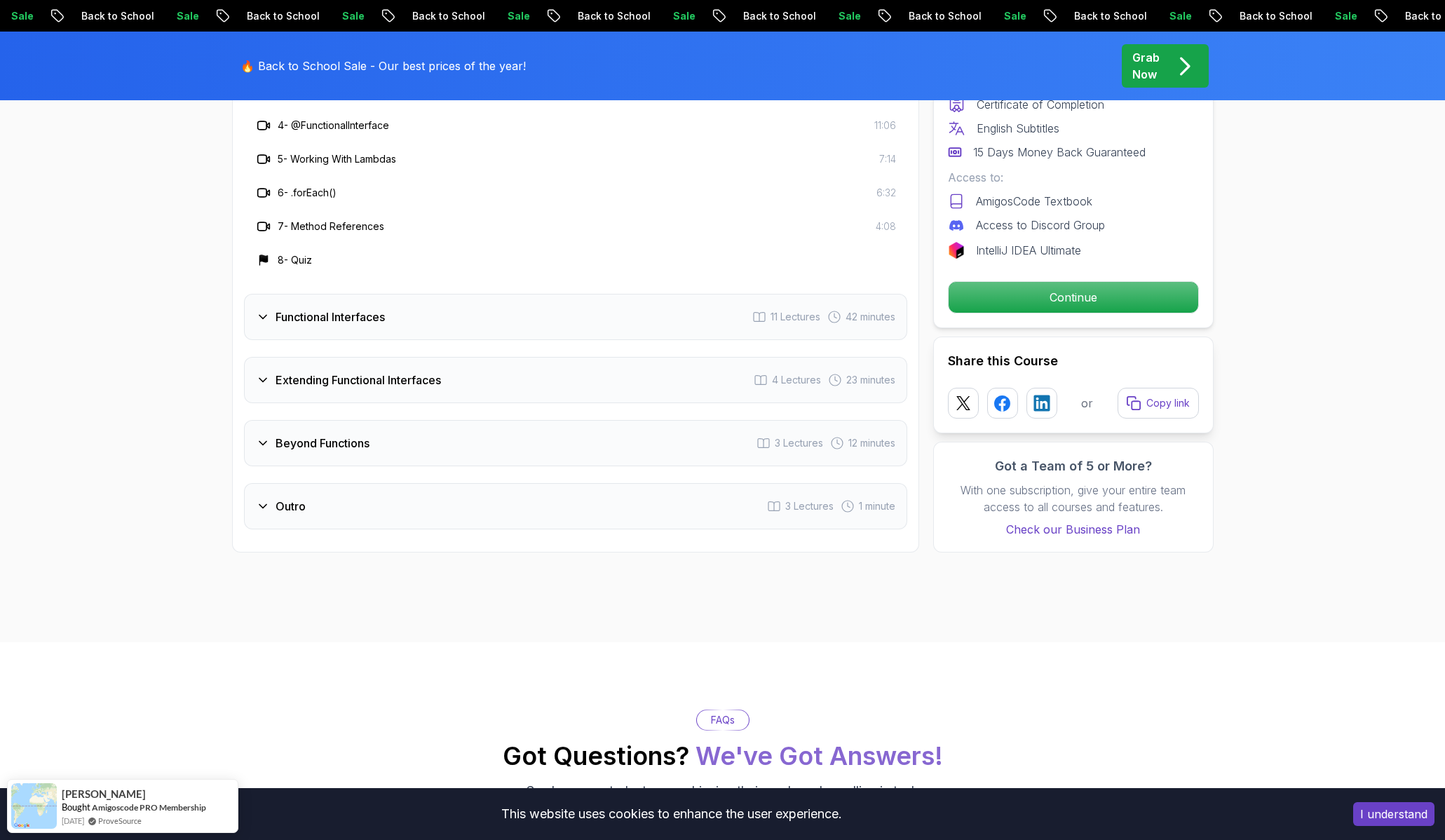
scroll to position [2212, 0]
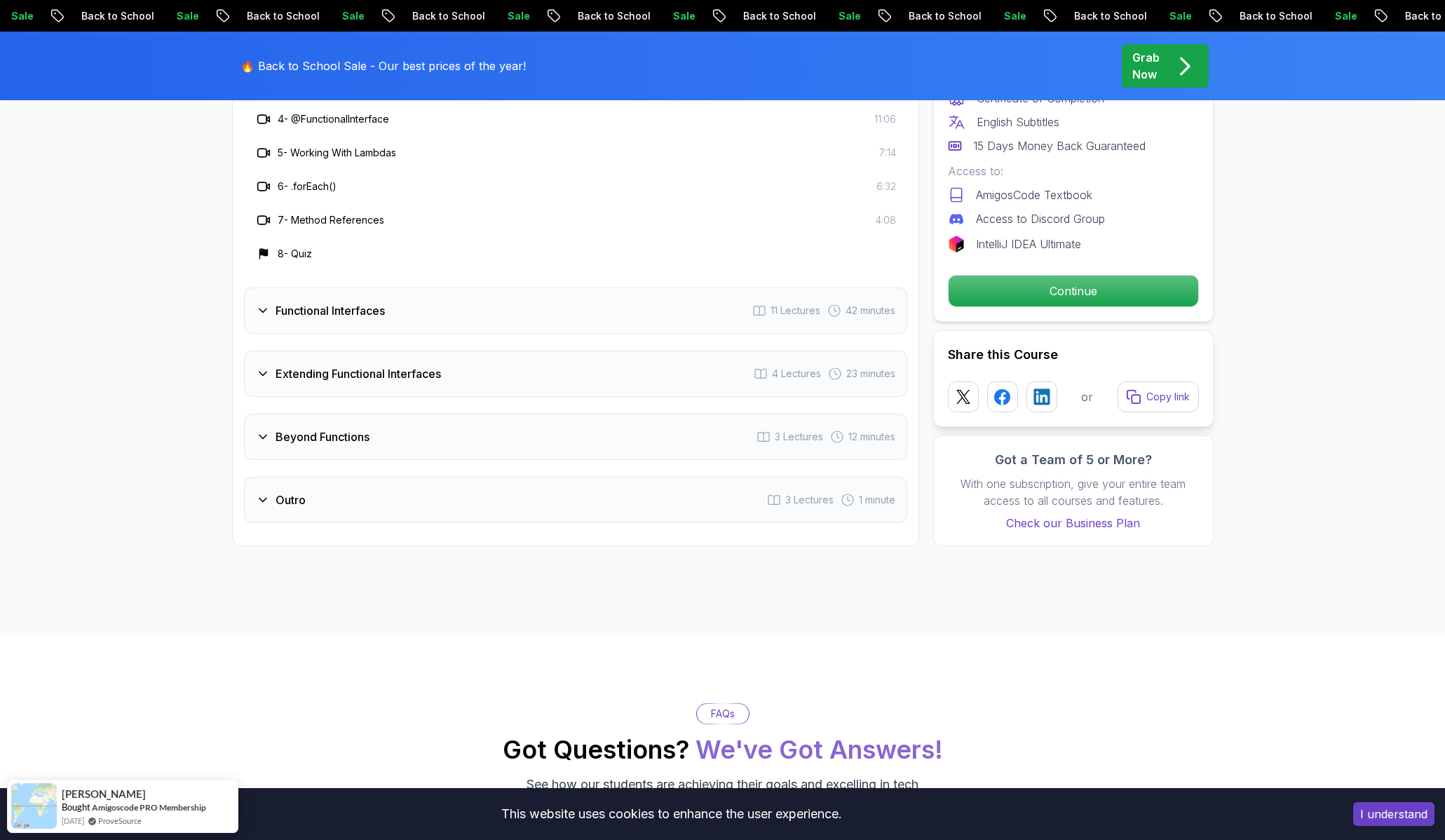
click at [256, 440] on icon at bounding box center [262, 436] width 14 height 14
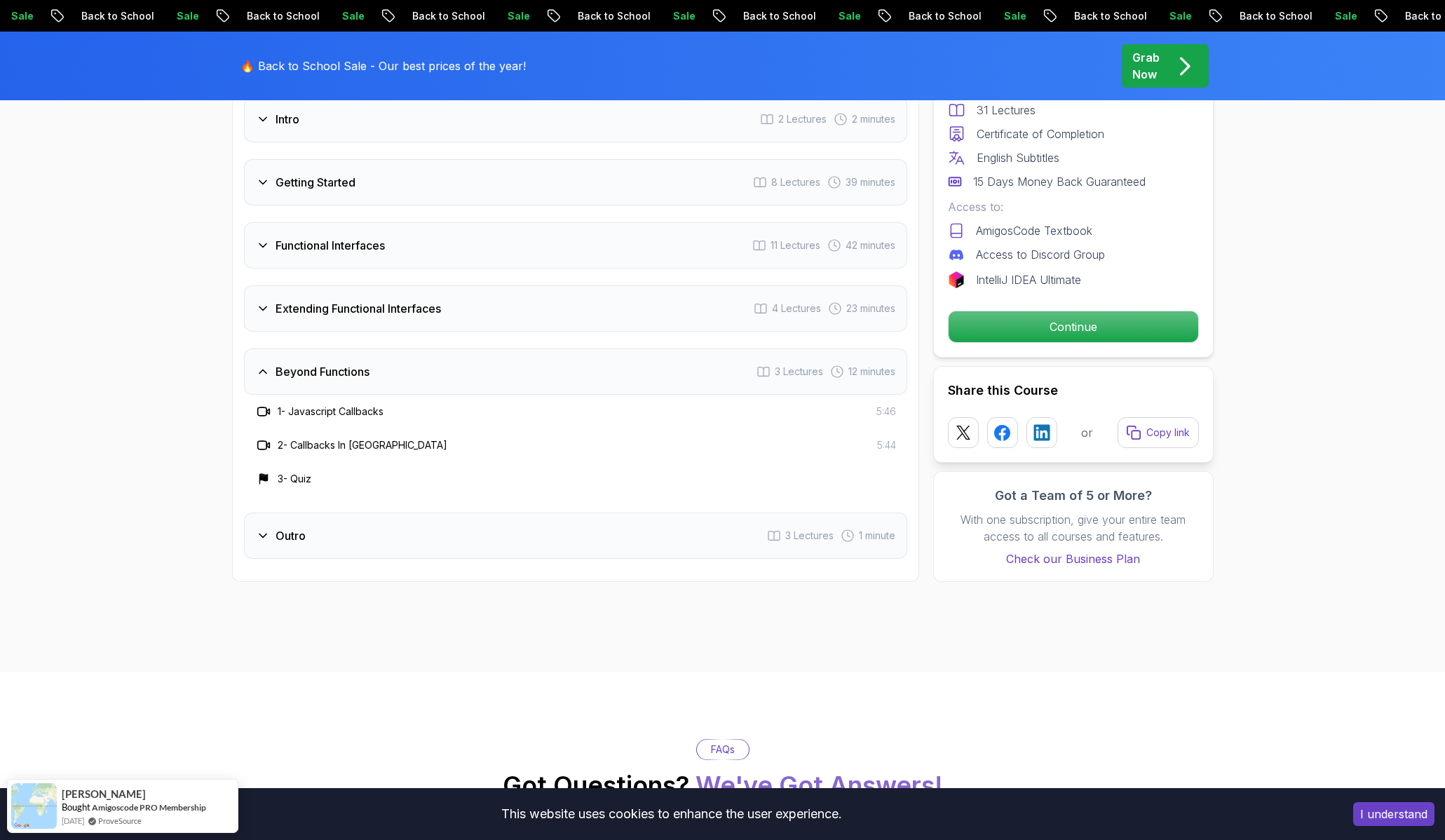
scroll to position [2004, 0]
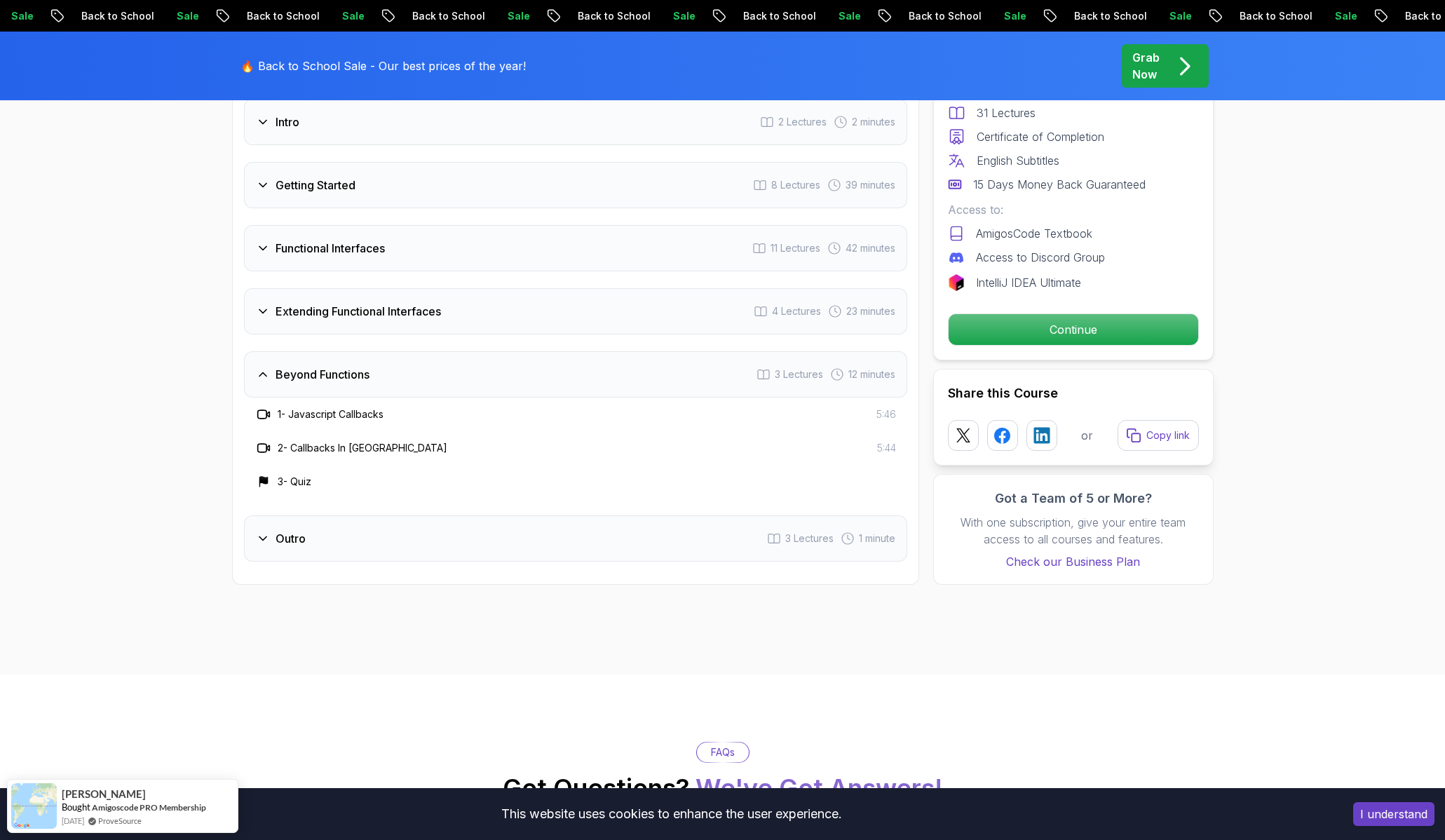
click at [263, 244] on icon at bounding box center [262, 248] width 14 height 14
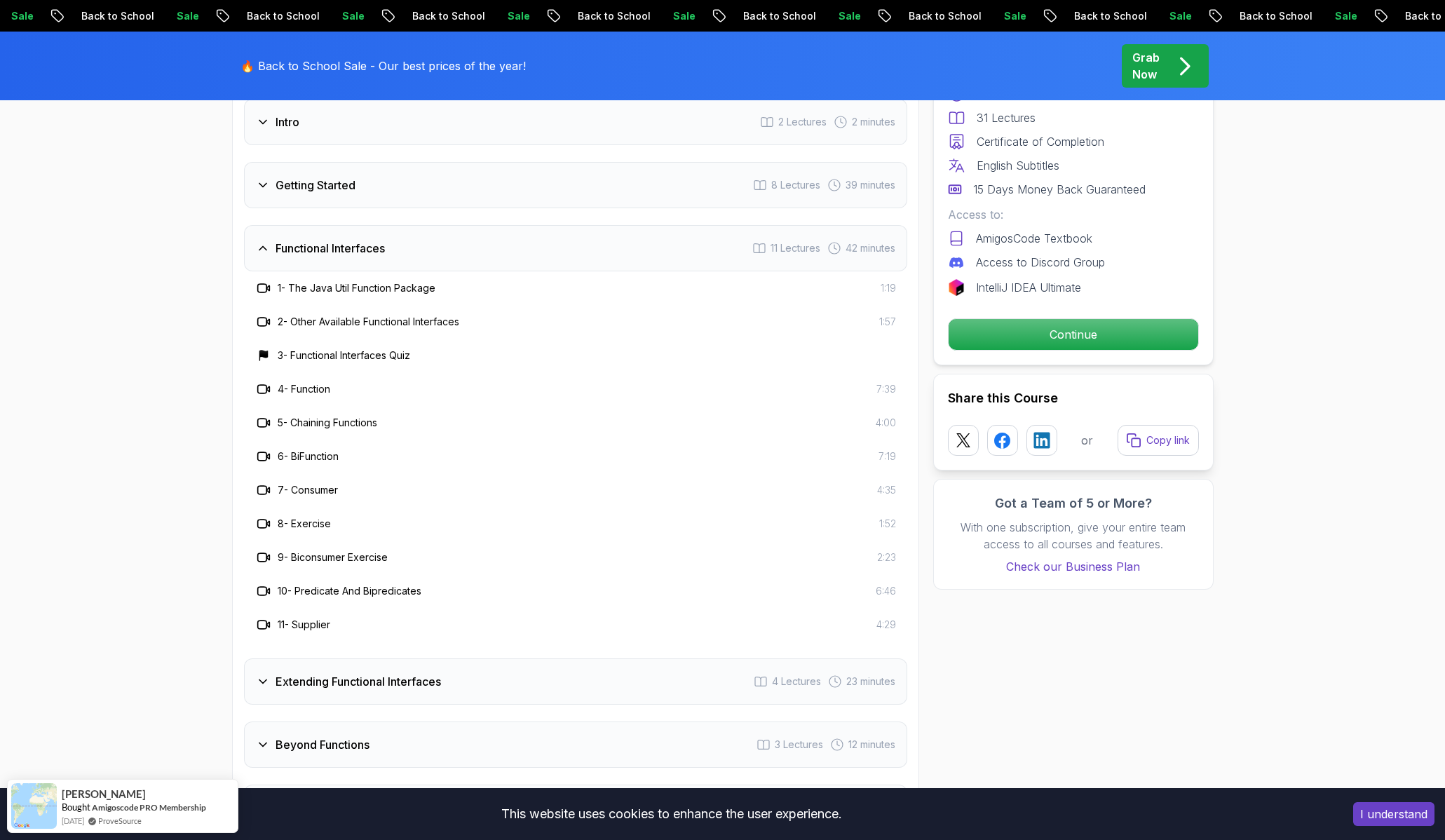
click at [262, 190] on icon at bounding box center [262, 184] width 14 height 14
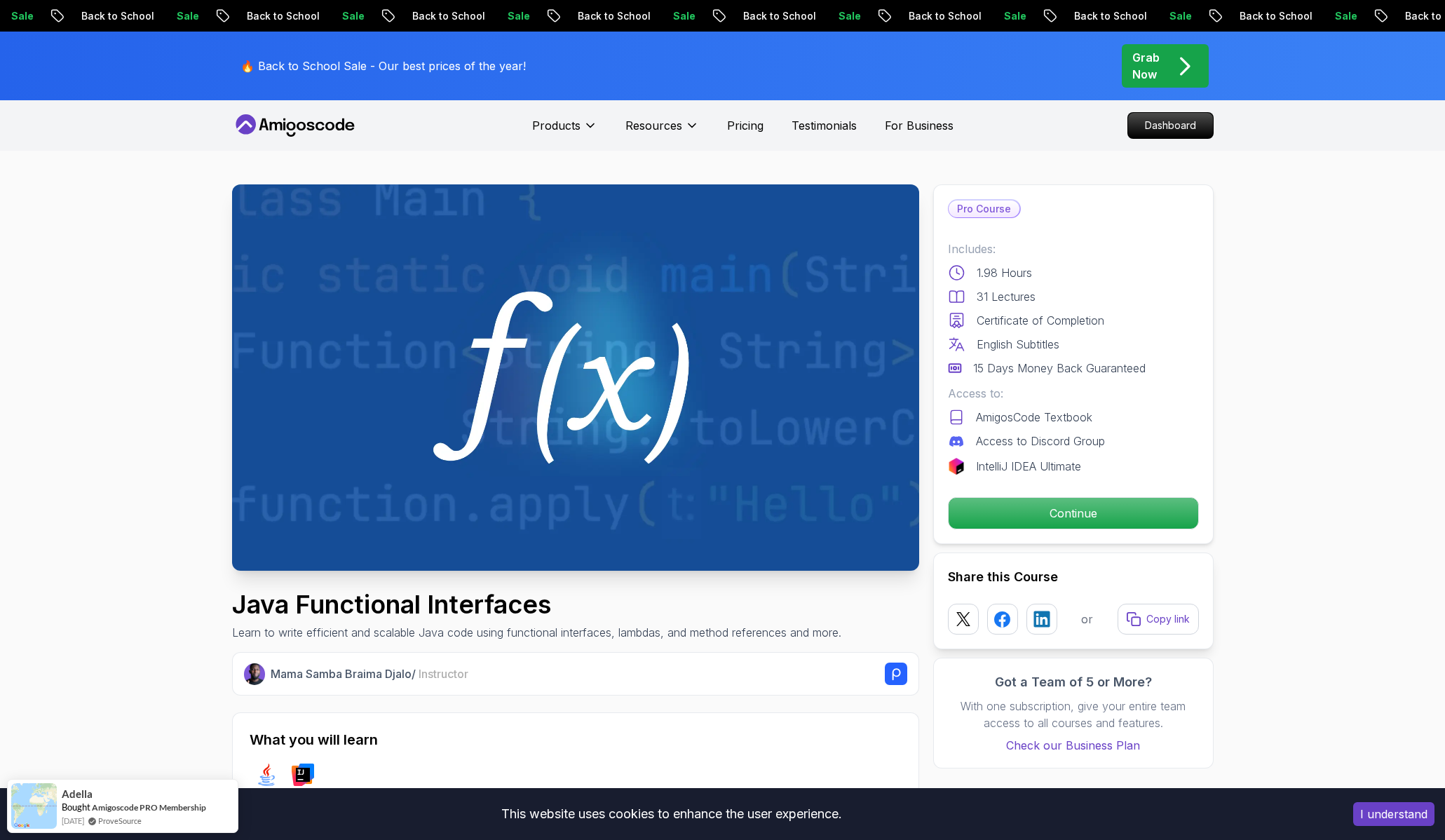
scroll to position [0, 0]
click at [1050, 516] on p "Continue" at bounding box center [1072, 513] width 237 height 29
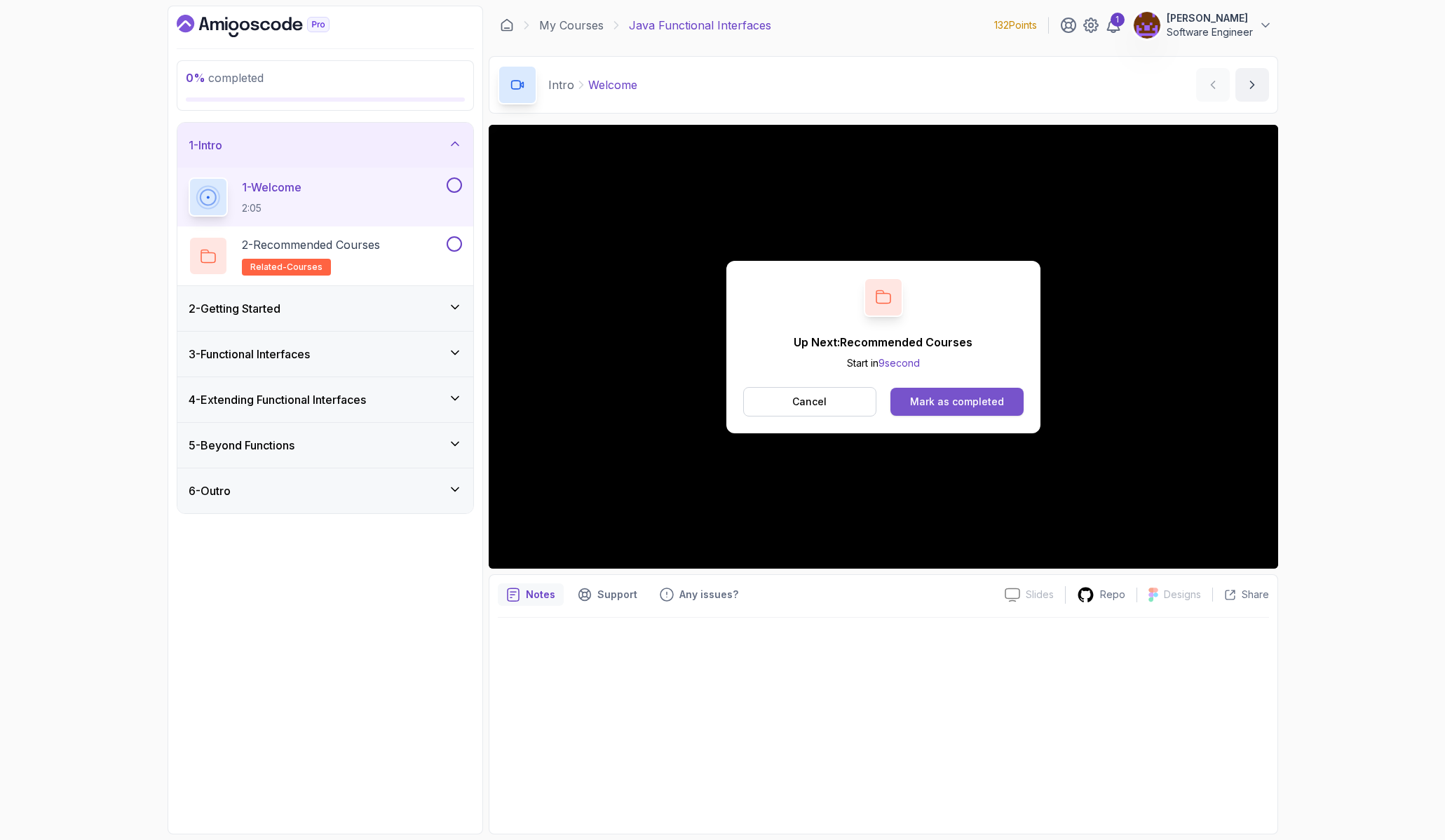
click at [963, 400] on div "Mark as completed" at bounding box center [957, 401] width 94 height 14
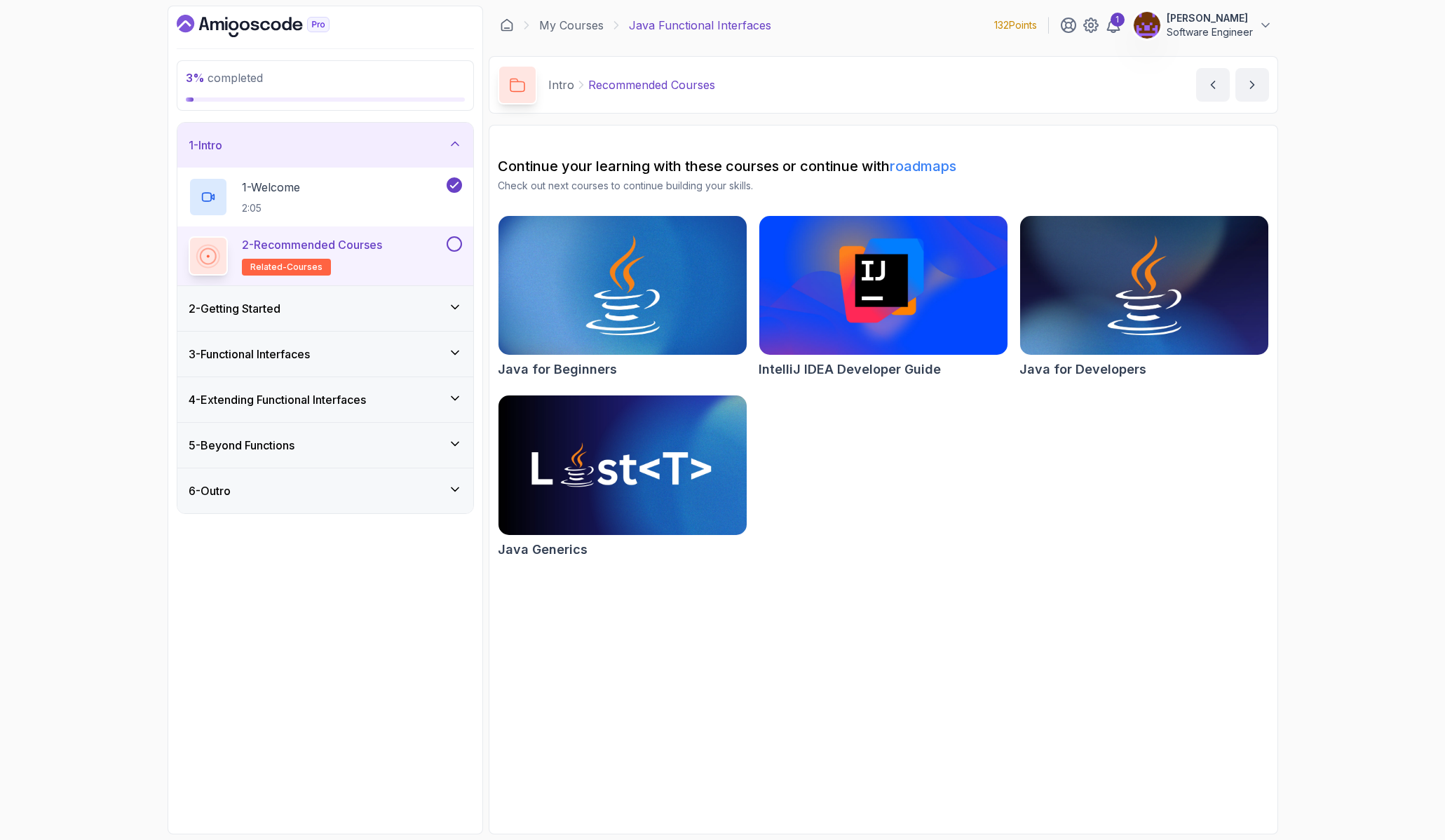
click at [273, 305] on h3 "2 - Getting Started" at bounding box center [234, 308] width 91 height 17
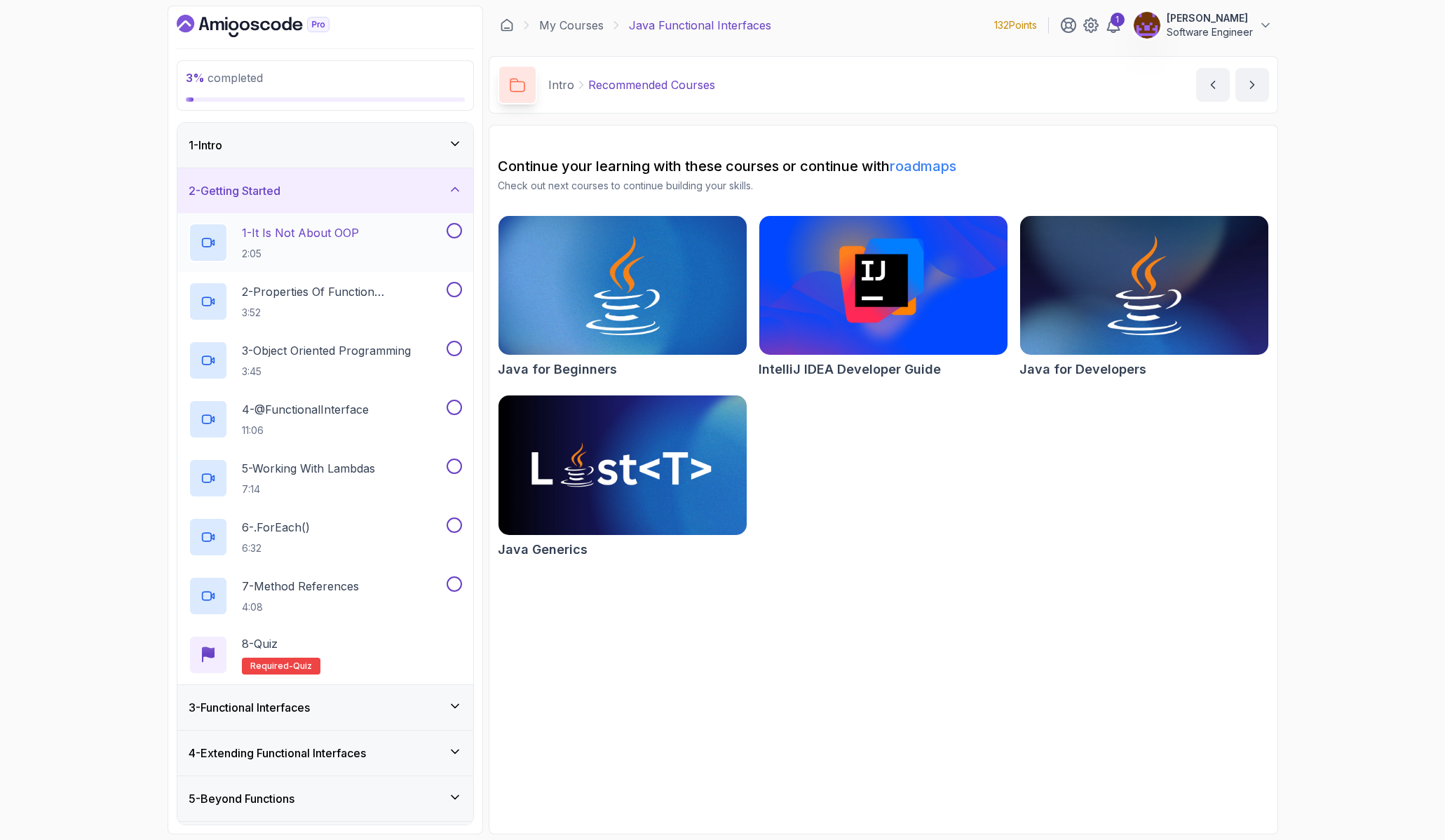
click at [291, 241] on h2 "1 - It Is Not About OOP 2:05" at bounding box center [300, 243] width 117 height 36
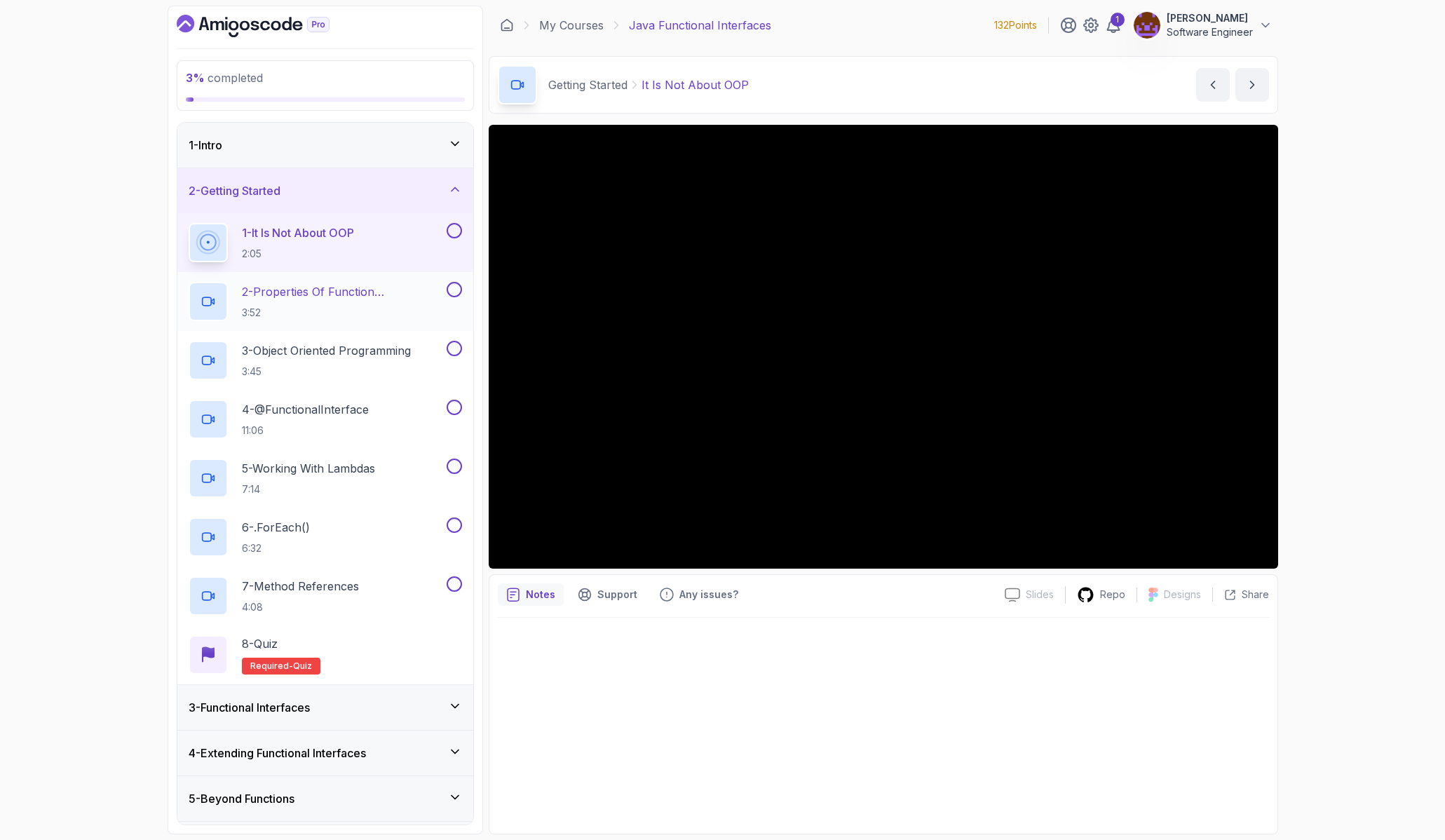
click at [331, 292] on p "2 - Properties Of Function Programming" at bounding box center [343, 292] width 202 height 17
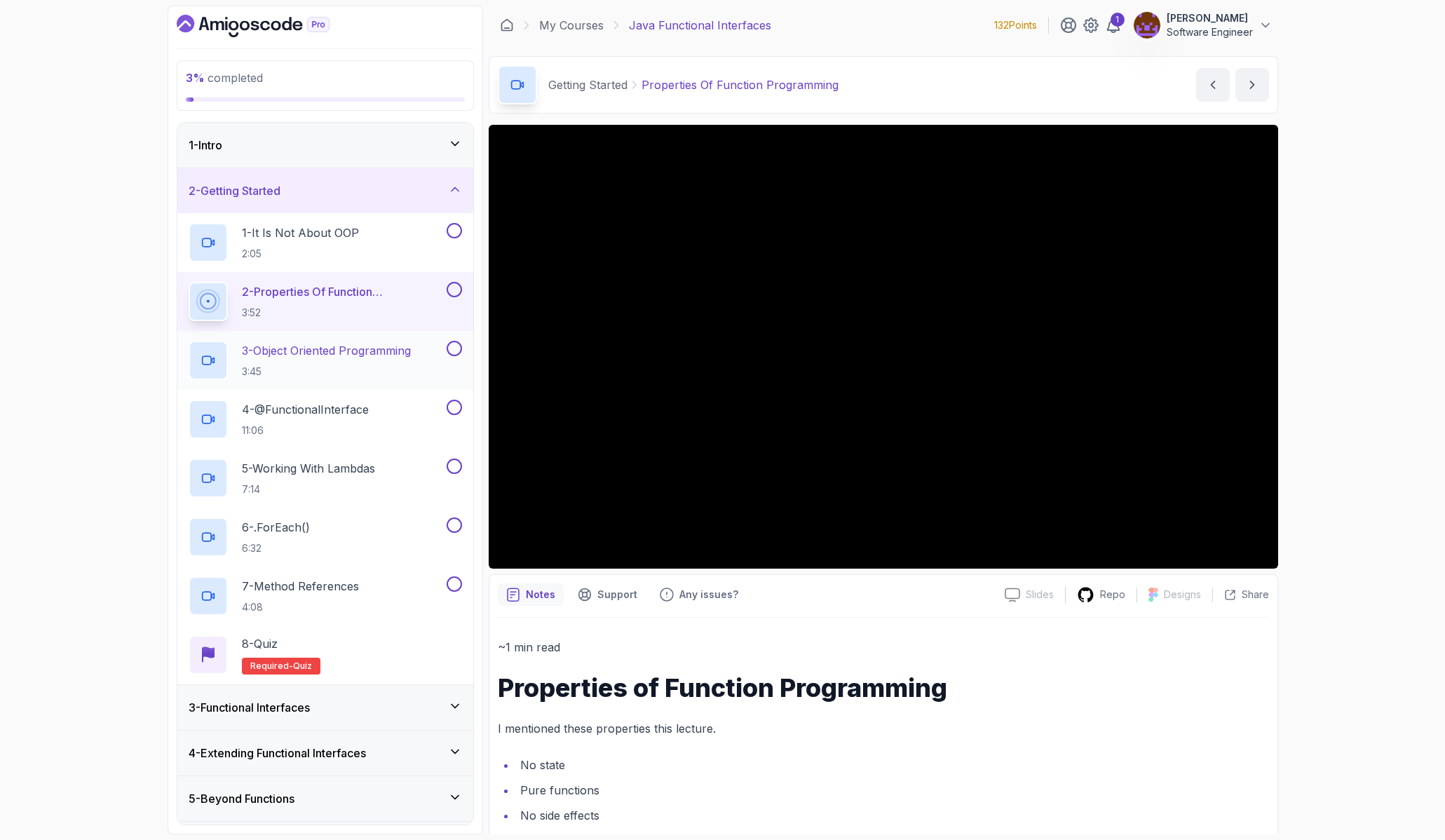
click at [293, 345] on p "3 - Object Oriented Programming" at bounding box center [326, 350] width 169 height 17
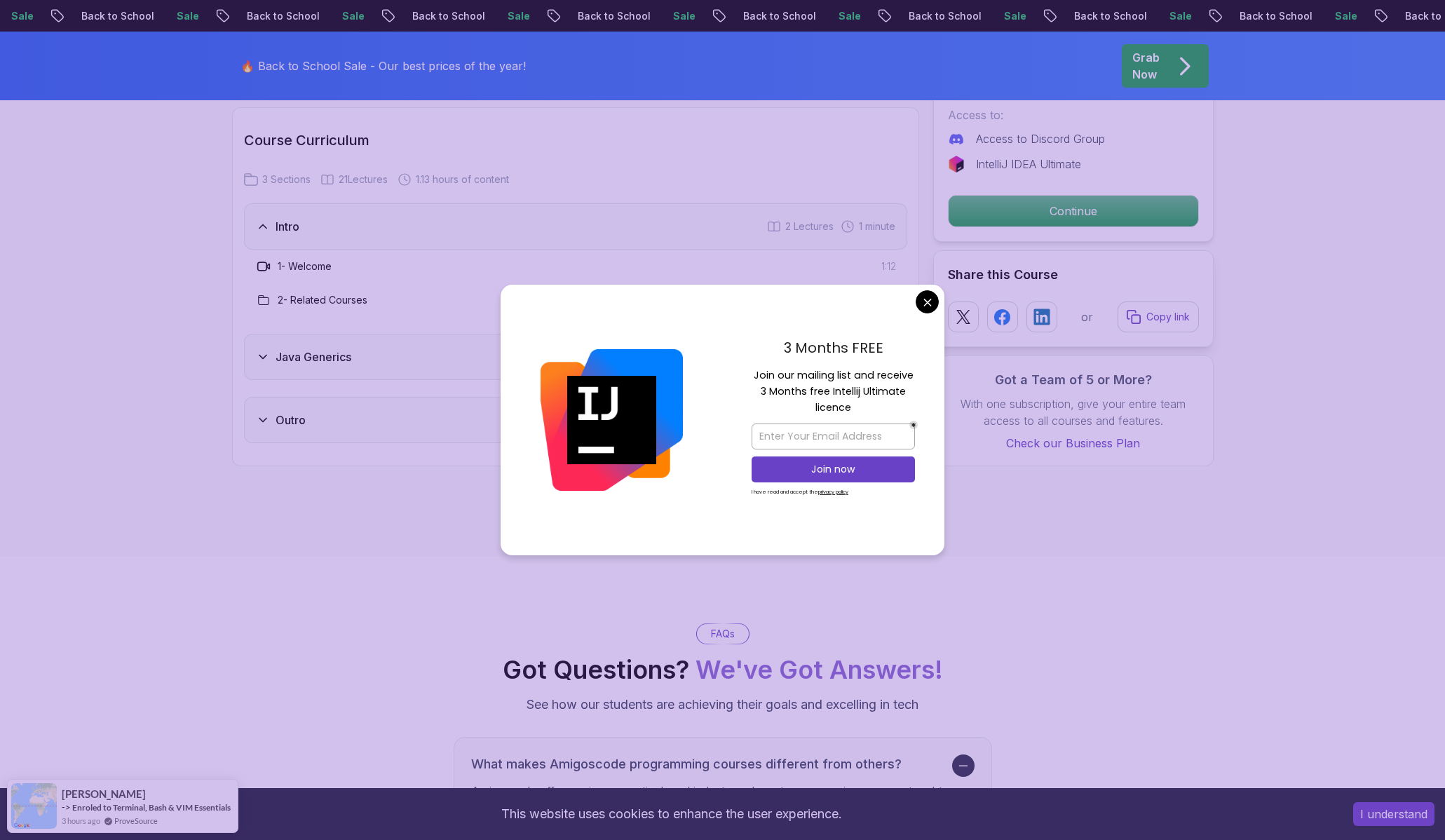
scroll to position [1840, 0]
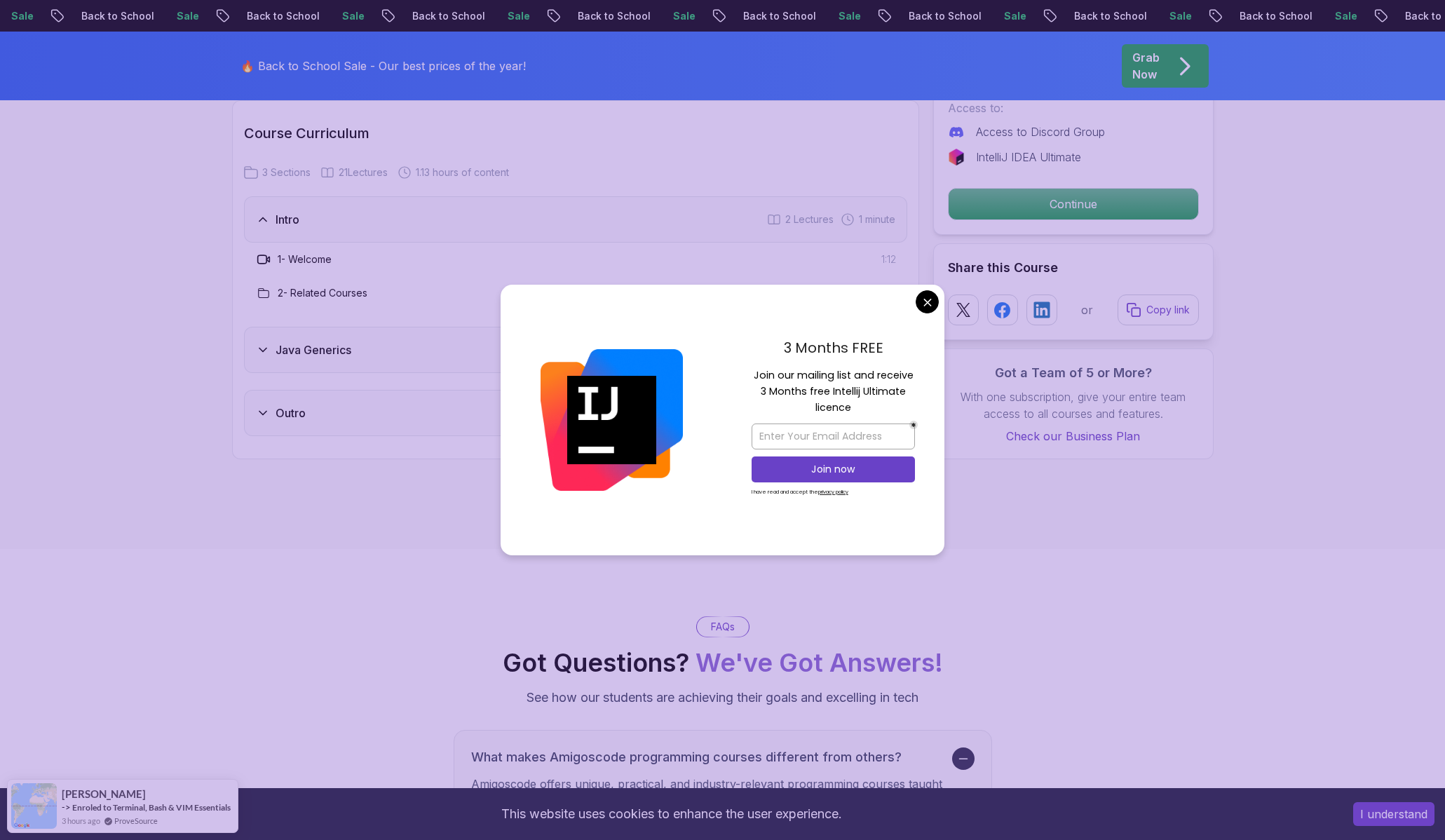
click at [927, 301] on body "Sale Back to School Sale Back to School Sale Back to School Sale Back to School…" at bounding box center [722, 358] width 1445 height 4394
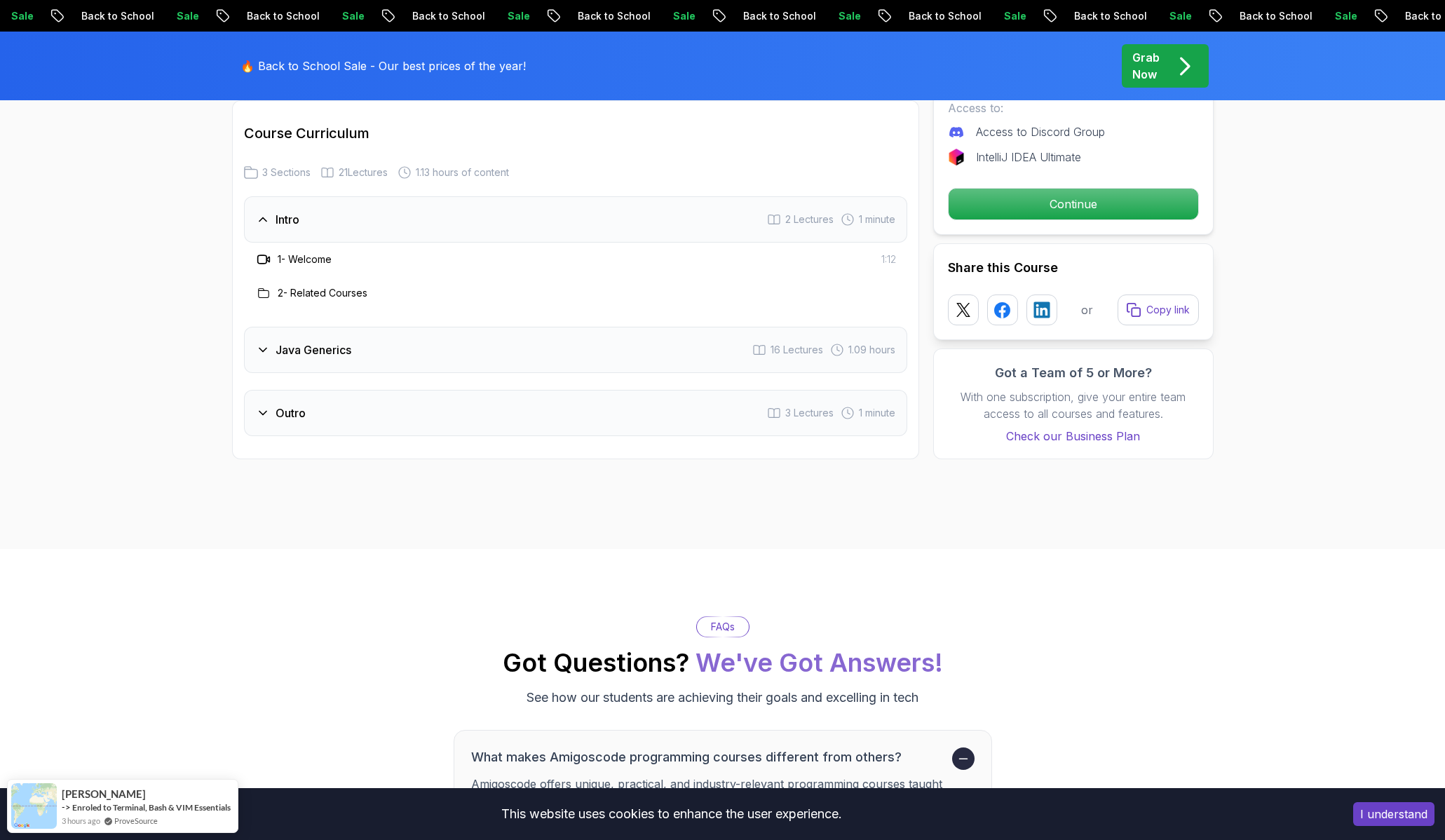
click at [261, 343] on icon at bounding box center [262, 349] width 14 height 14
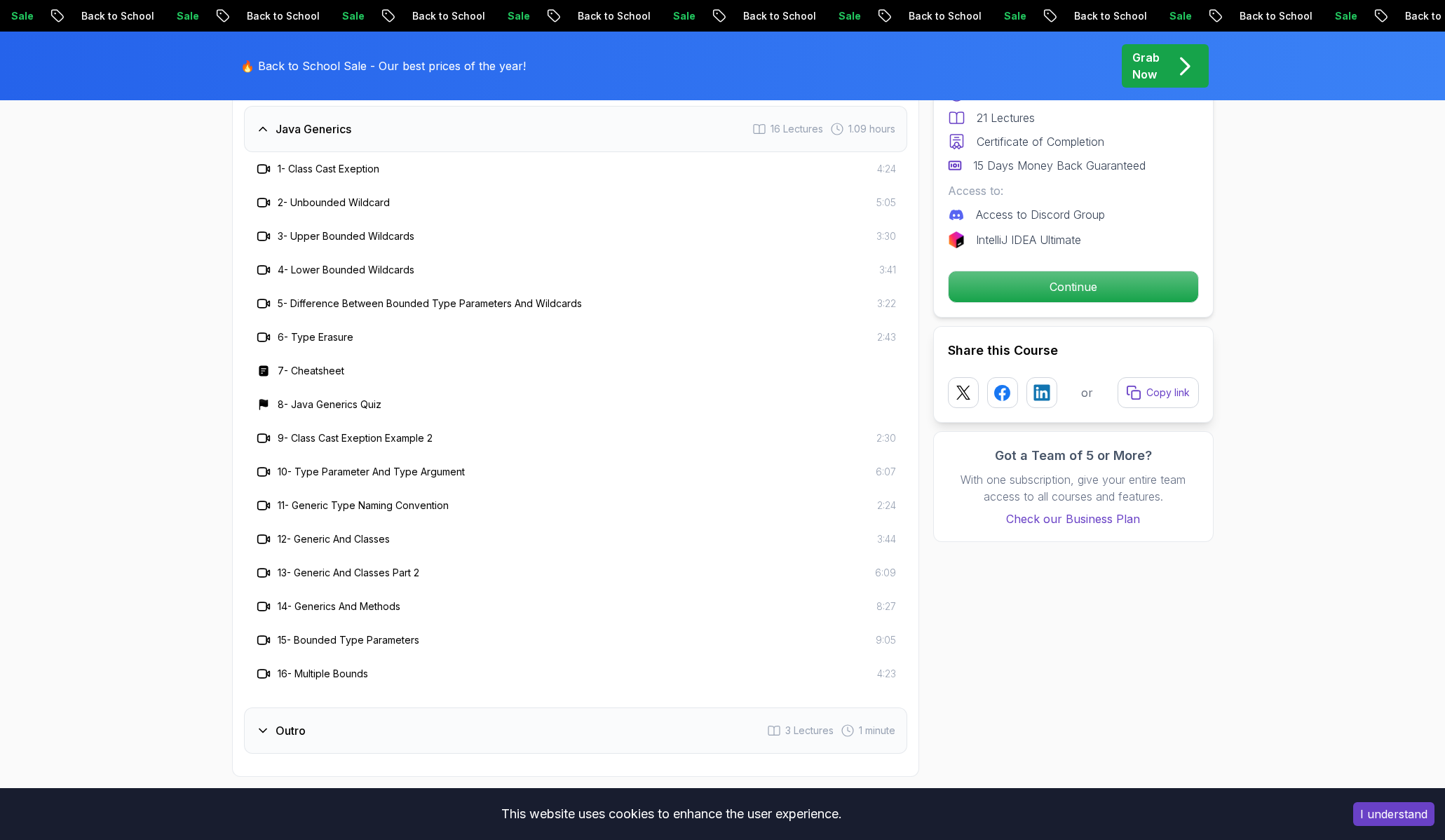
scroll to position [1994, 0]
click at [261, 733] on icon at bounding box center [262, 730] width 14 height 14
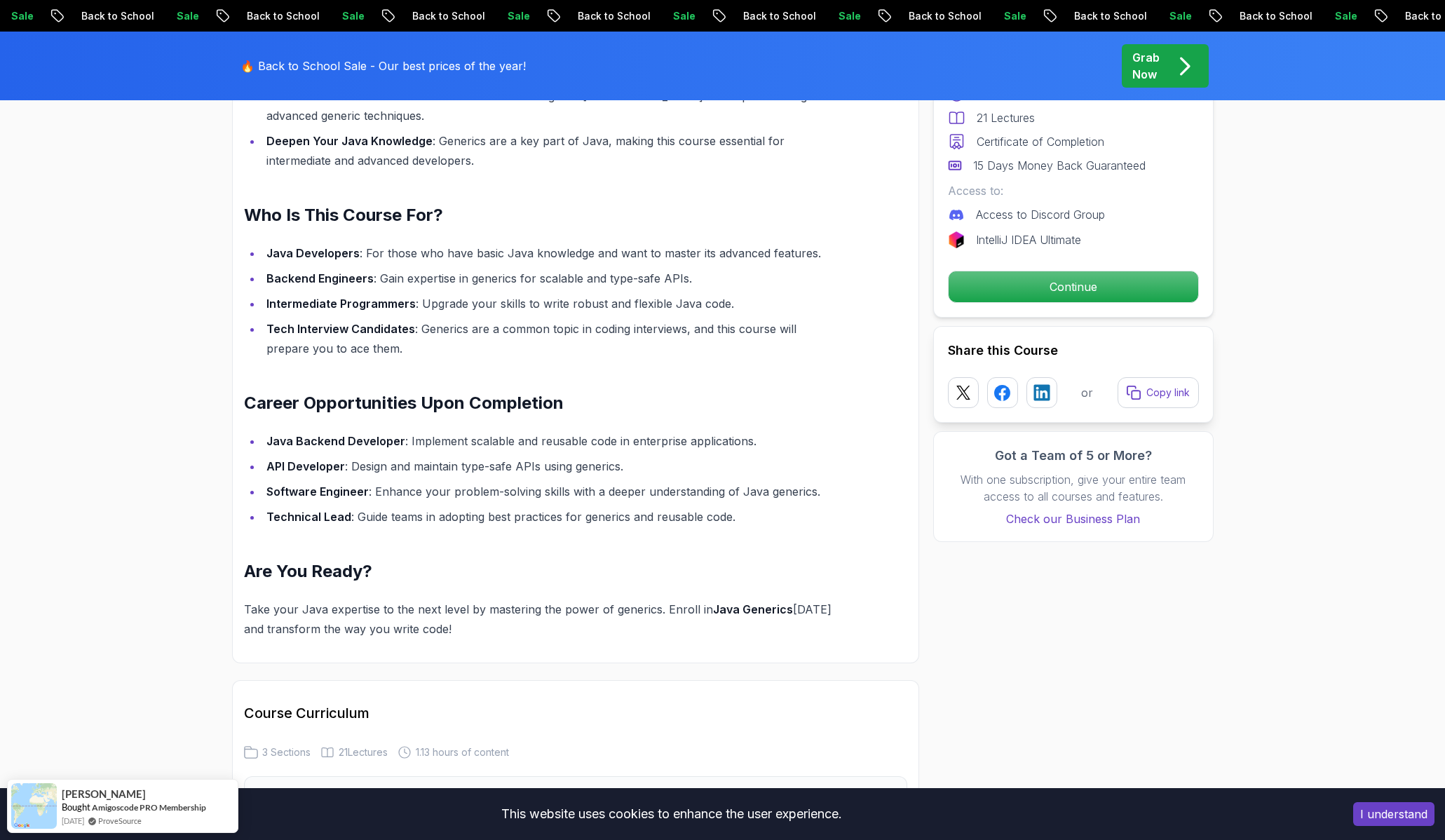
scroll to position [1257, 0]
